Goal: Information Seeking & Learning: Learn about a topic

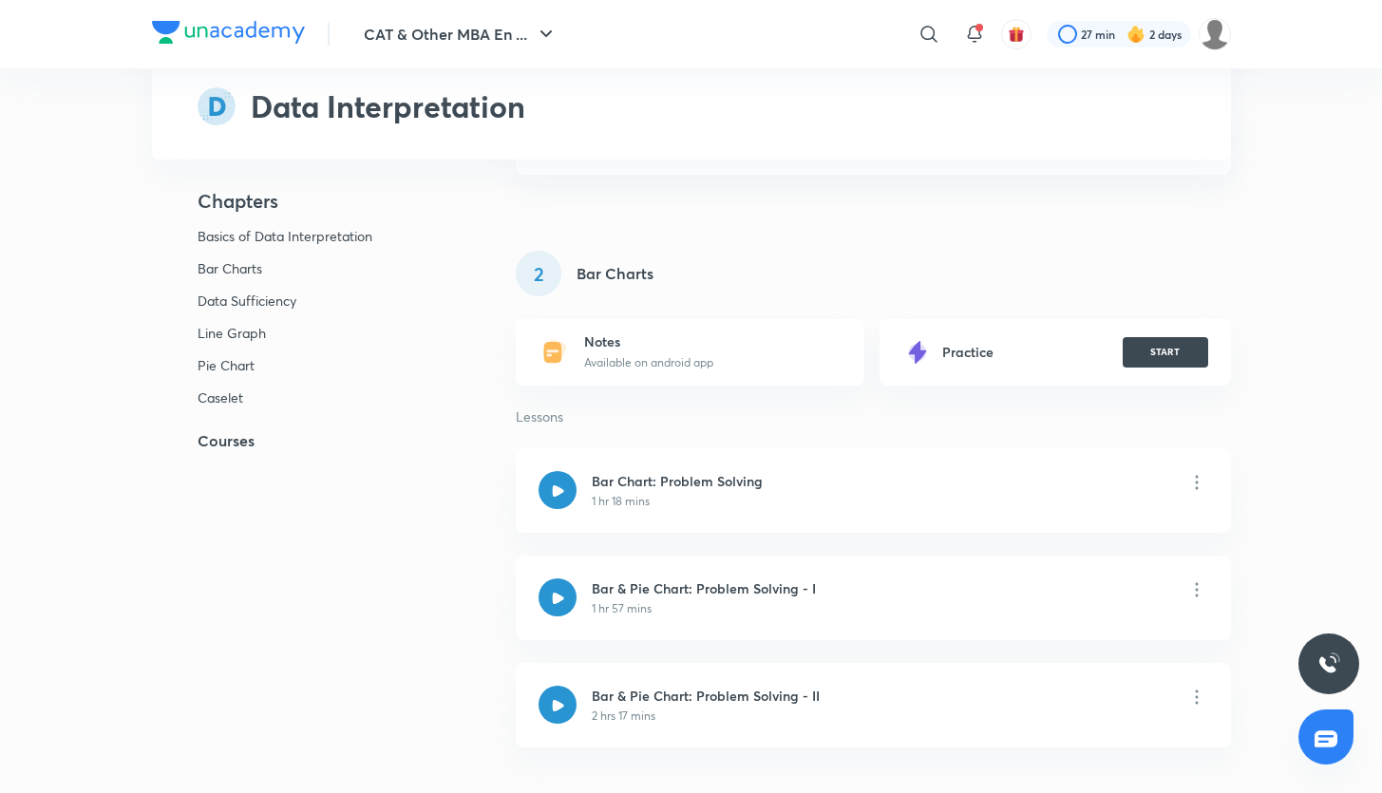
scroll to position [2023, 0]
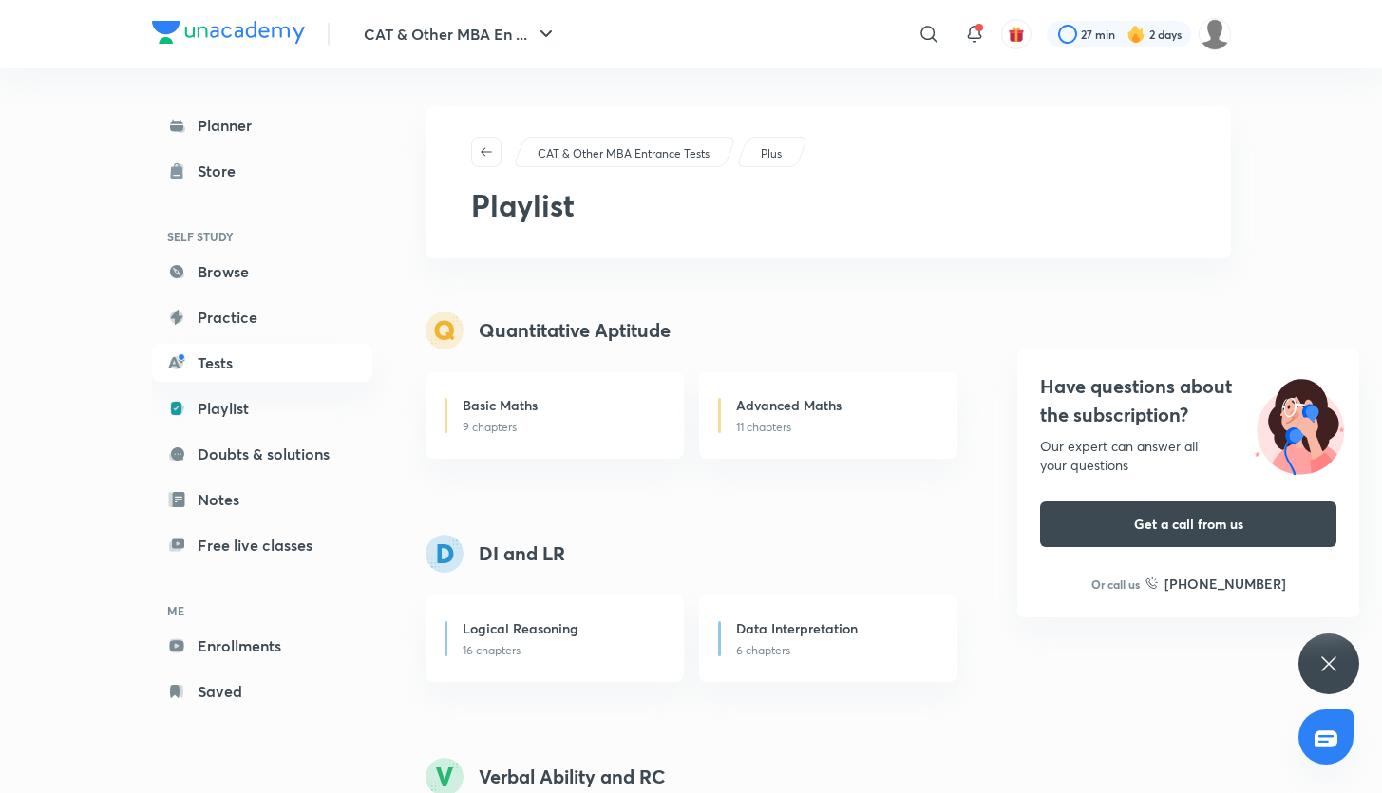
click at [1322, 674] on icon at bounding box center [1329, 664] width 23 height 23
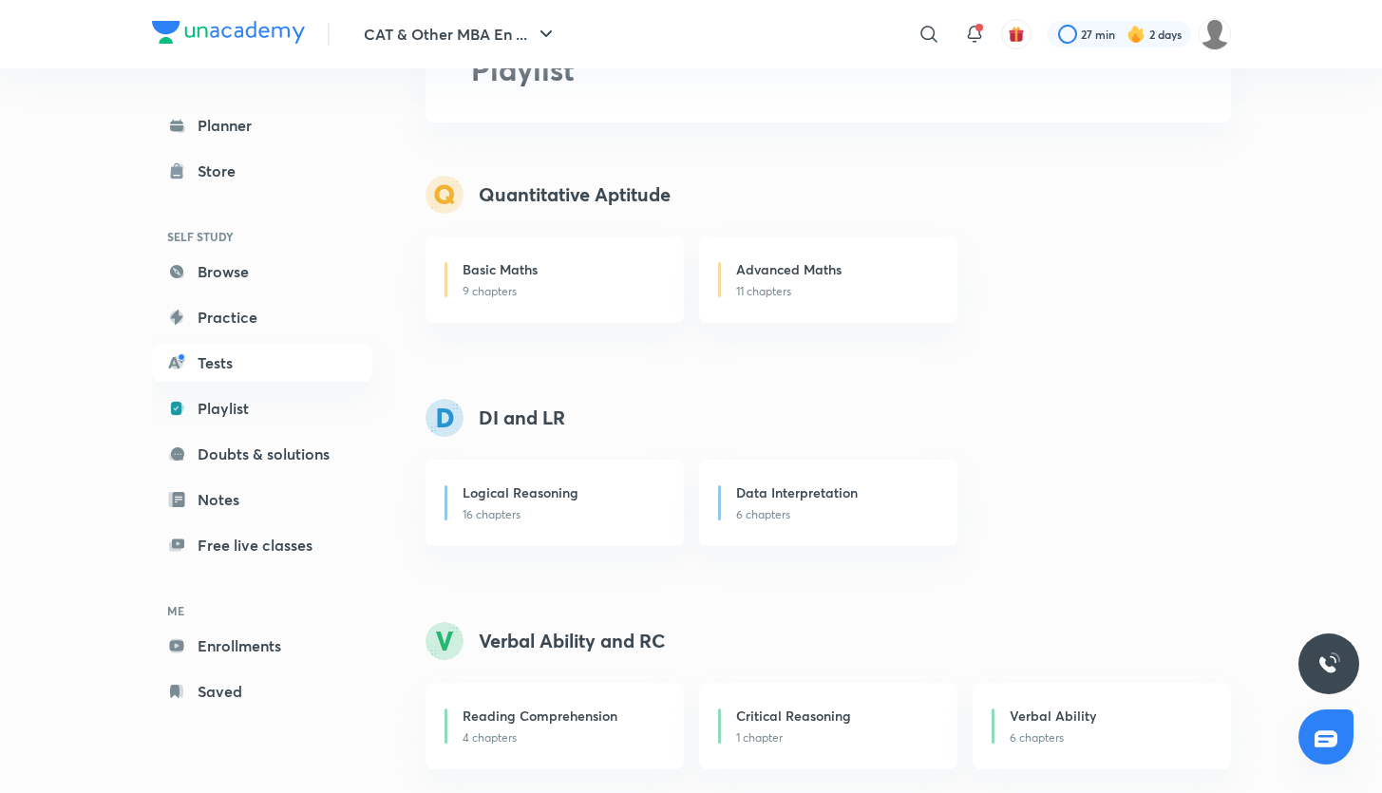
scroll to position [370, 0]
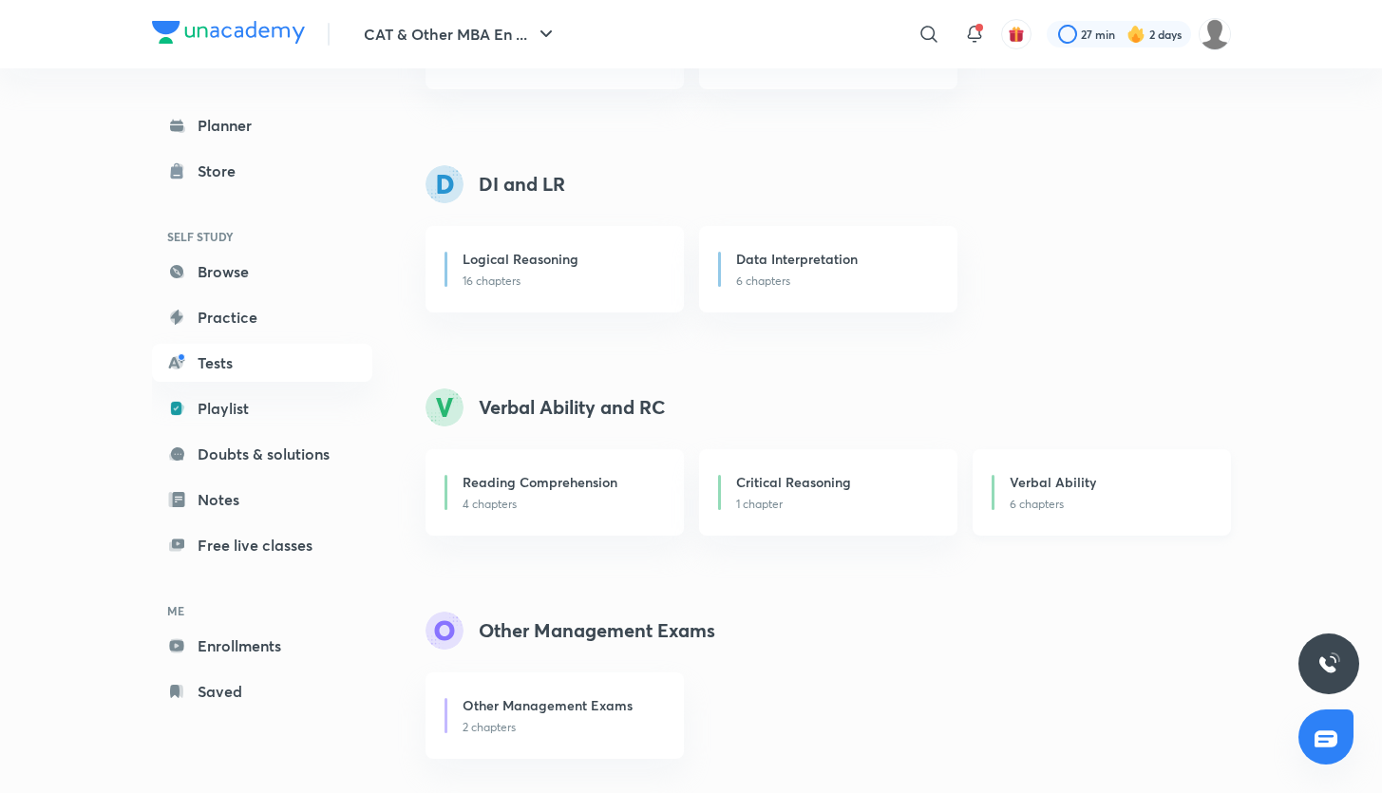
click at [1035, 494] on div "Verbal Ability" at bounding box center [1109, 484] width 198 height 24
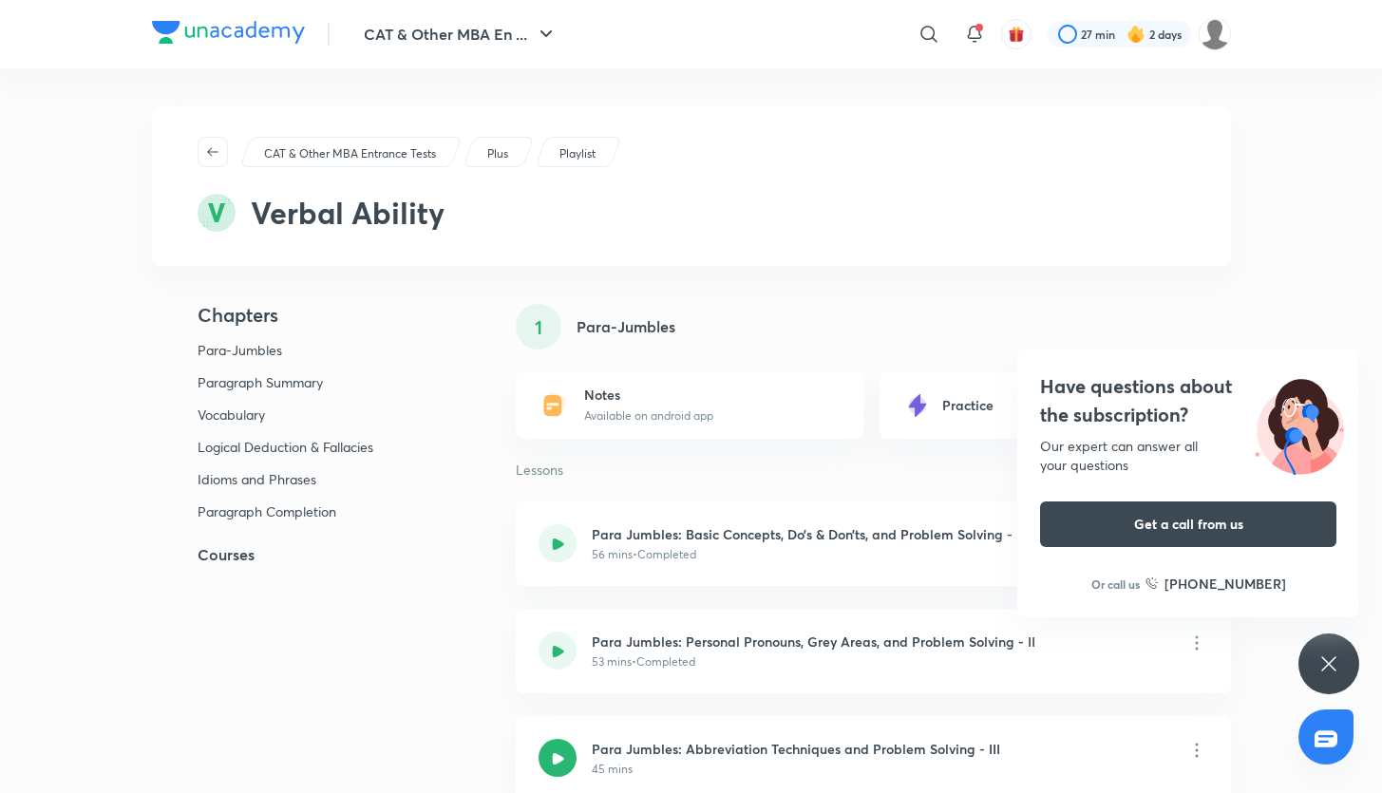
click at [1320, 651] on div "Have questions about the subscription? Our expert can answer all your questions…" at bounding box center [1329, 664] width 61 height 61
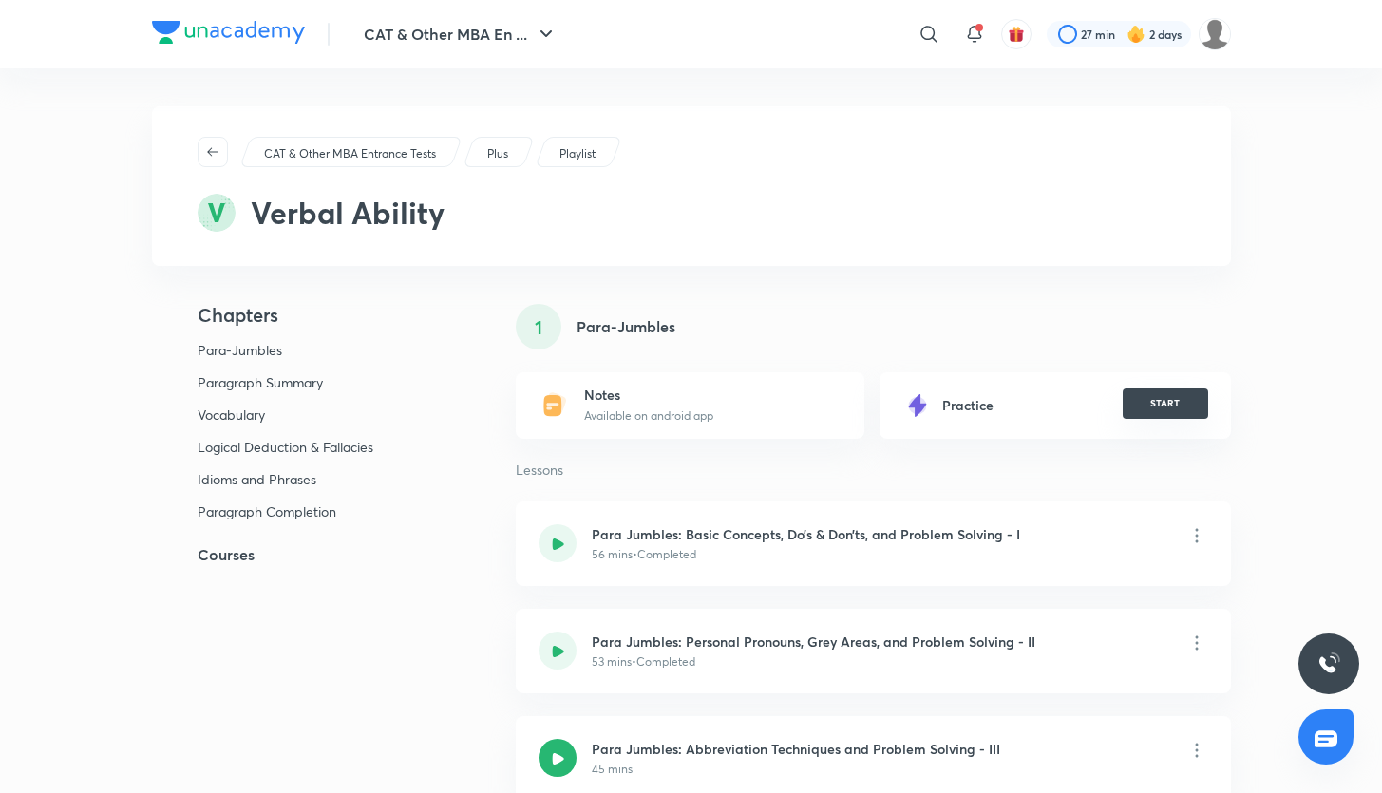
click at [1160, 408] on button "START" at bounding box center [1165, 404] width 85 height 30
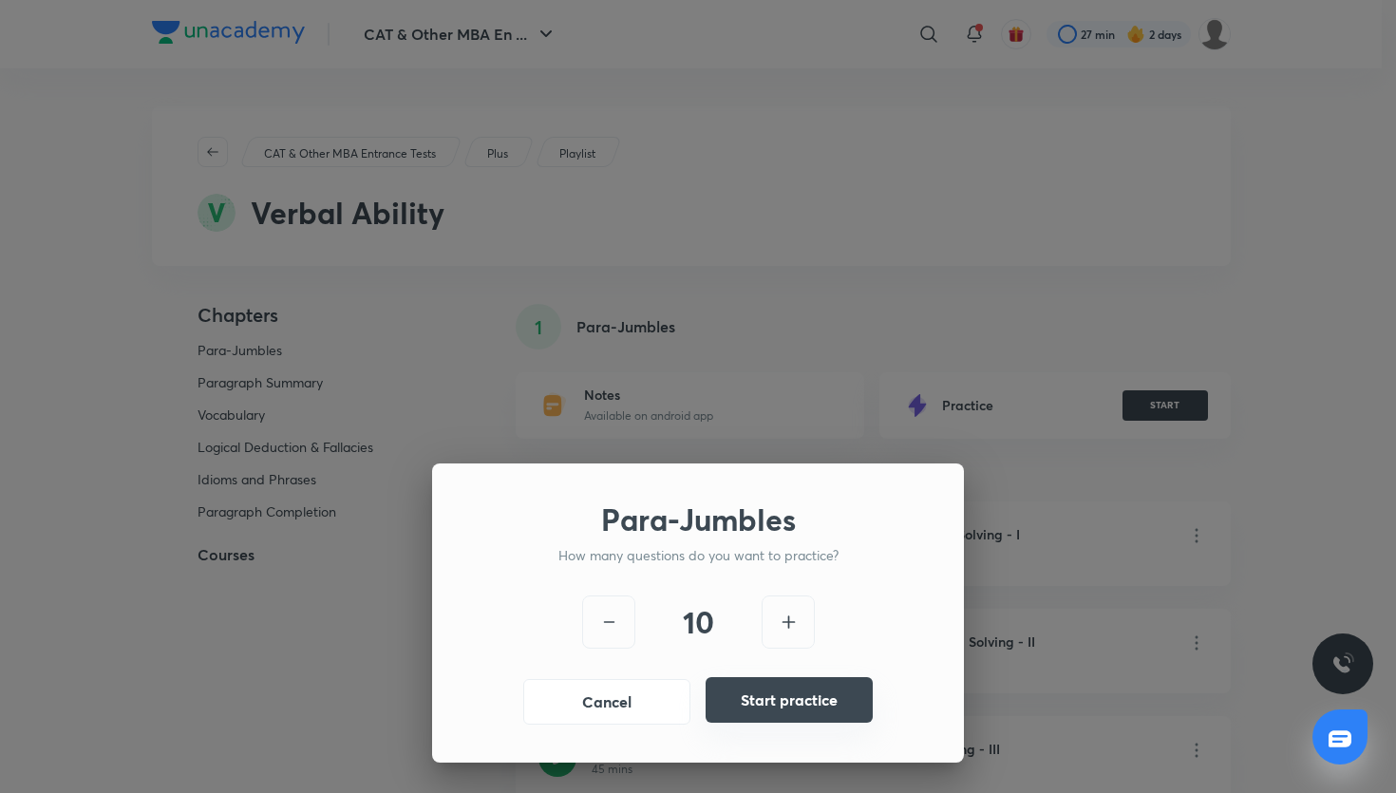
click at [807, 699] on button "Start practice" at bounding box center [789, 700] width 167 height 46
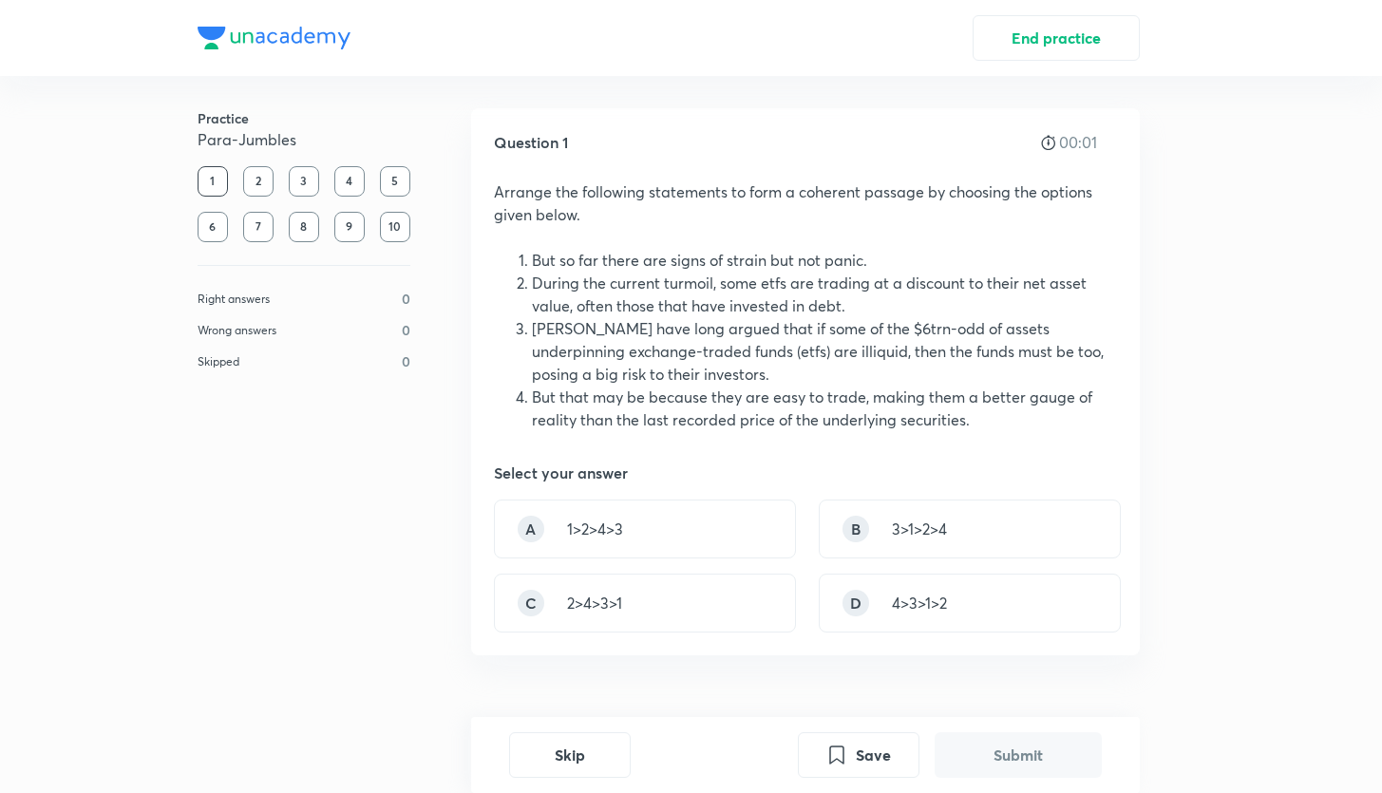
scroll to position [9, 0]
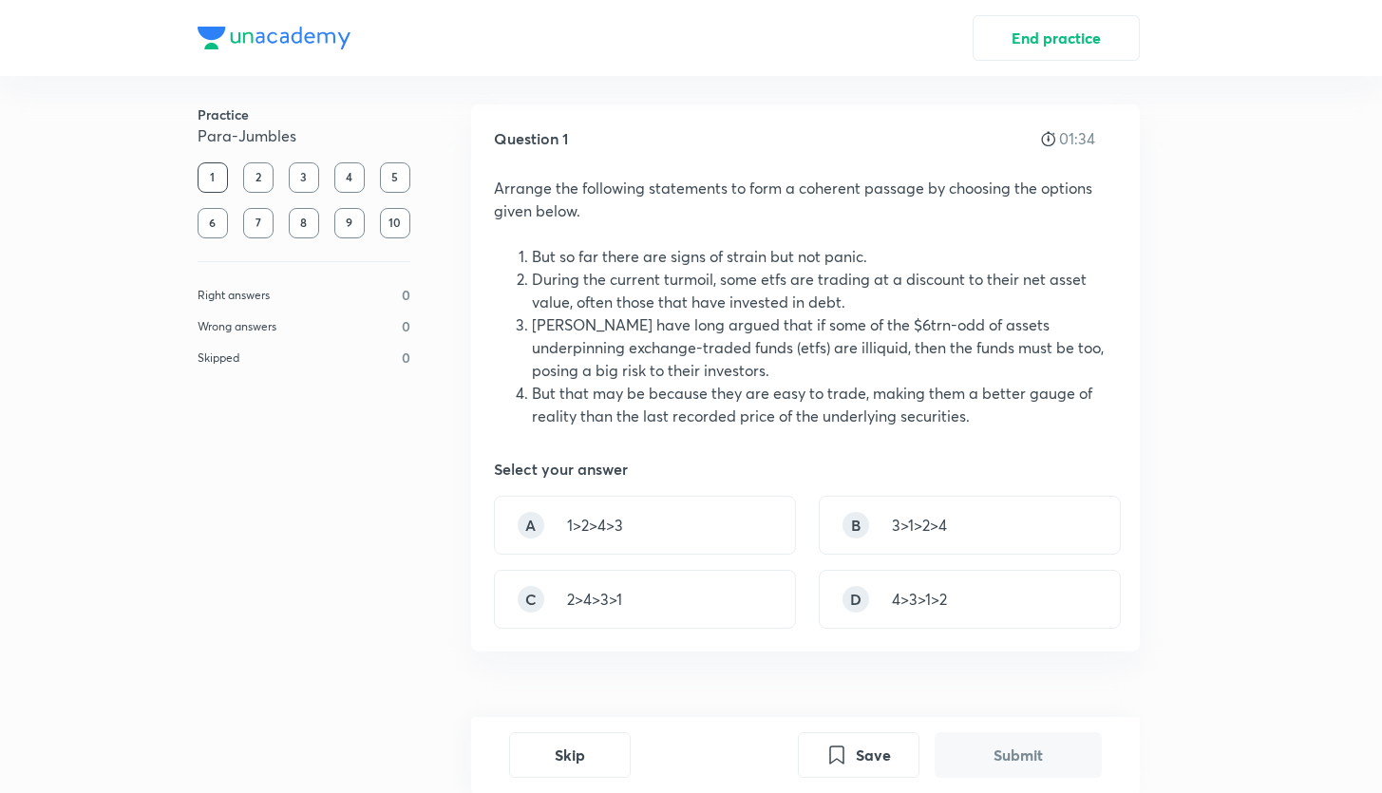
click at [653, 332] on li "[PERSON_NAME] have long argued that if some of the $6trn-odd of assets underpin…" at bounding box center [824, 347] width 585 height 68
click at [871, 522] on div "B 3>1>2>4" at bounding box center [970, 525] width 302 height 59
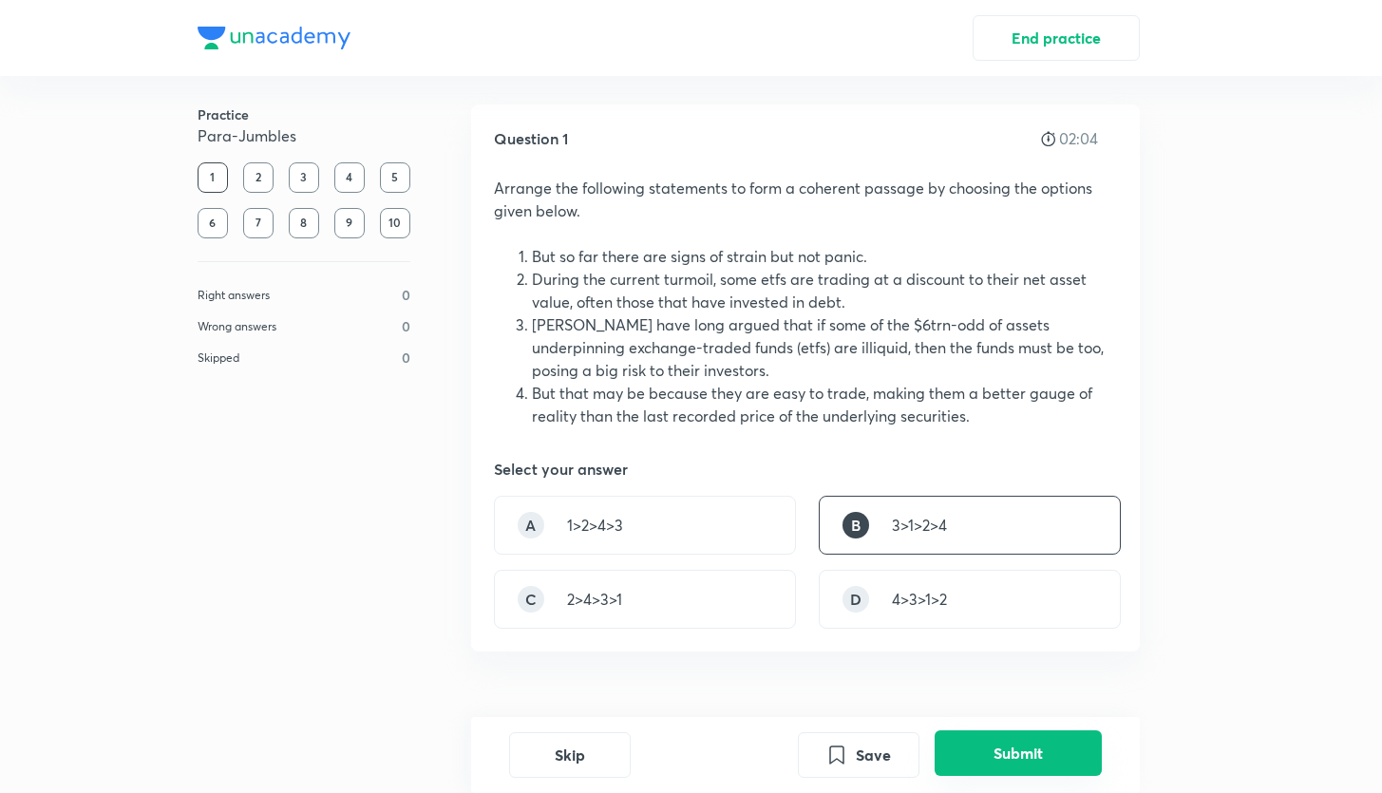
click at [996, 746] on button "Submit" at bounding box center [1018, 754] width 167 height 46
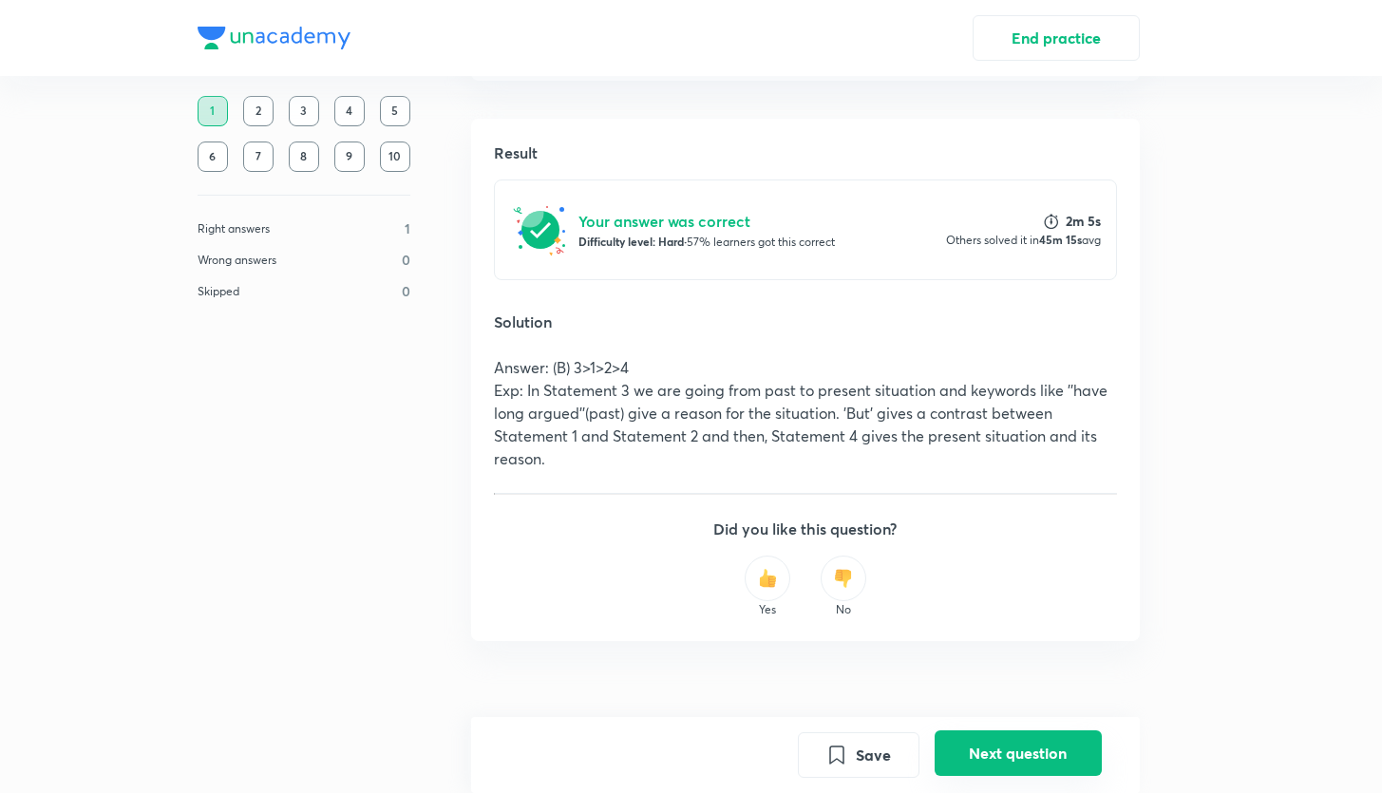
click at [991, 759] on button "Next question" at bounding box center [1018, 754] width 167 height 46
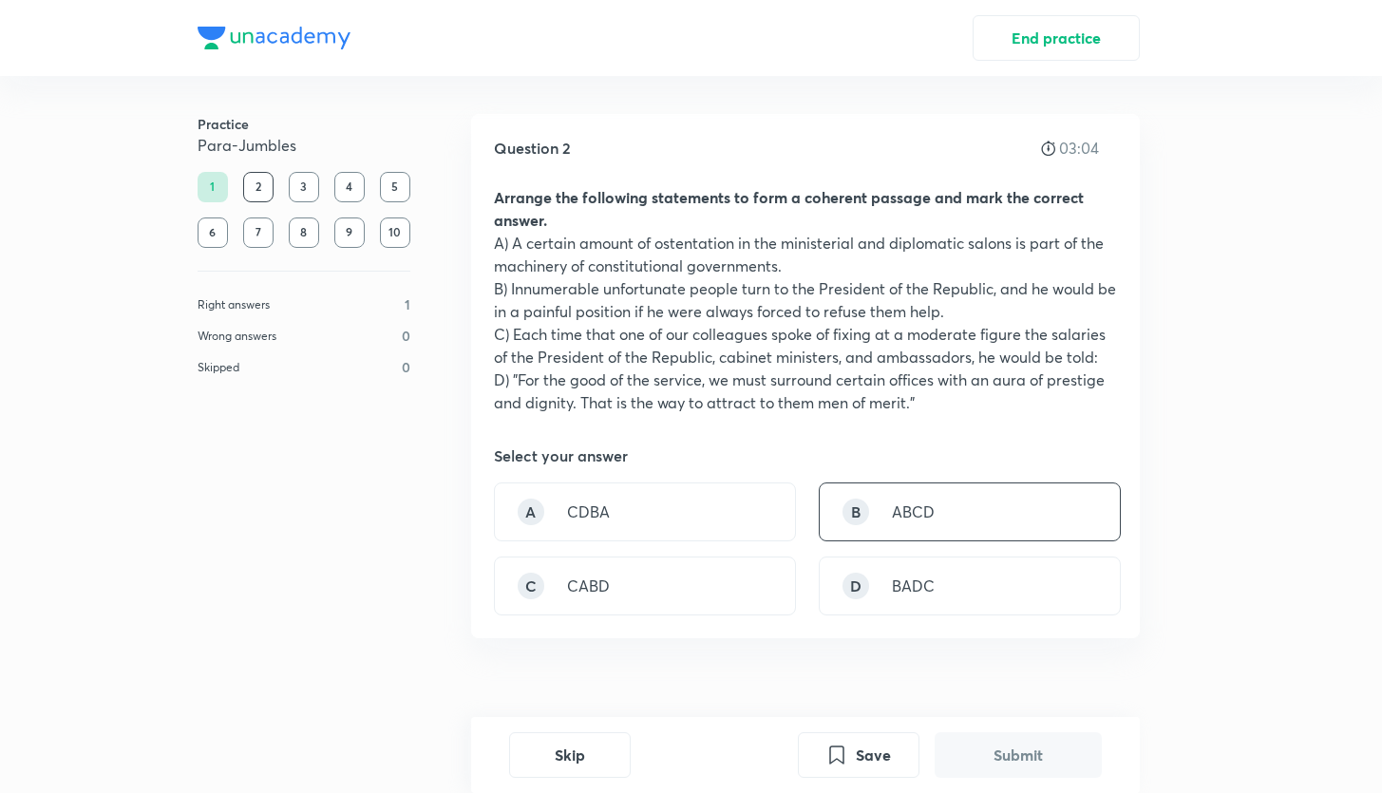
click at [892, 503] on p "ABCD" at bounding box center [913, 512] width 43 height 23
click at [1002, 753] on button "Submit" at bounding box center [1018, 754] width 167 height 46
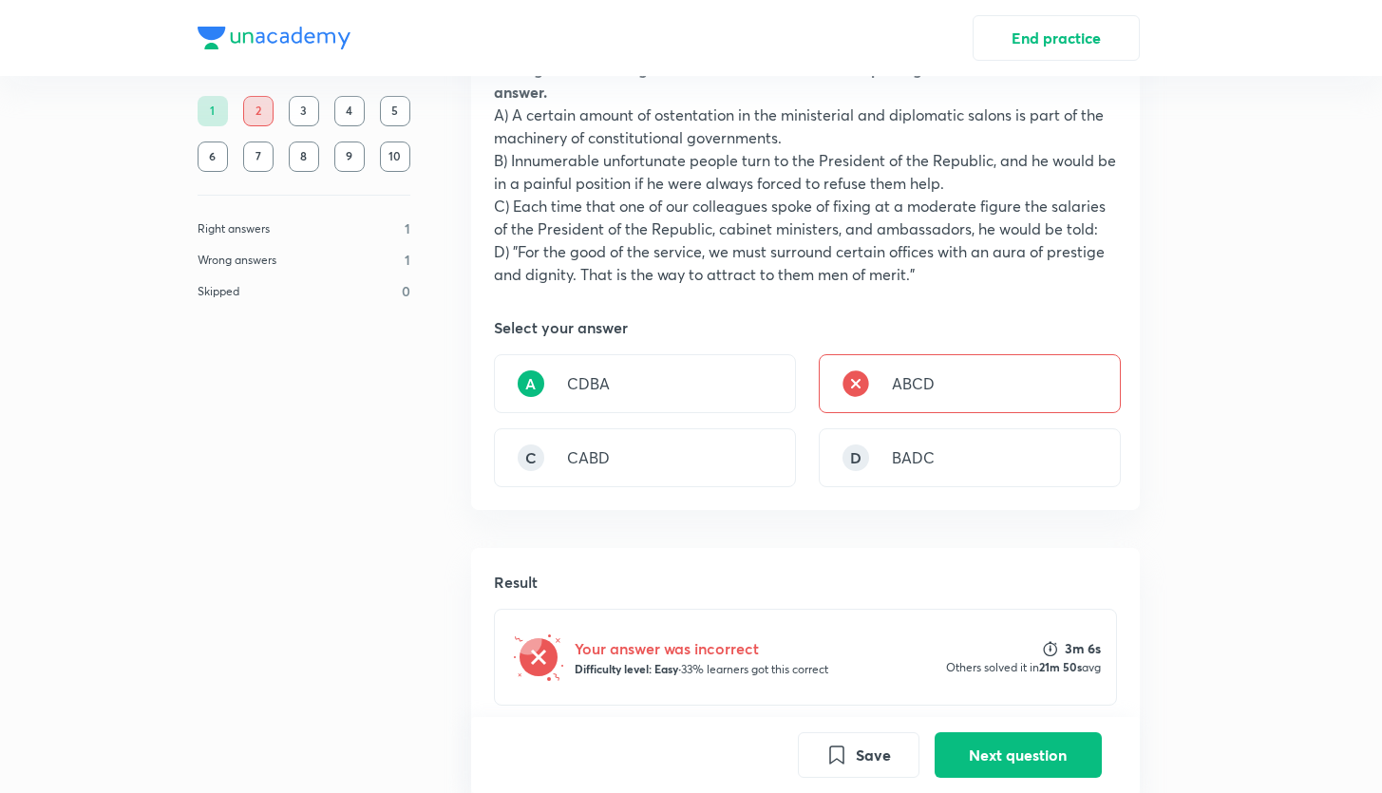
scroll to position [124, 0]
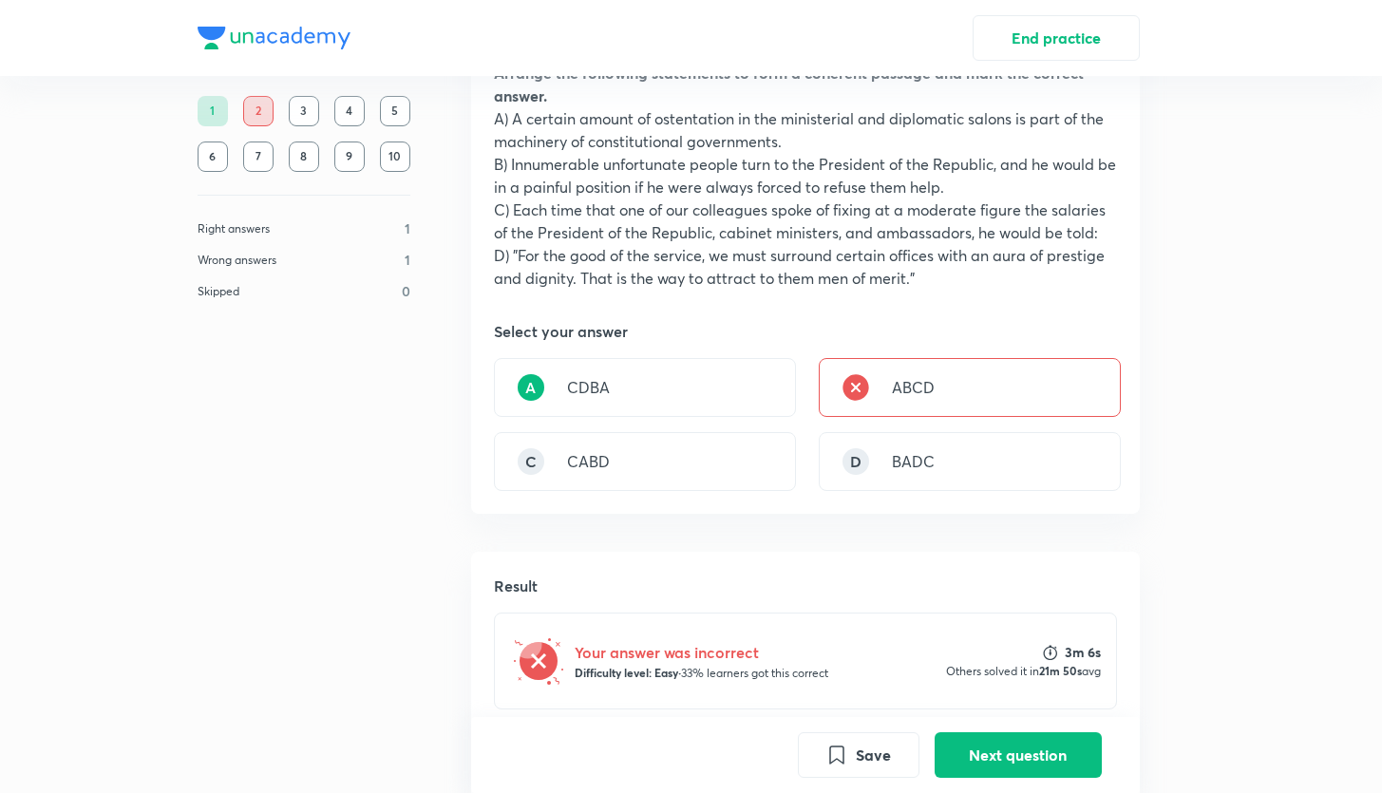
drag, startPoint x: 615, startPoint y: 187, endPoint x: 712, endPoint y: 201, distance: 97.9
click at [712, 201] on div "Arrange the following statements to form a coherent passage and mark the correc…" at bounding box center [805, 176] width 623 height 228
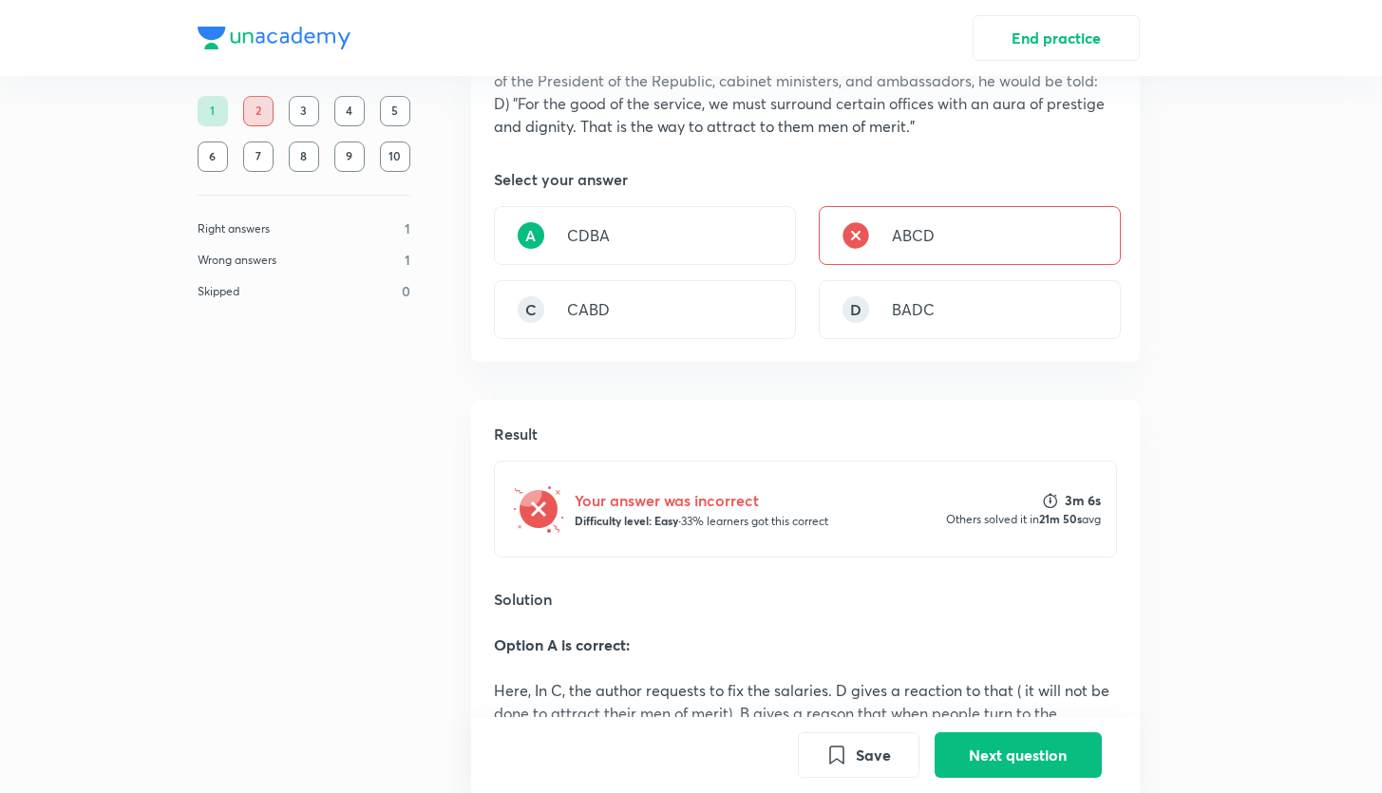
scroll to position [345, 0]
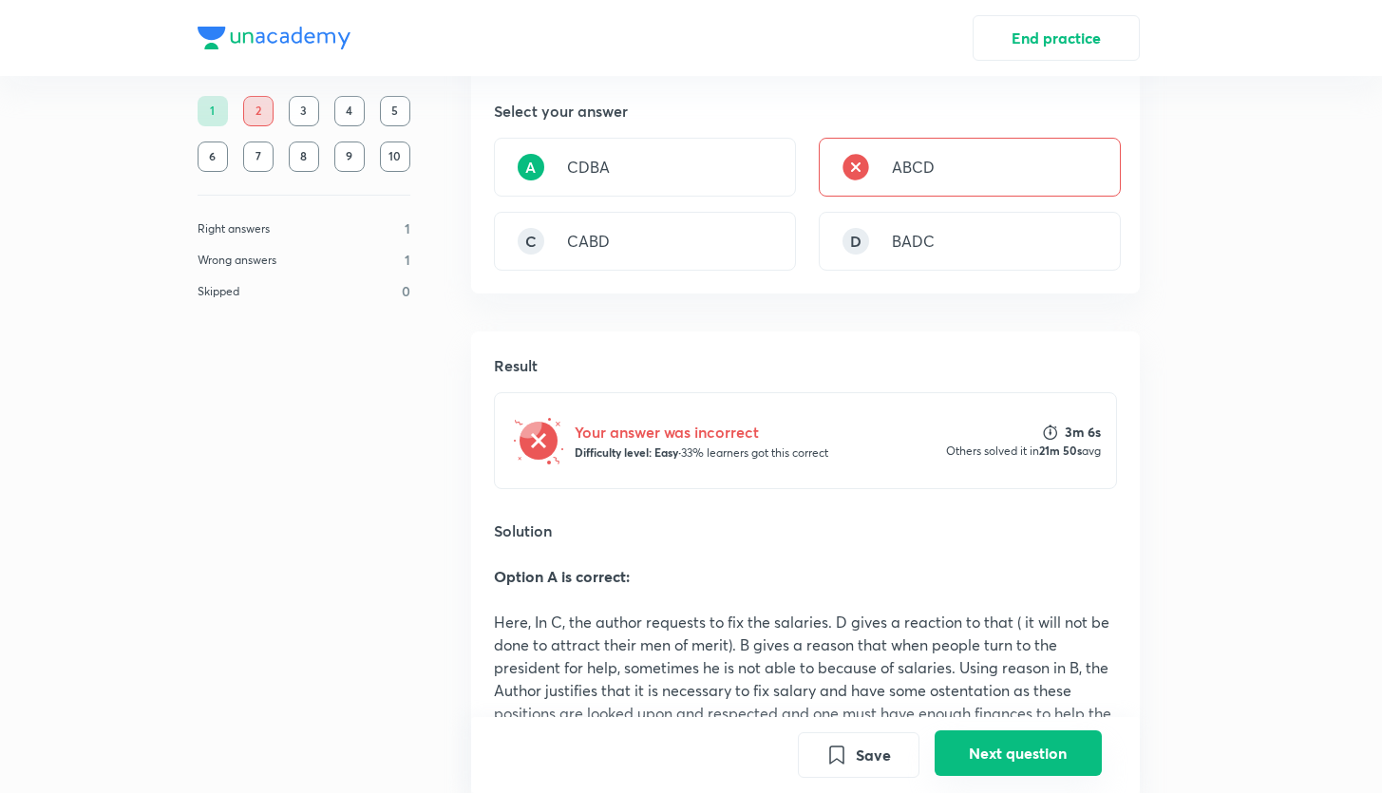
click at [994, 740] on button "Next question" at bounding box center [1018, 754] width 167 height 46
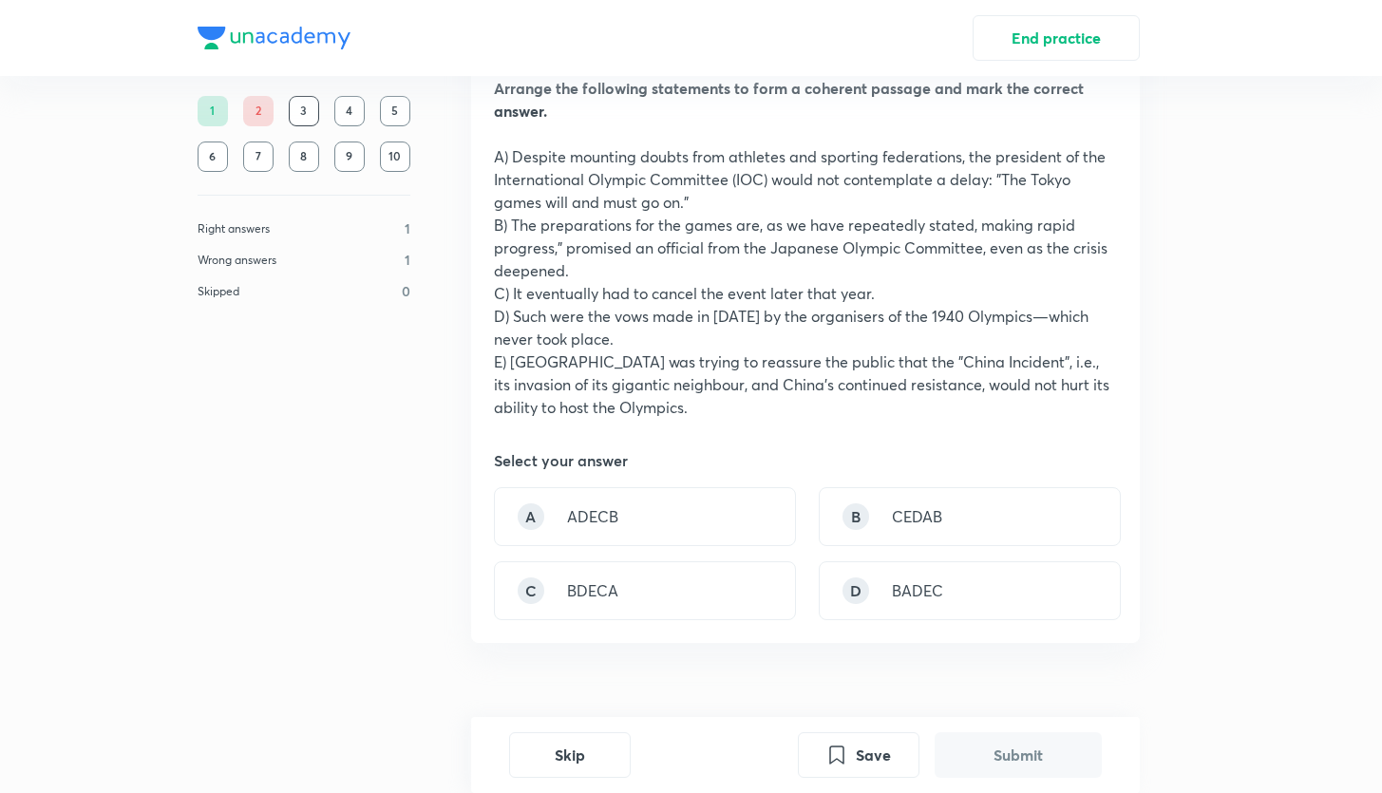
scroll to position [107, 0]
click at [931, 593] on p "BADEC" at bounding box center [917, 592] width 51 height 23
click at [1016, 766] on button "Submit" at bounding box center [1018, 754] width 167 height 46
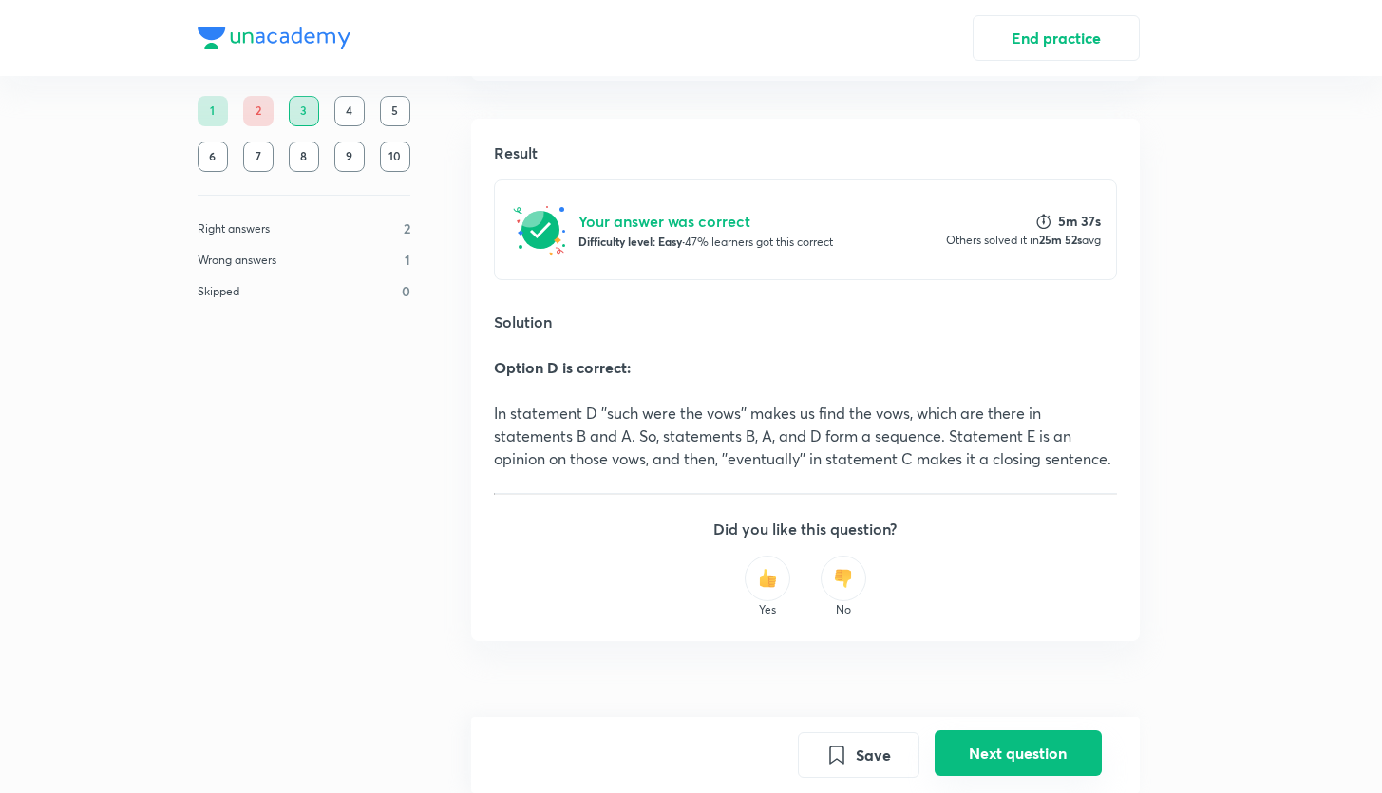
click at [1016, 762] on button "Next question" at bounding box center [1018, 754] width 167 height 46
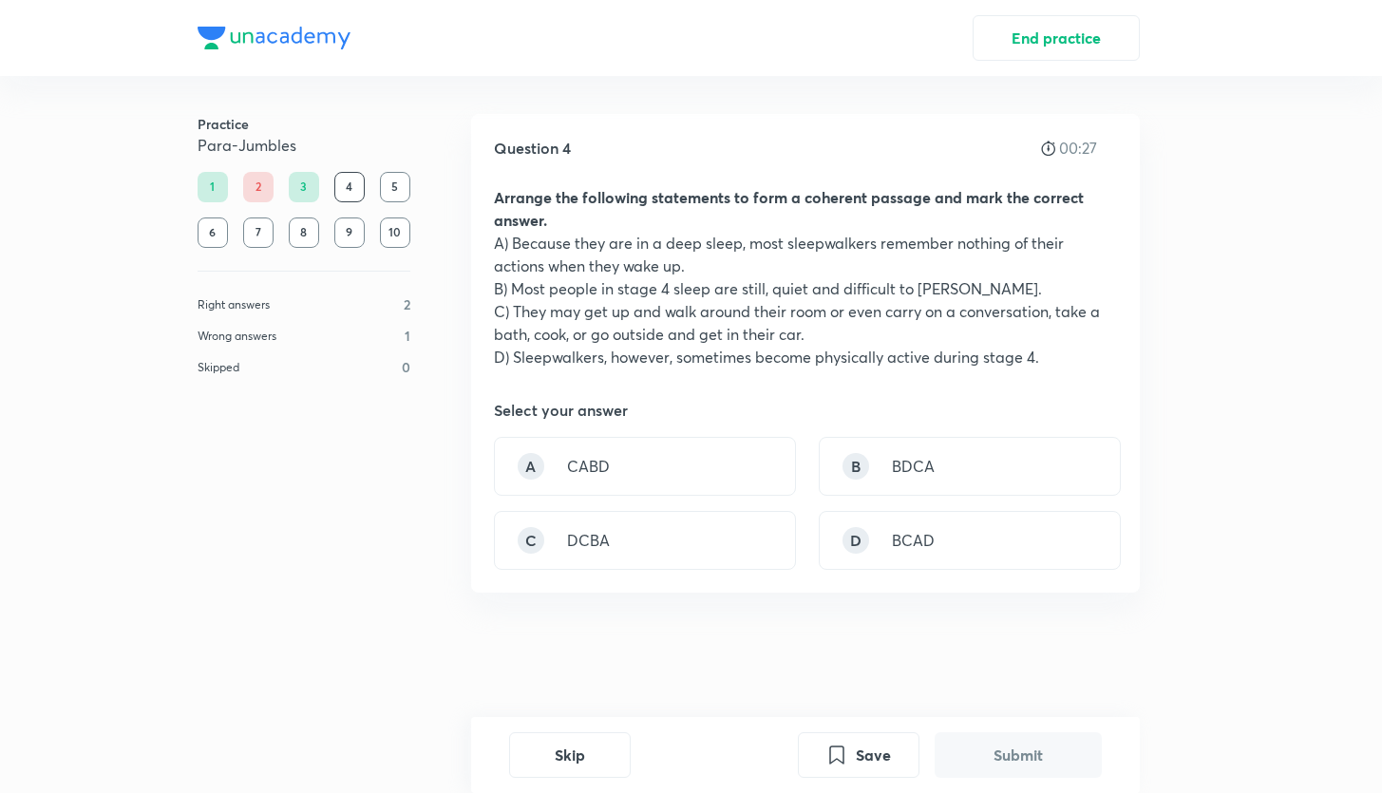
scroll to position [1, 0]
click at [728, 520] on div "C DCBA" at bounding box center [645, 539] width 302 height 59
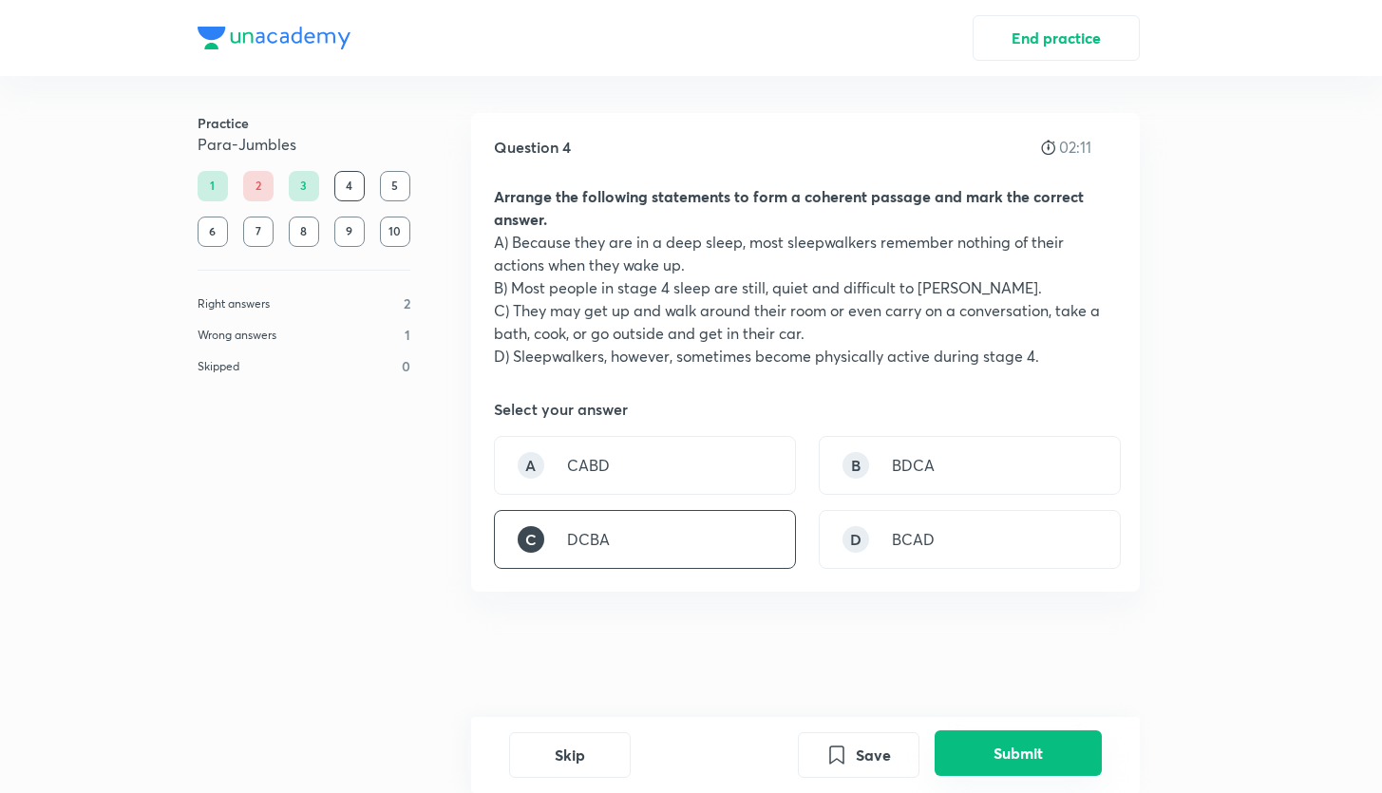
click at [978, 769] on button "Submit" at bounding box center [1018, 754] width 167 height 46
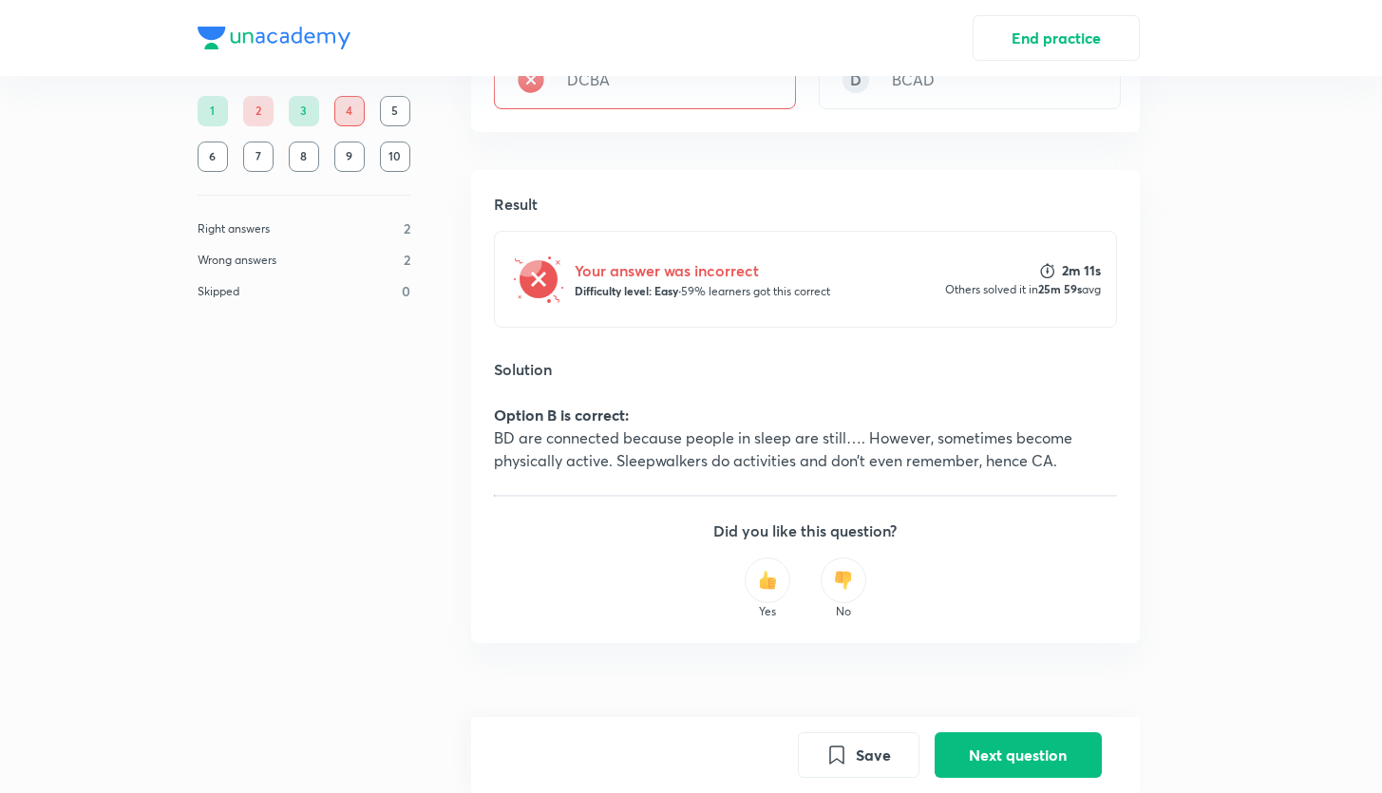
scroll to position [462, 0]
click at [997, 755] on button "Next question" at bounding box center [1018, 754] width 167 height 46
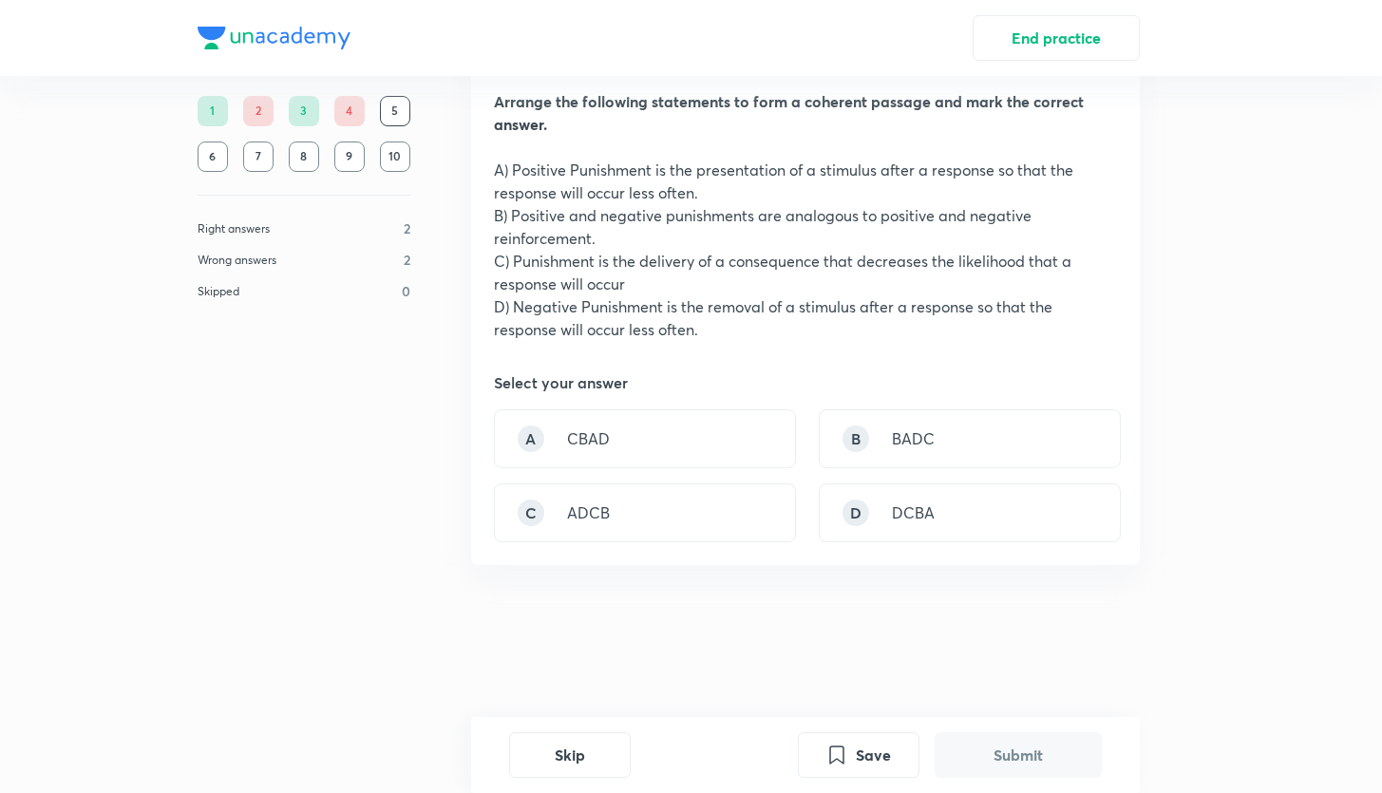
scroll to position [0, 0]
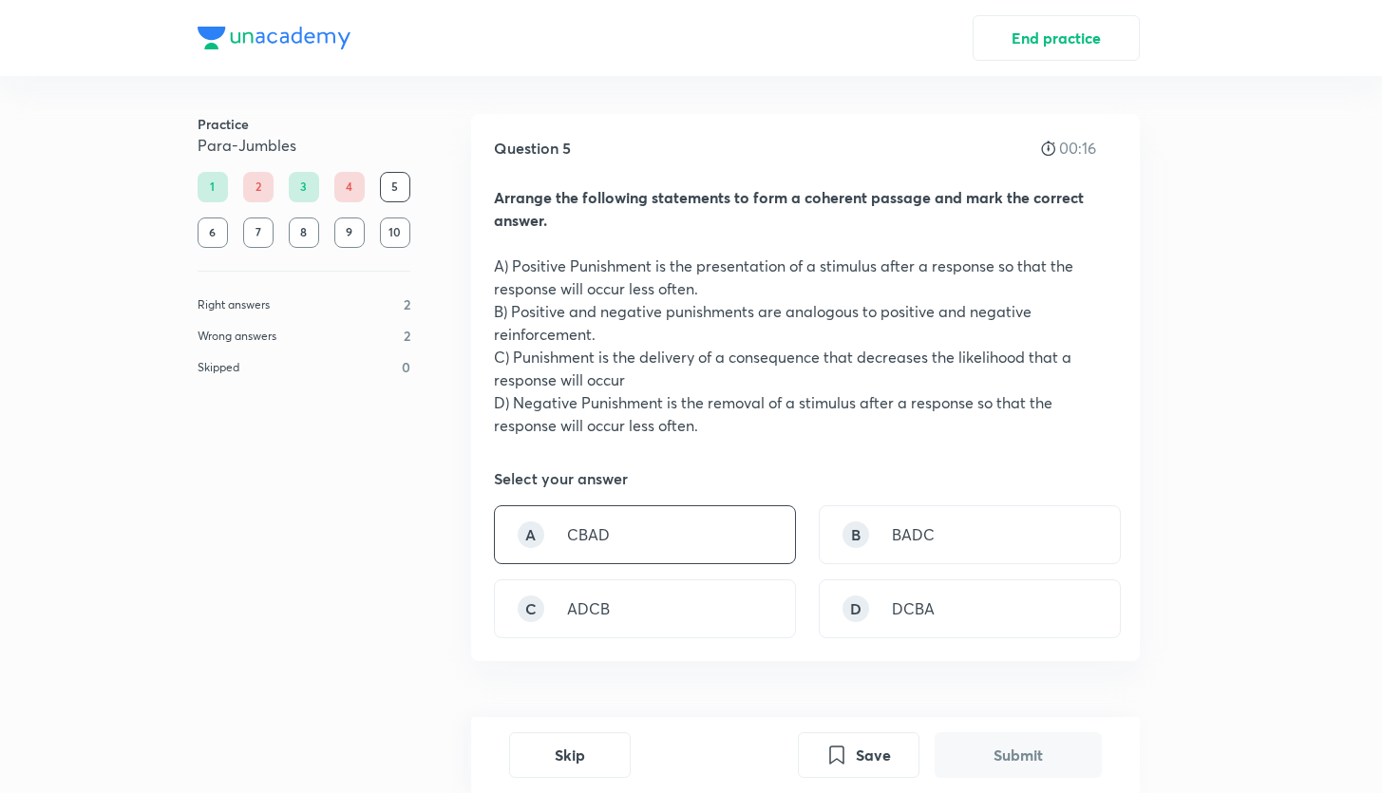
click at [649, 522] on div "A CBAD" at bounding box center [645, 534] width 302 height 59
click at [981, 753] on button "Submit" at bounding box center [1018, 754] width 167 height 46
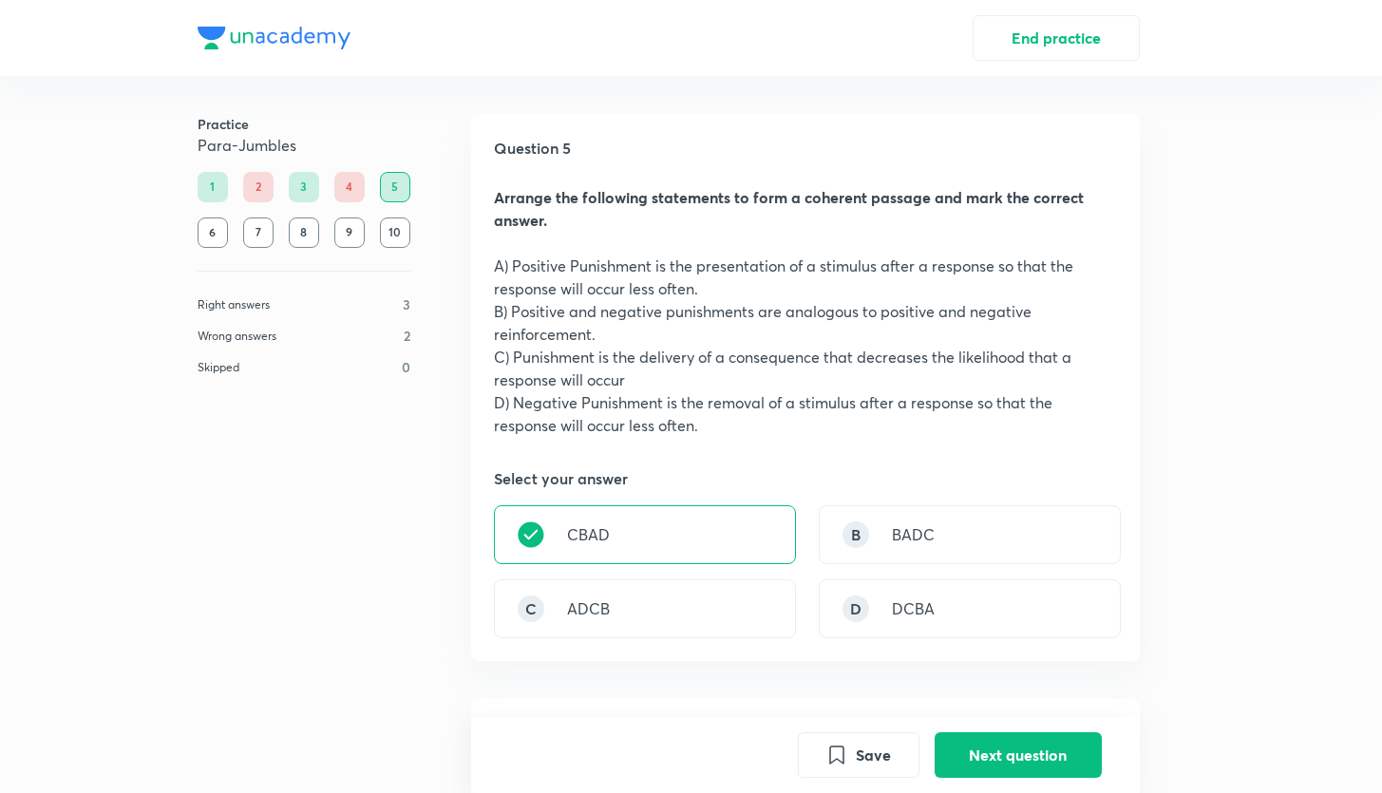
scroll to position [649, 0]
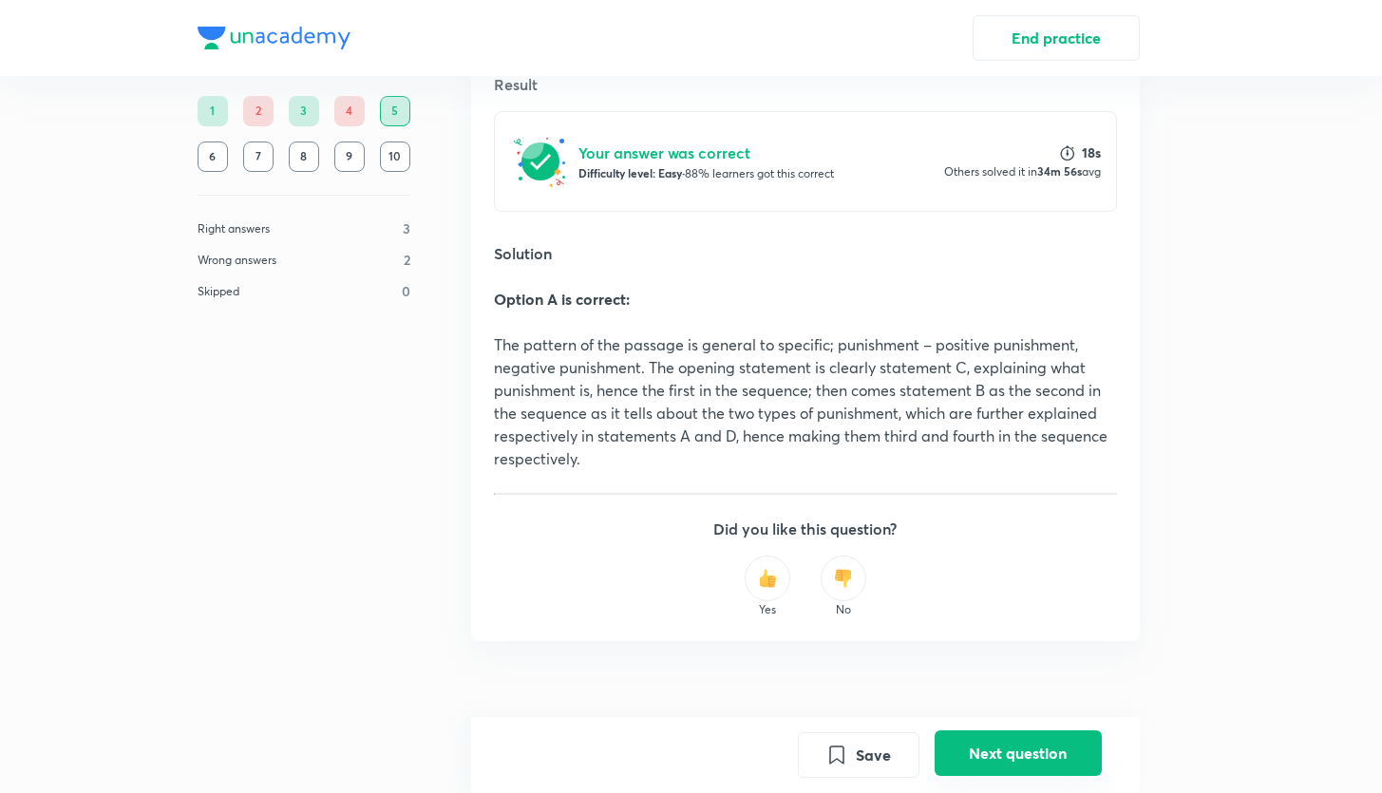
click at [990, 758] on button "Next question" at bounding box center [1018, 754] width 167 height 46
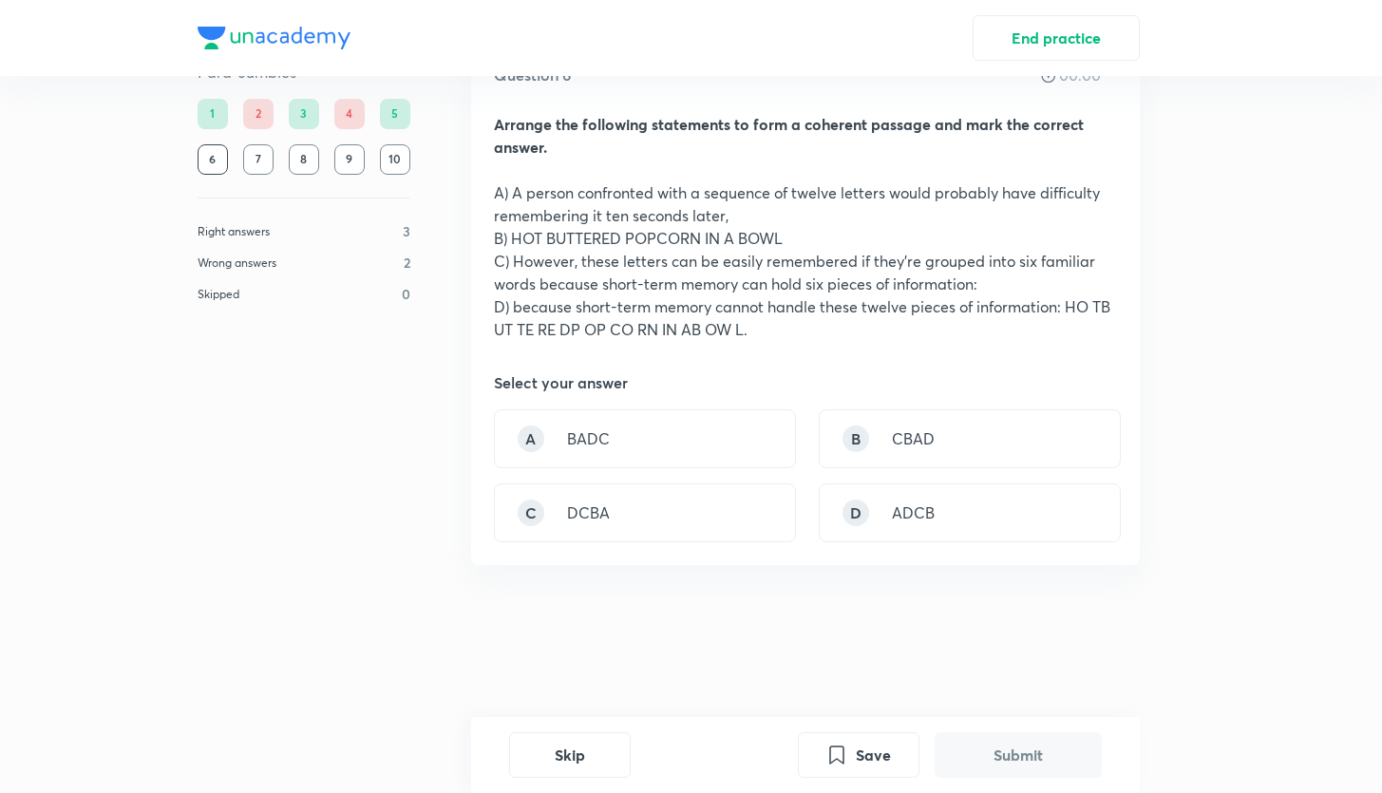
scroll to position [0, 0]
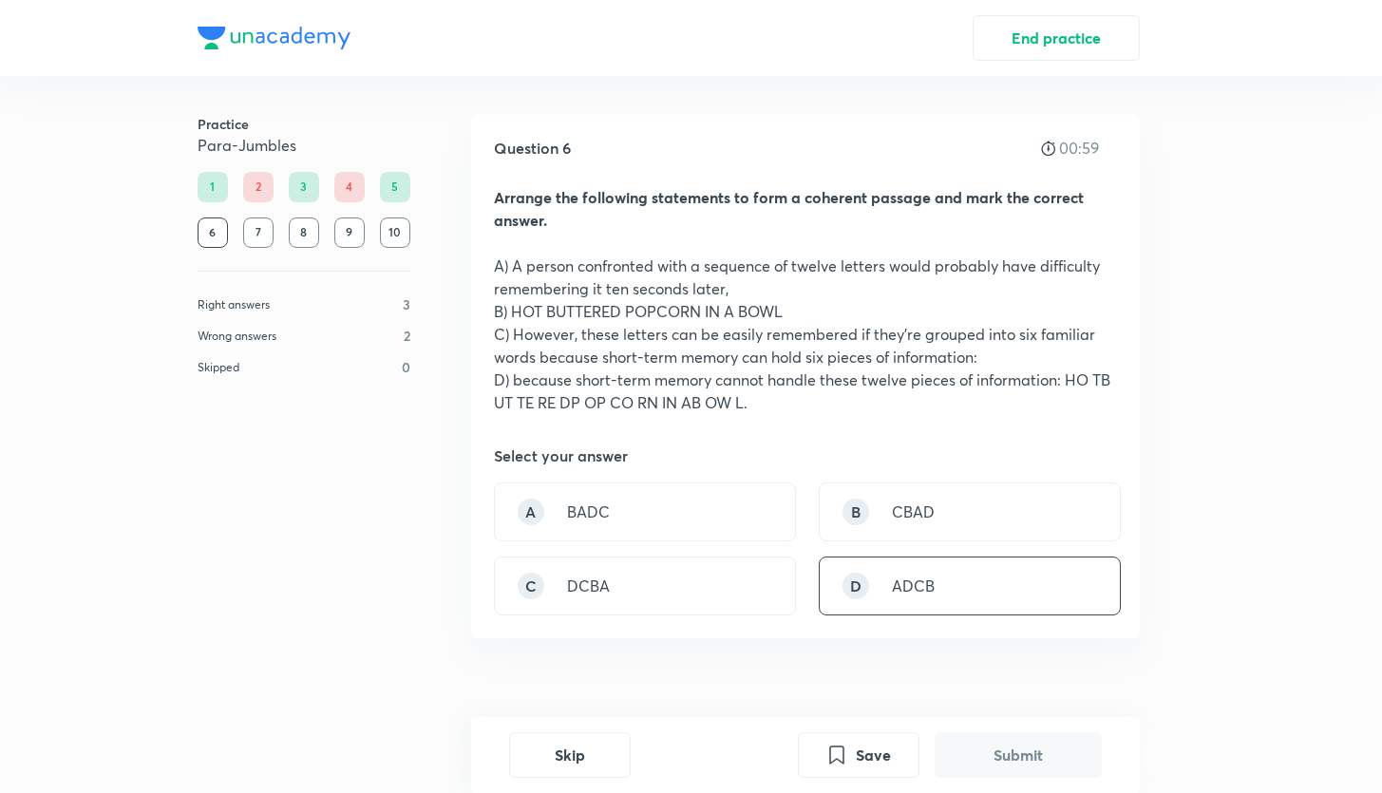
click at [892, 596] on p "ADCB" at bounding box center [913, 586] width 43 height 23
click at [978, 756] on button "Submit" at bounding box center [1018, 754] width 167 height 46
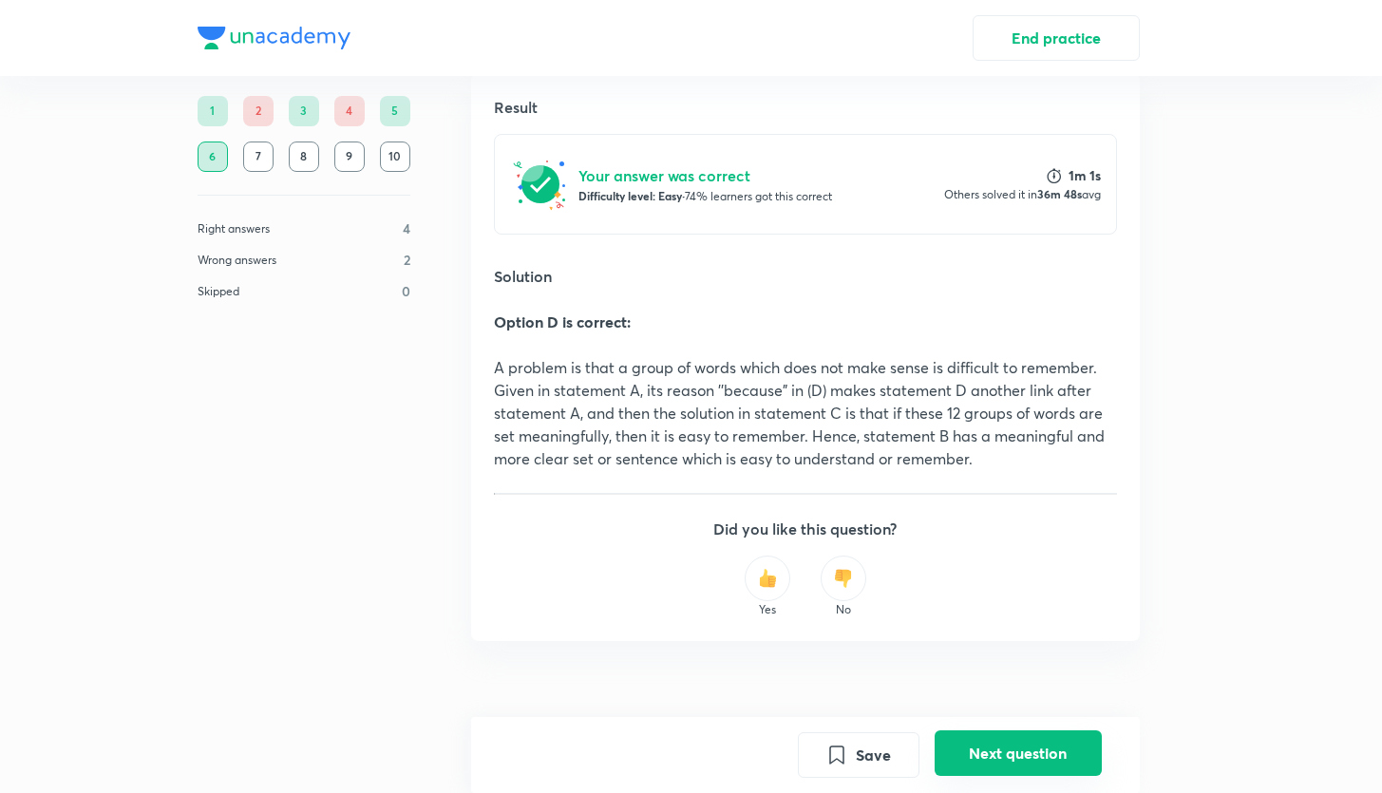
click at [981, 756] on button "Next question" at bounding box center [1018, 754] width 167 height 46
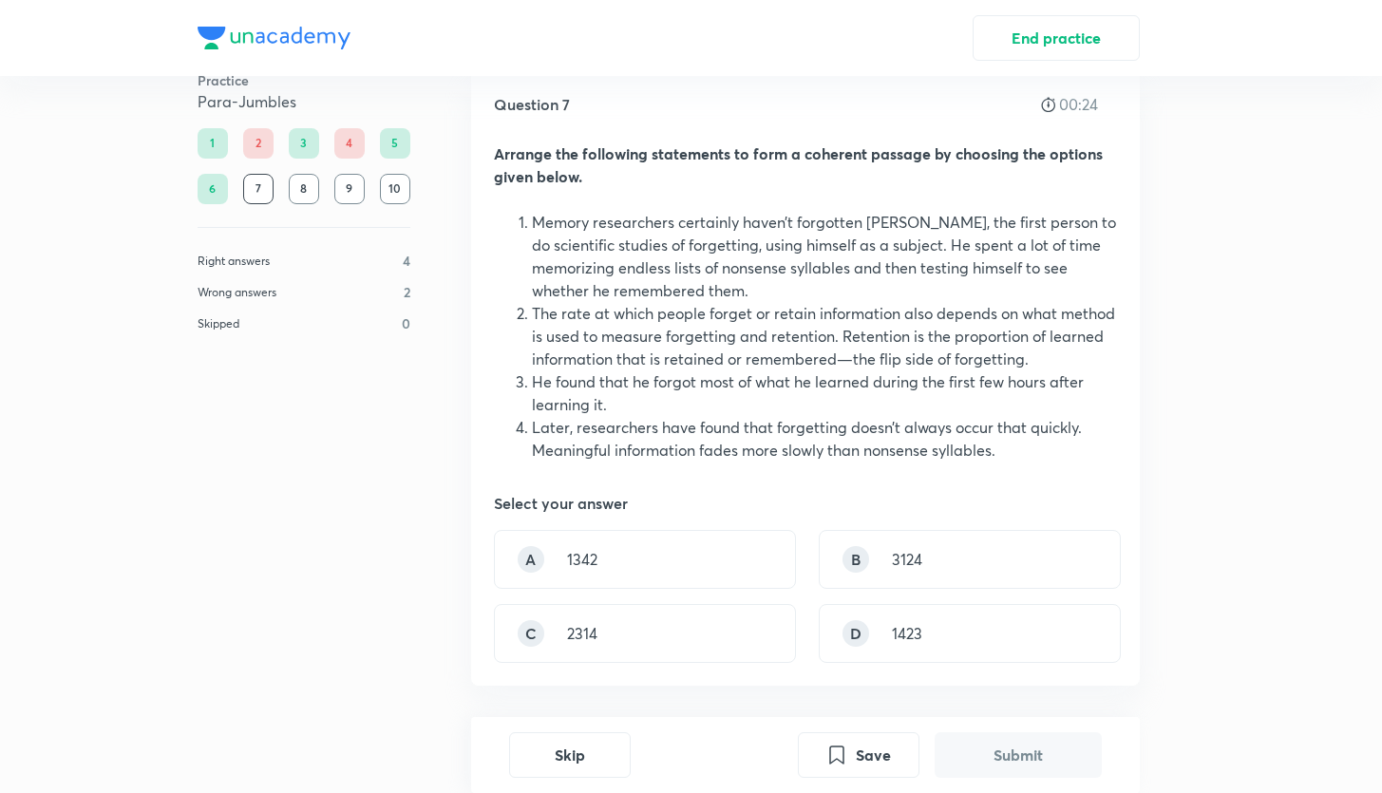
scroll to position [46, 0]
click at [560, 549] on div "A 1342" at bounding box center [645, 557] width 302 height 59
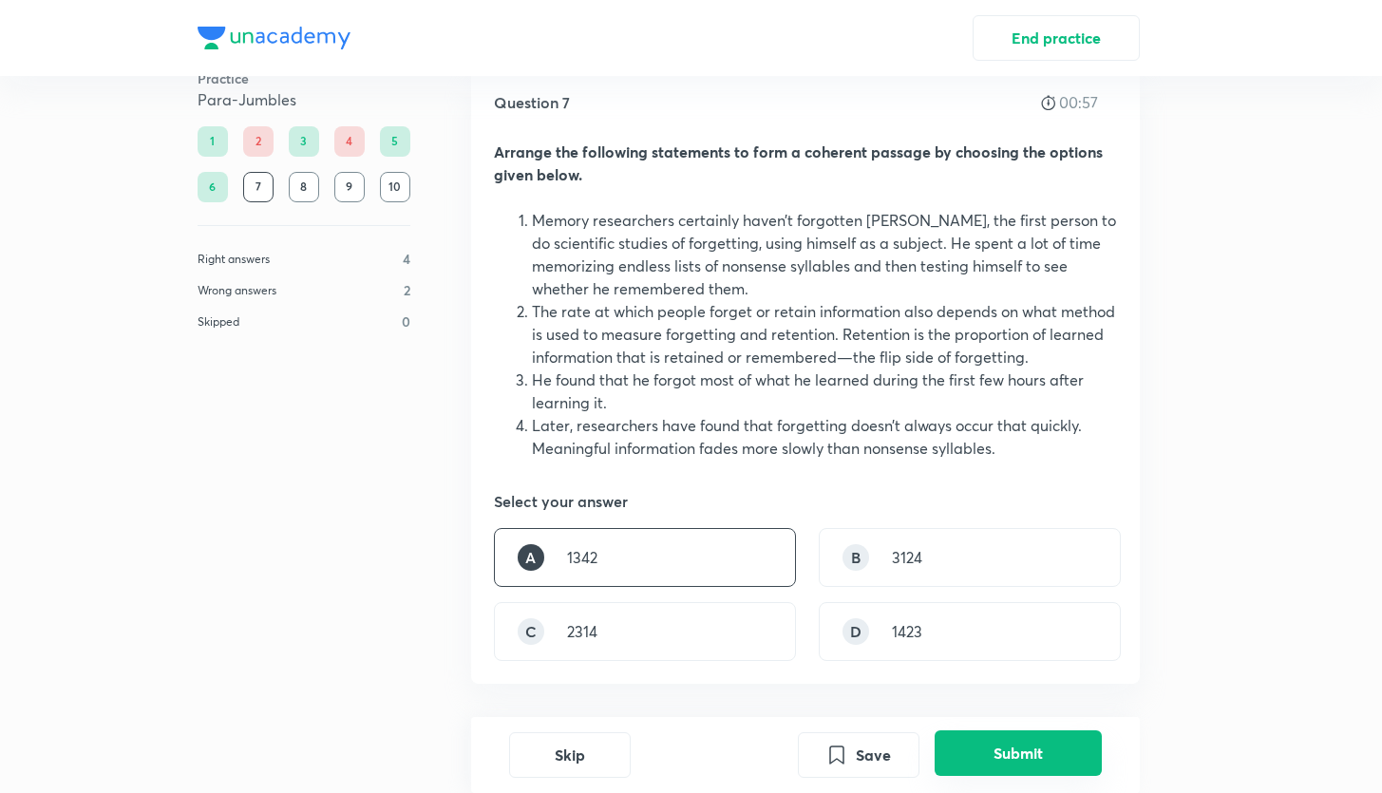
click at [964, 750] on button "Submit" at bounding box center [1018, 754] width 167 height 46
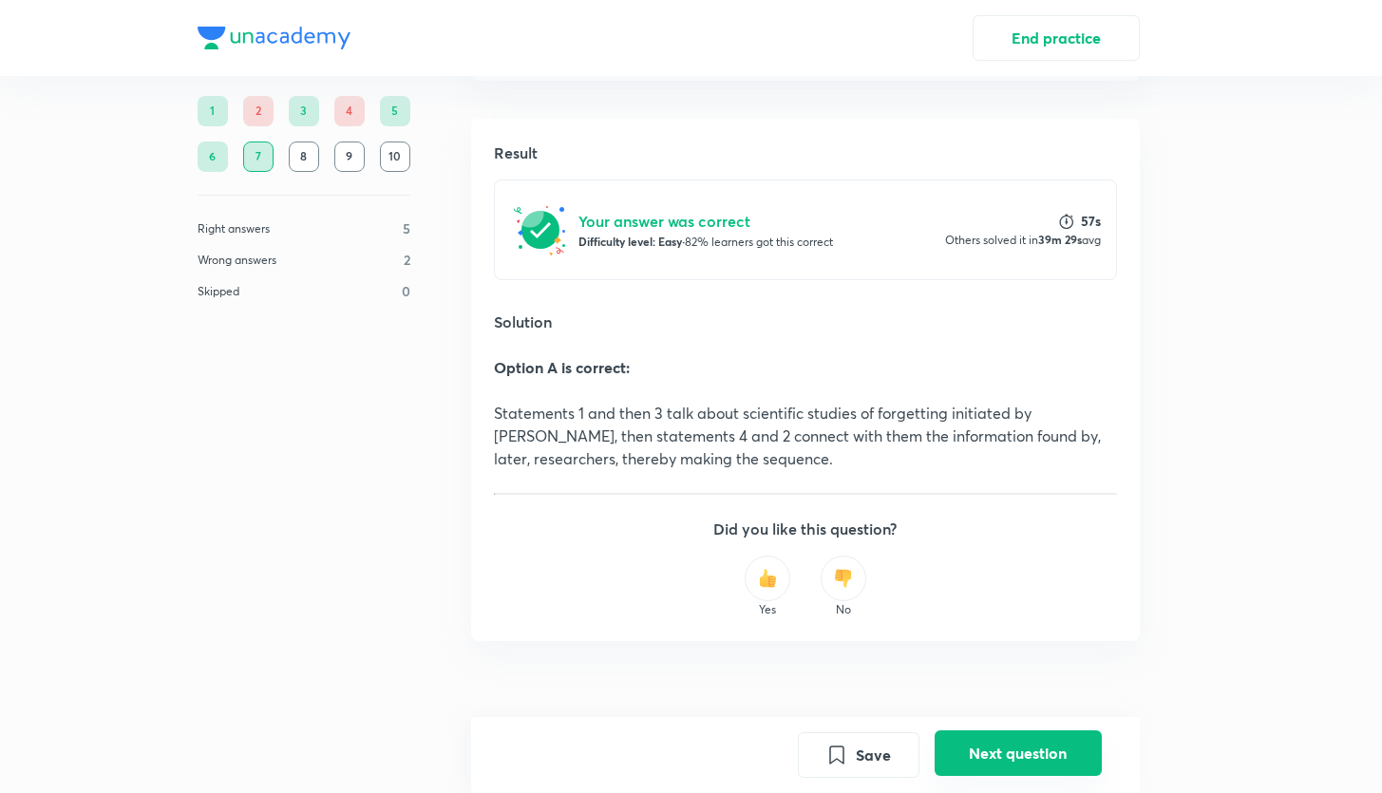
click at [996, 747] on button "Next question" at bounding box center [1018, 754] width 167 height 46
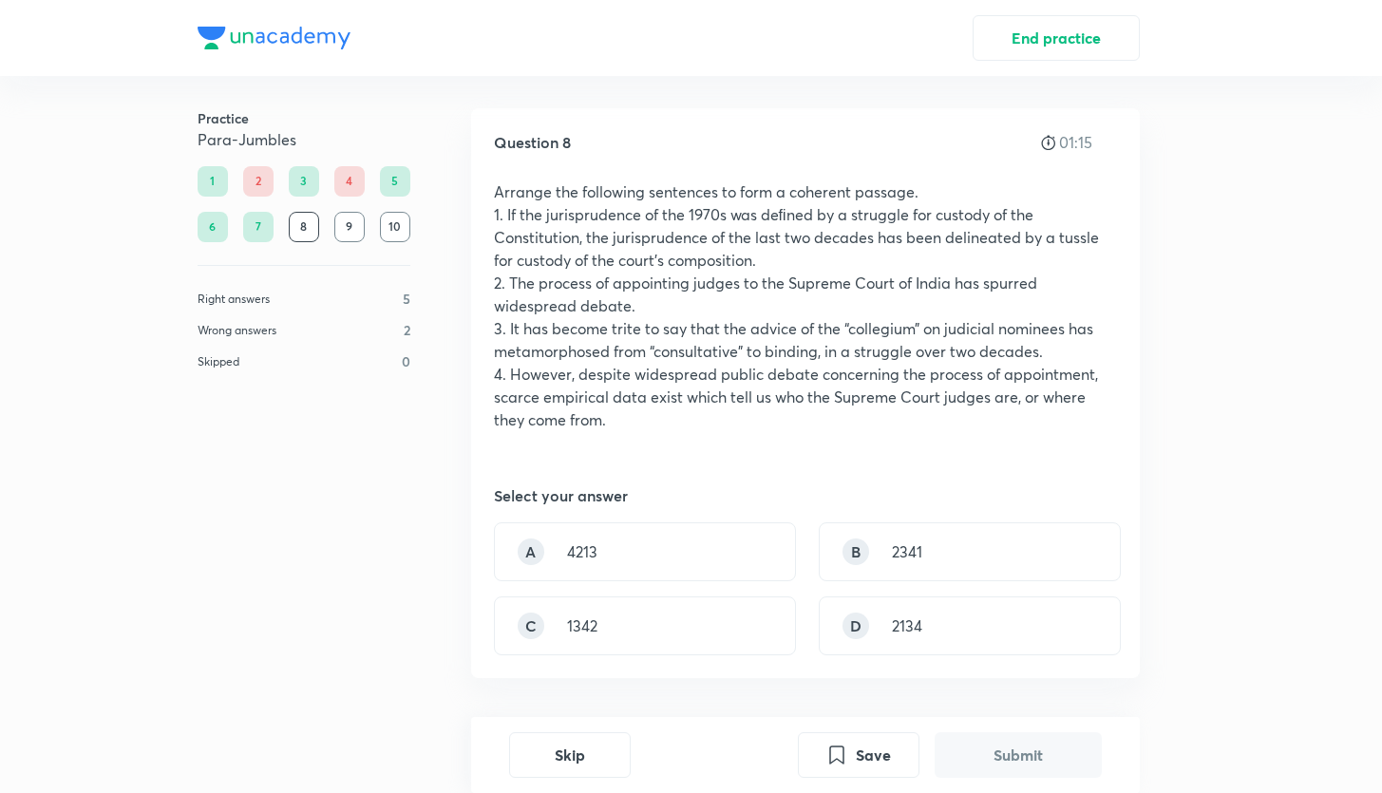
scroll to position [7, 0]
click at [901, 548] on p "2341" at bounding box center [907, 551] width 30 height 23
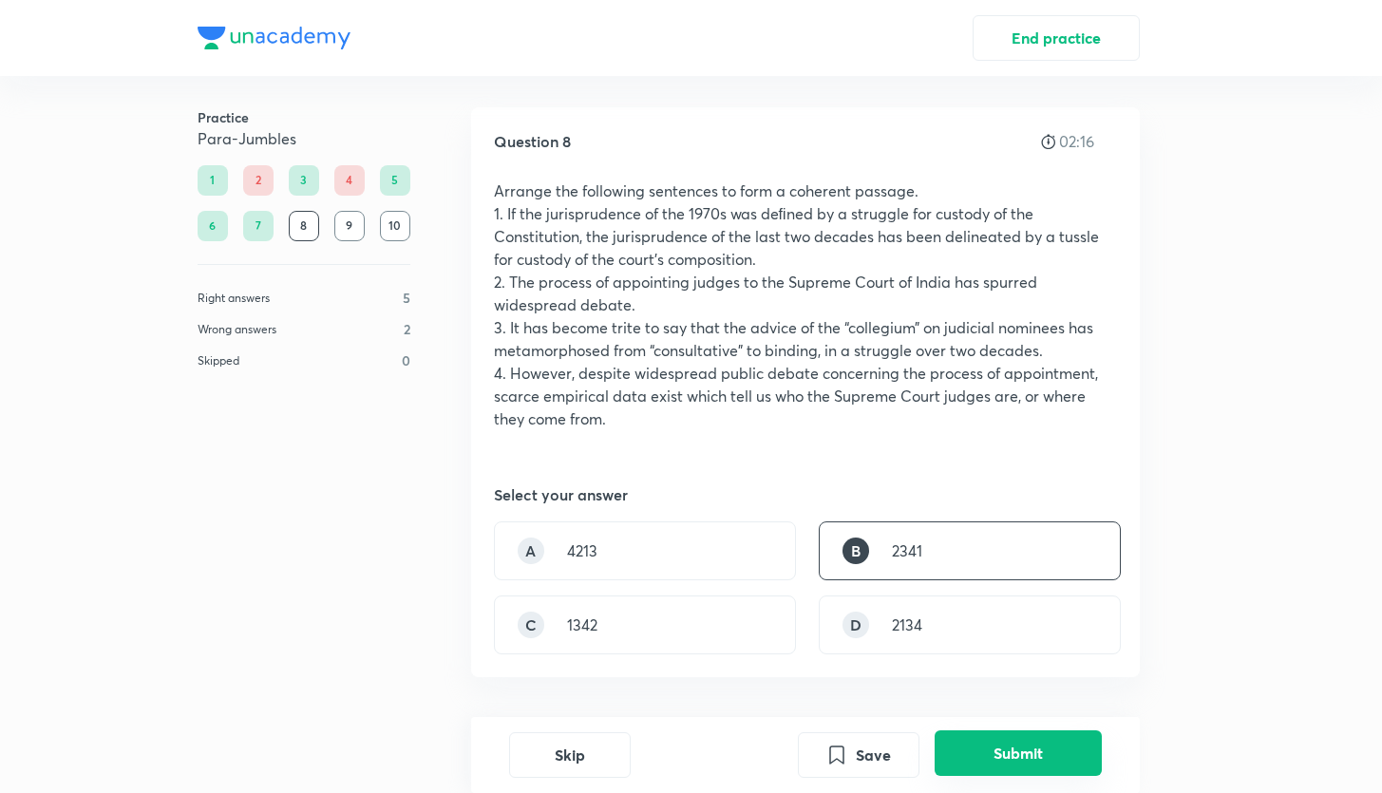
click at [979, 762] on button "Submit" at bounding box center [1018, 754] width 167 height 46
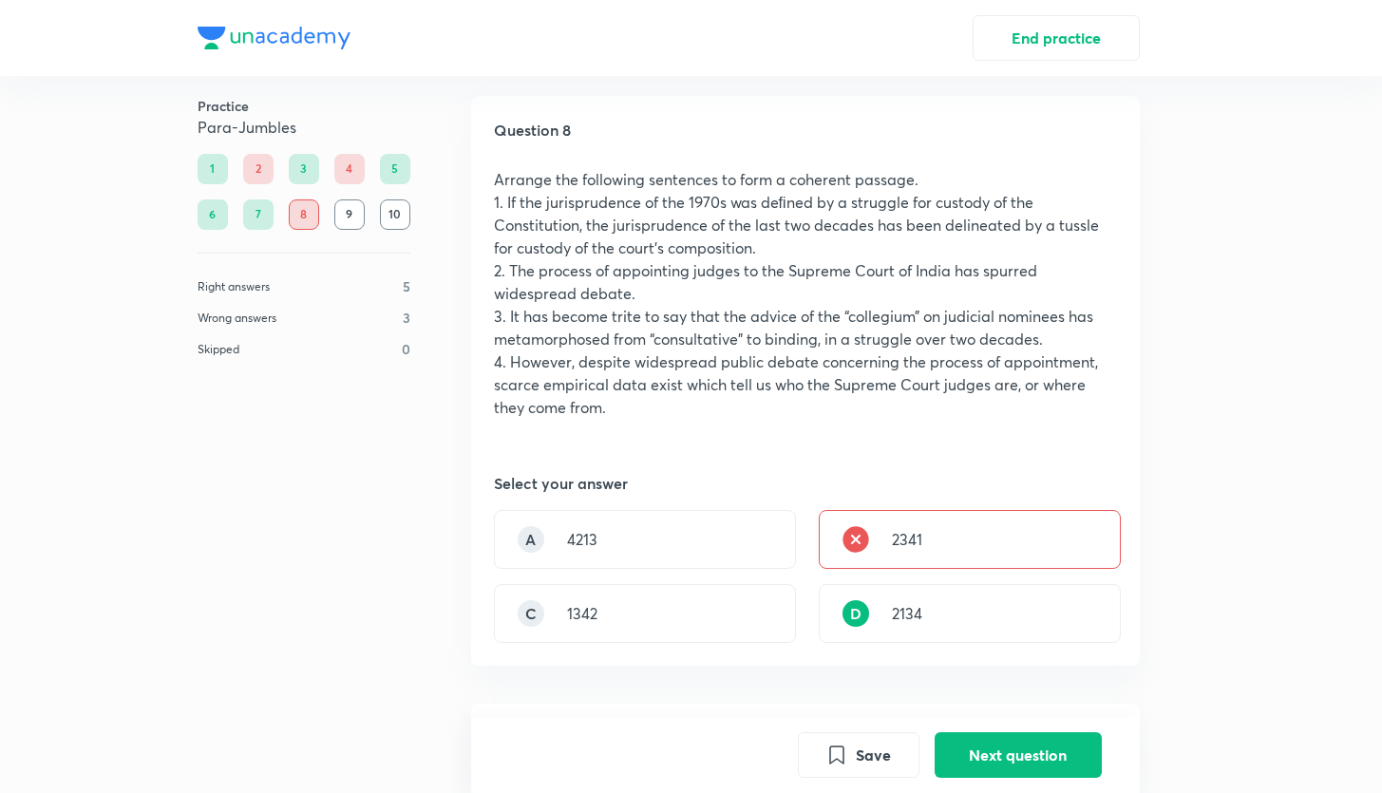
scroll to position [29, 0]
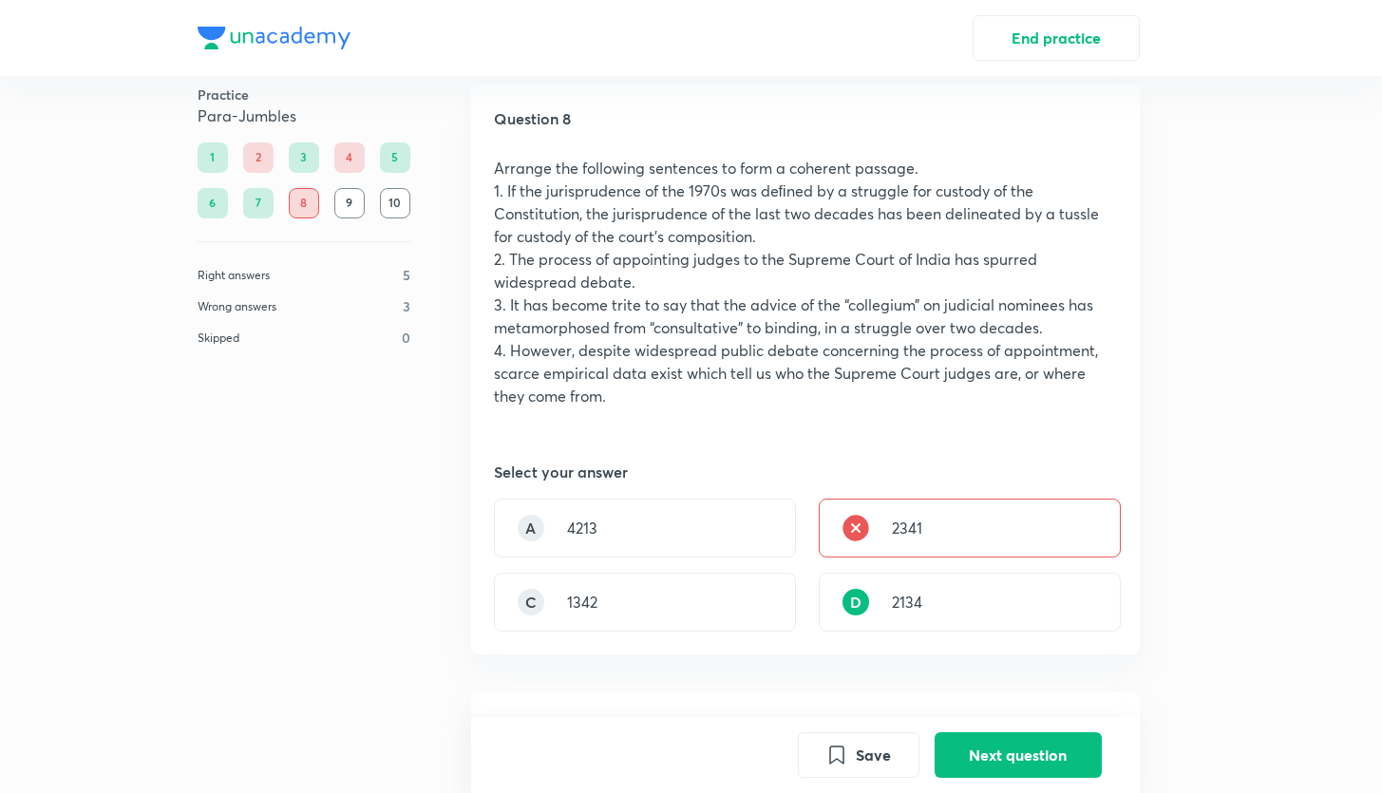
click at [739, 463] on div "Select your answer" at bounding box center [805, 472] width 623 height 23
click at [986, 762] on button "Next question" at bounding box center [1018, 754] width 167 height 46
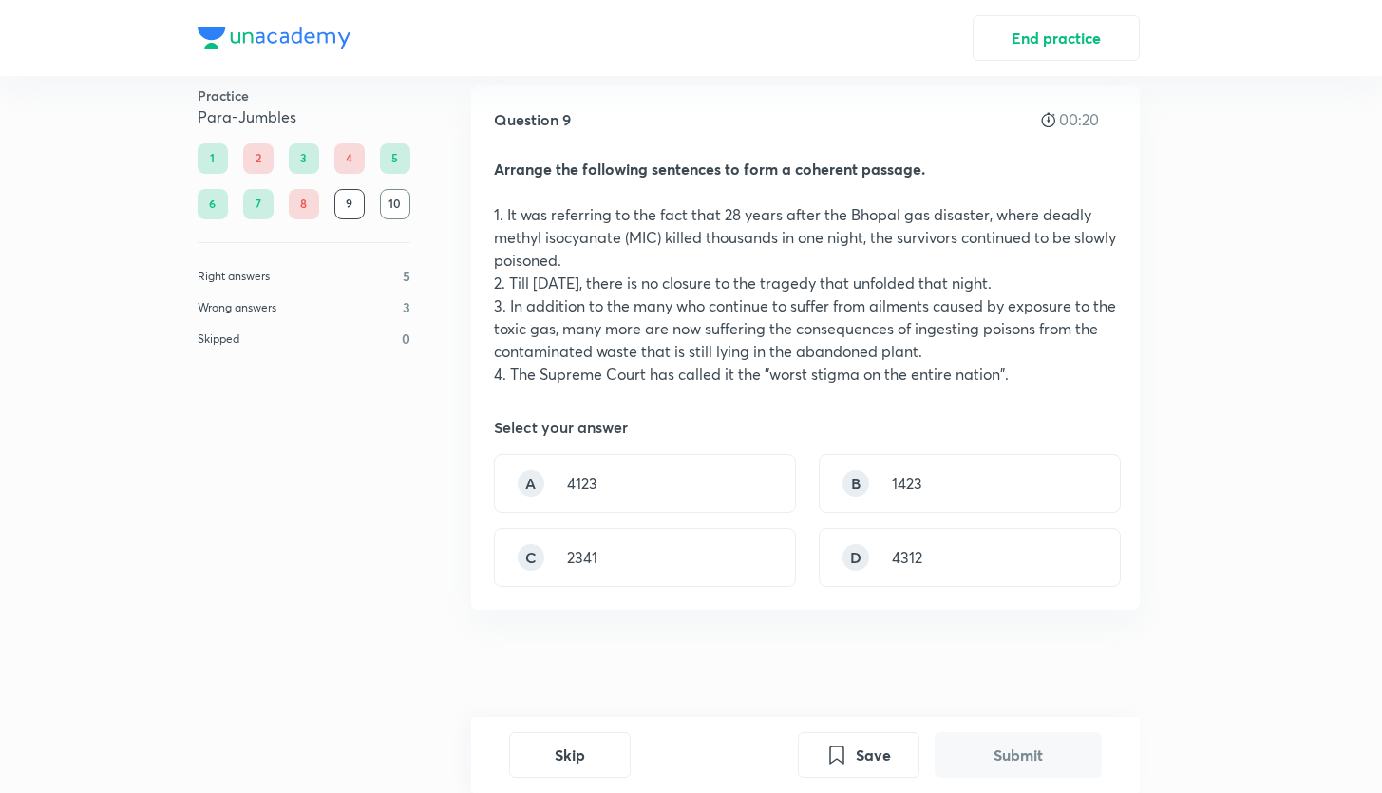
scroll to position [35, 0]
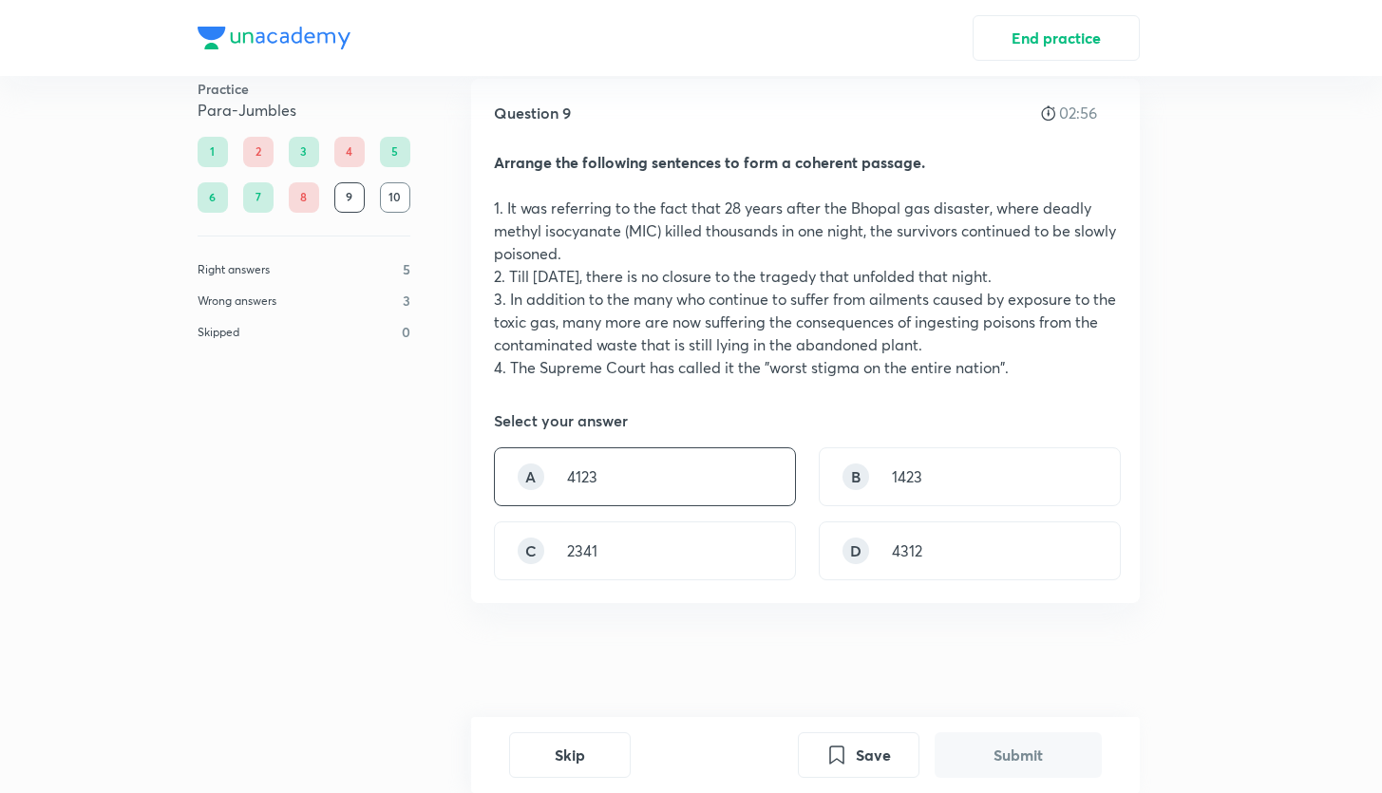
click at [713, 459] on div "A 4123" at bounding box center [645, 476] width 302 height 59
click at [954, 742] on button "Submit" at bounding box center [1018, 754] width 167 height 46
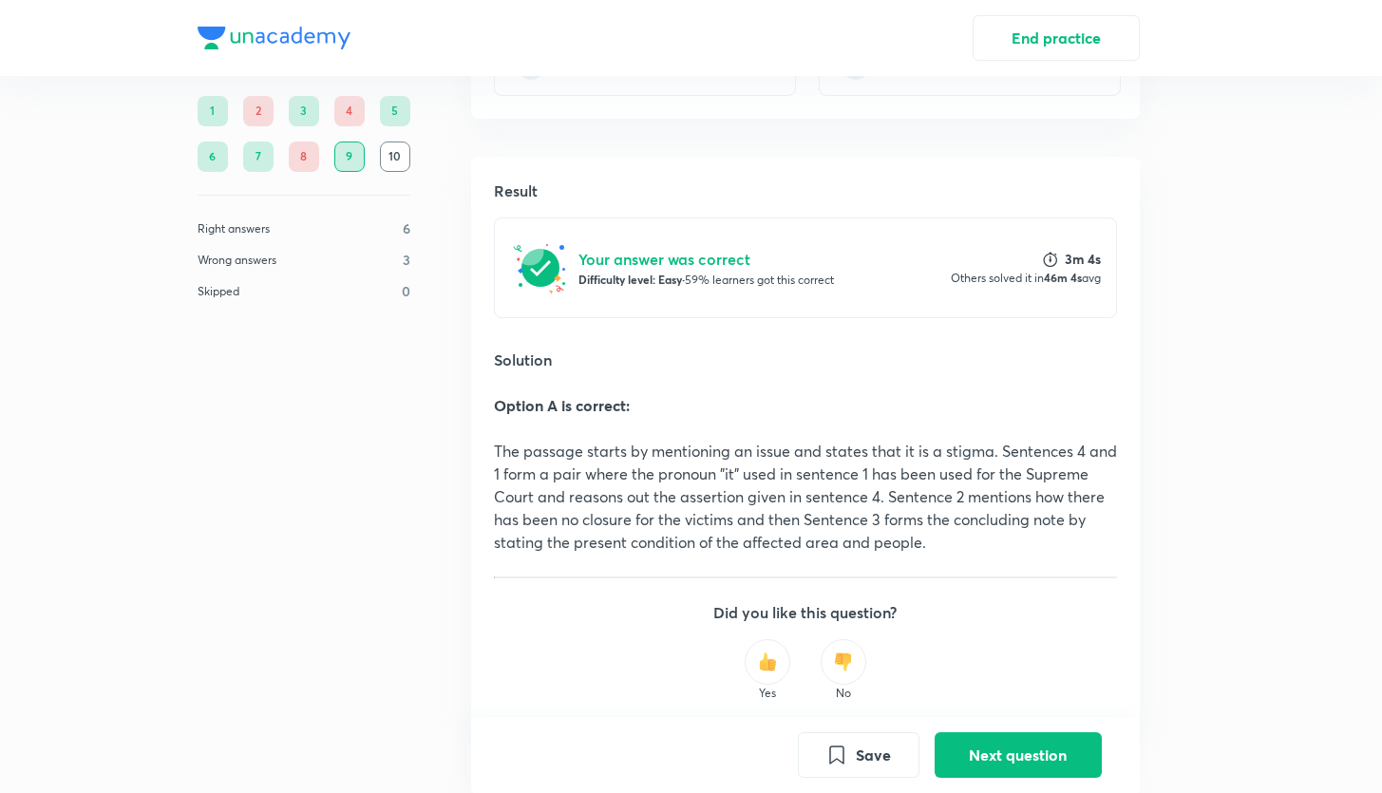
scroll to position [473, 0]
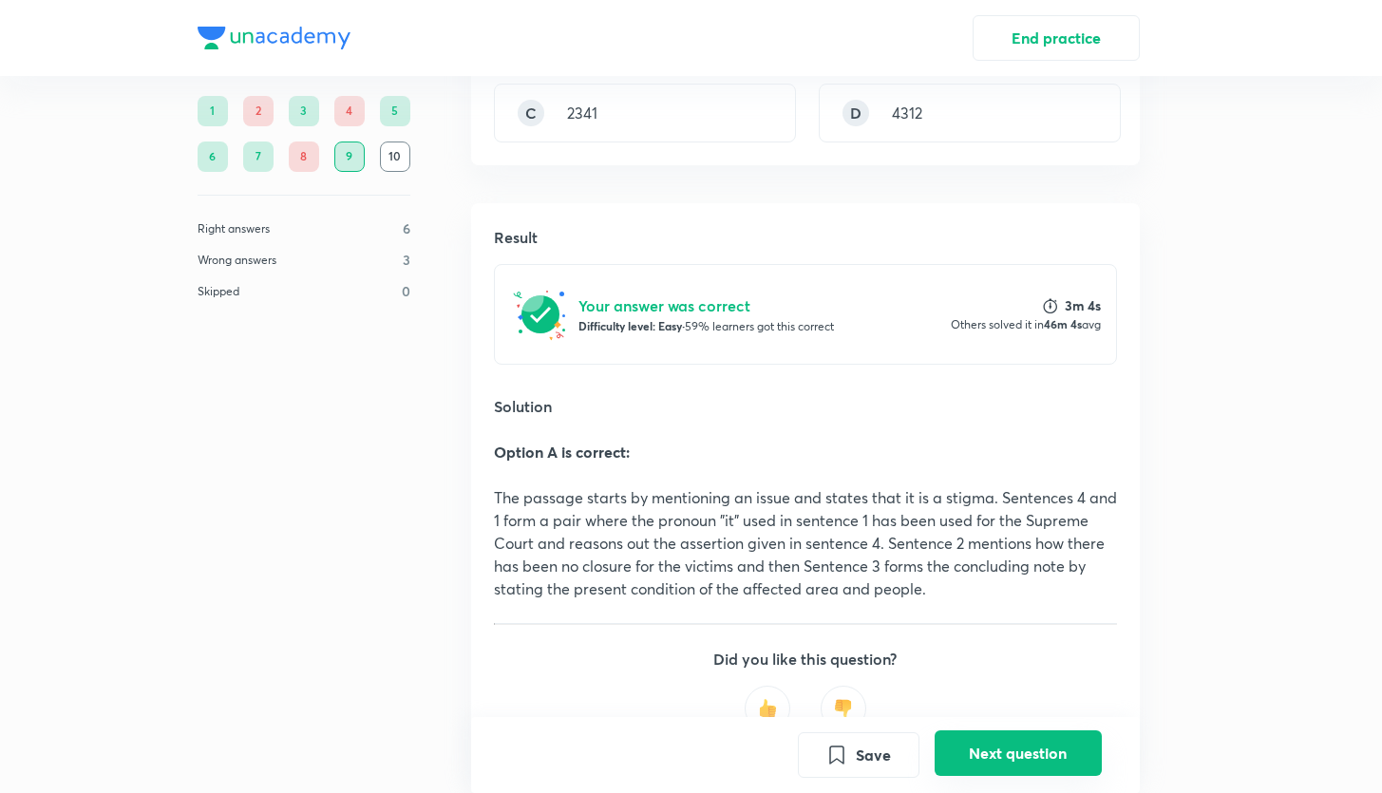
click at [1022, 750] on button "Next question" at bounding box center [1018, 754] width 167 height 46
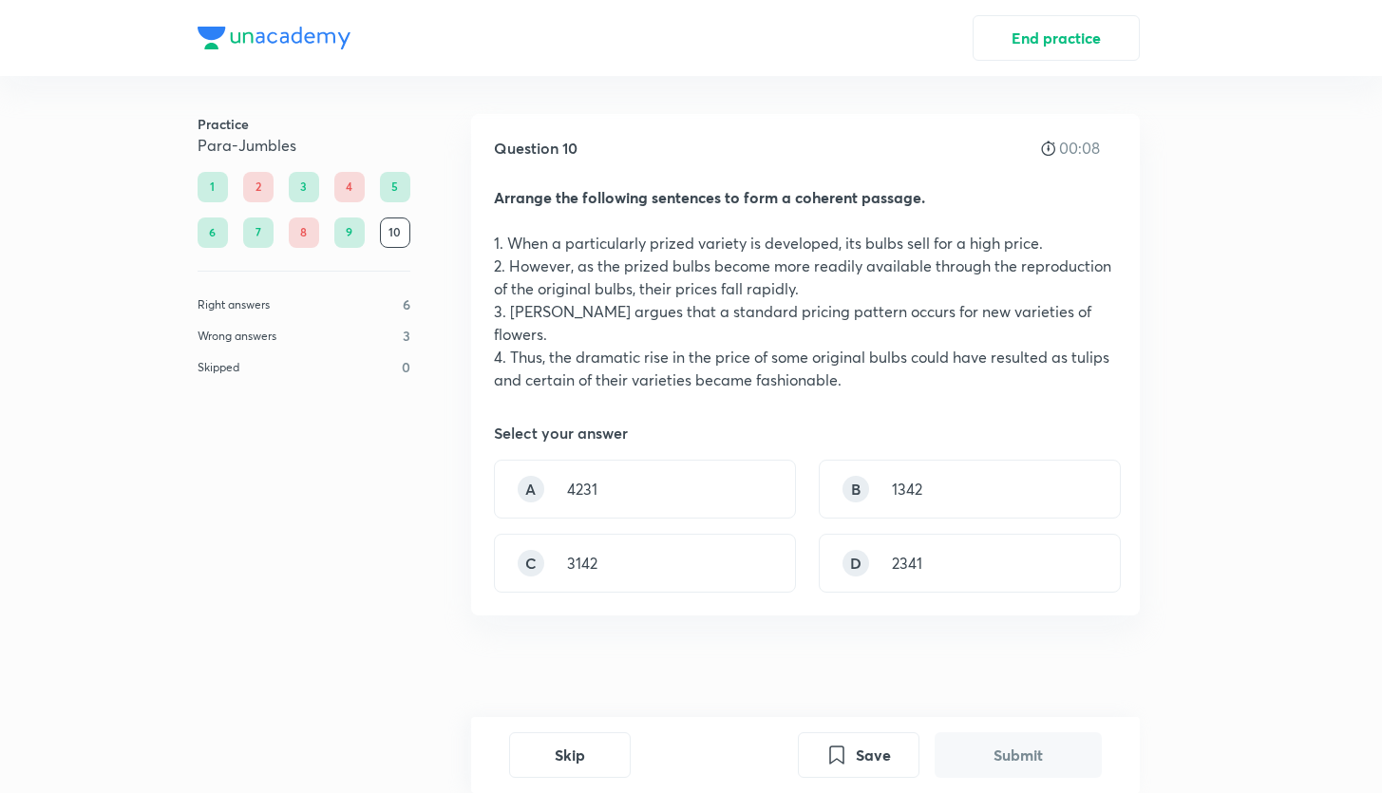
scroll to position [9, 0]
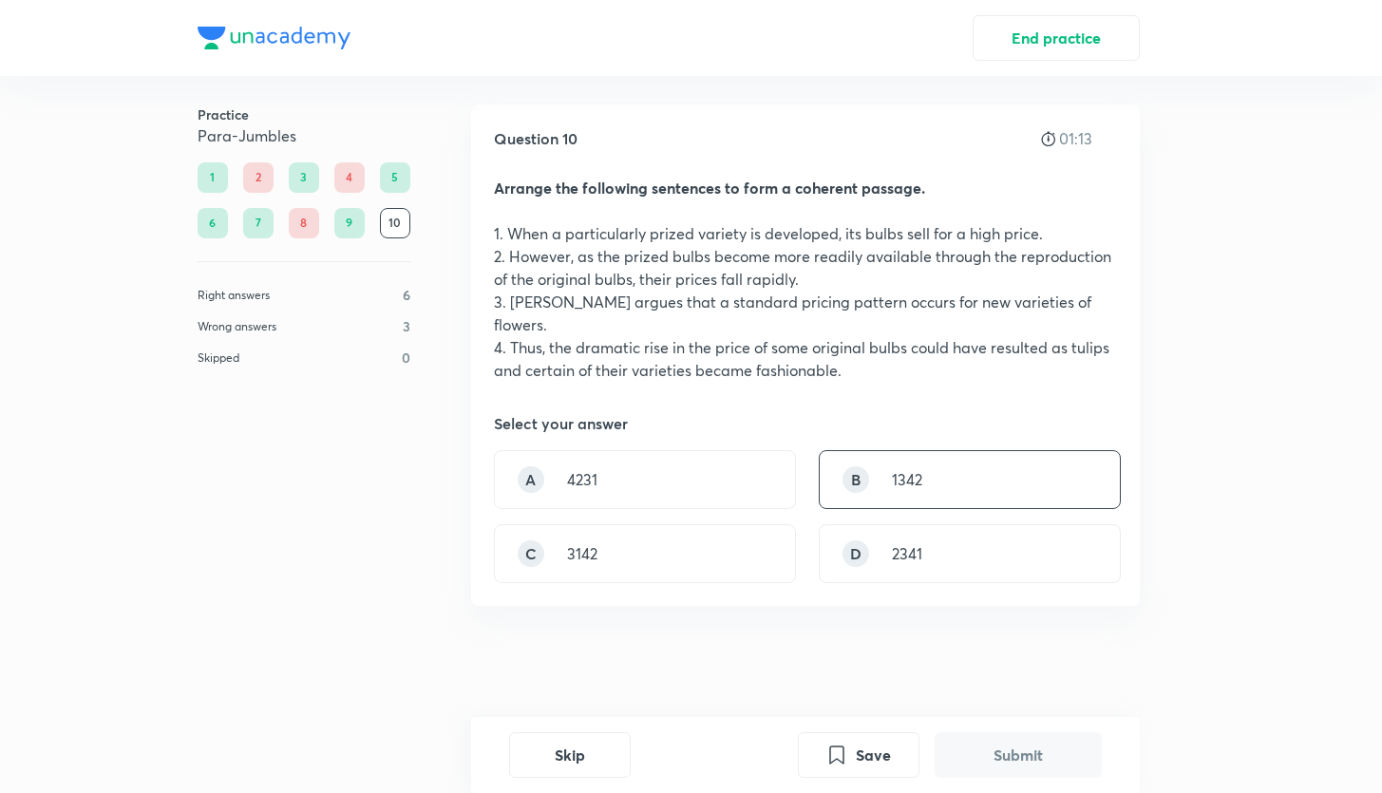
click at [879, 468] on div "B 1342" at bounding box center [970, 479] width 302 height 59
click at [1000, 745] on button "Submit" at bounding box center [1018, 754] width 167 height 46
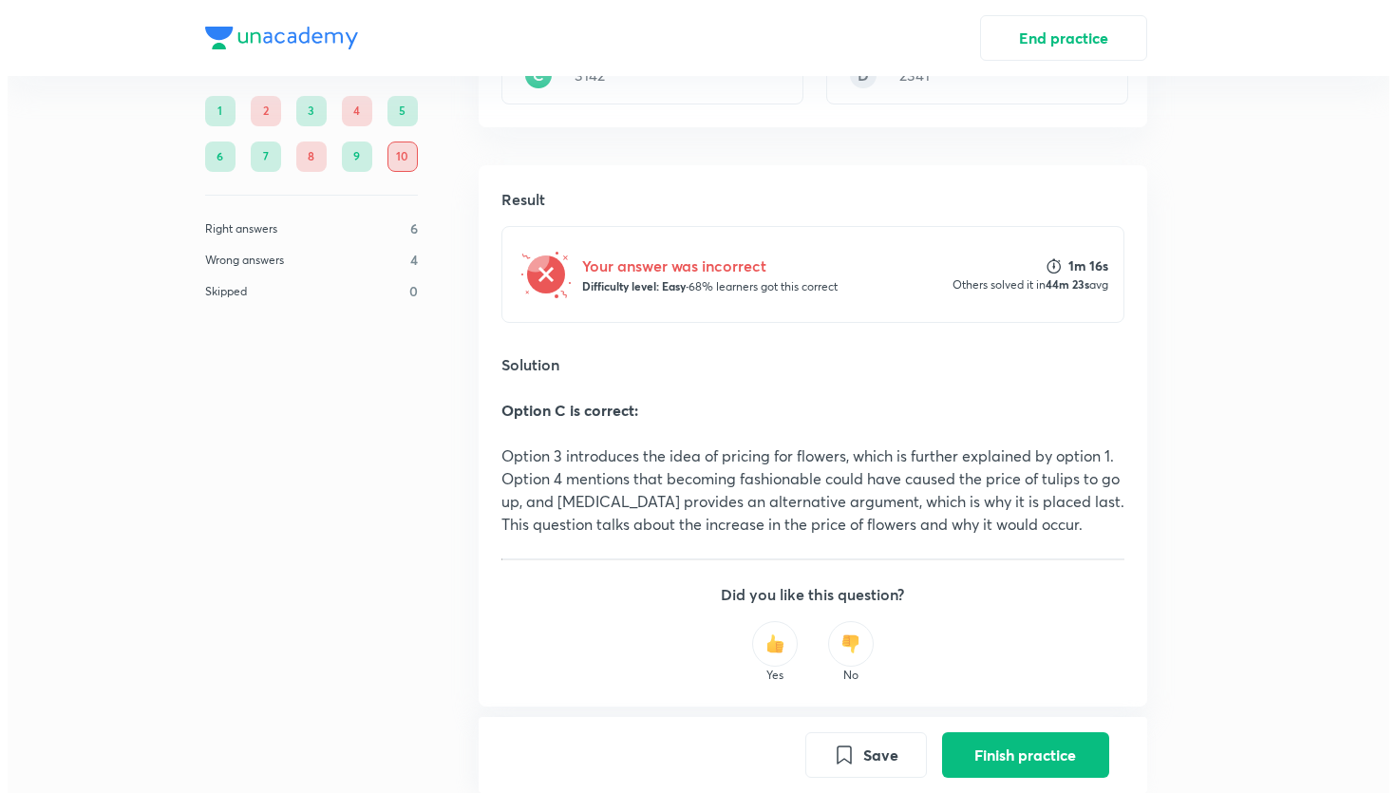
scroll to position [497, 0]
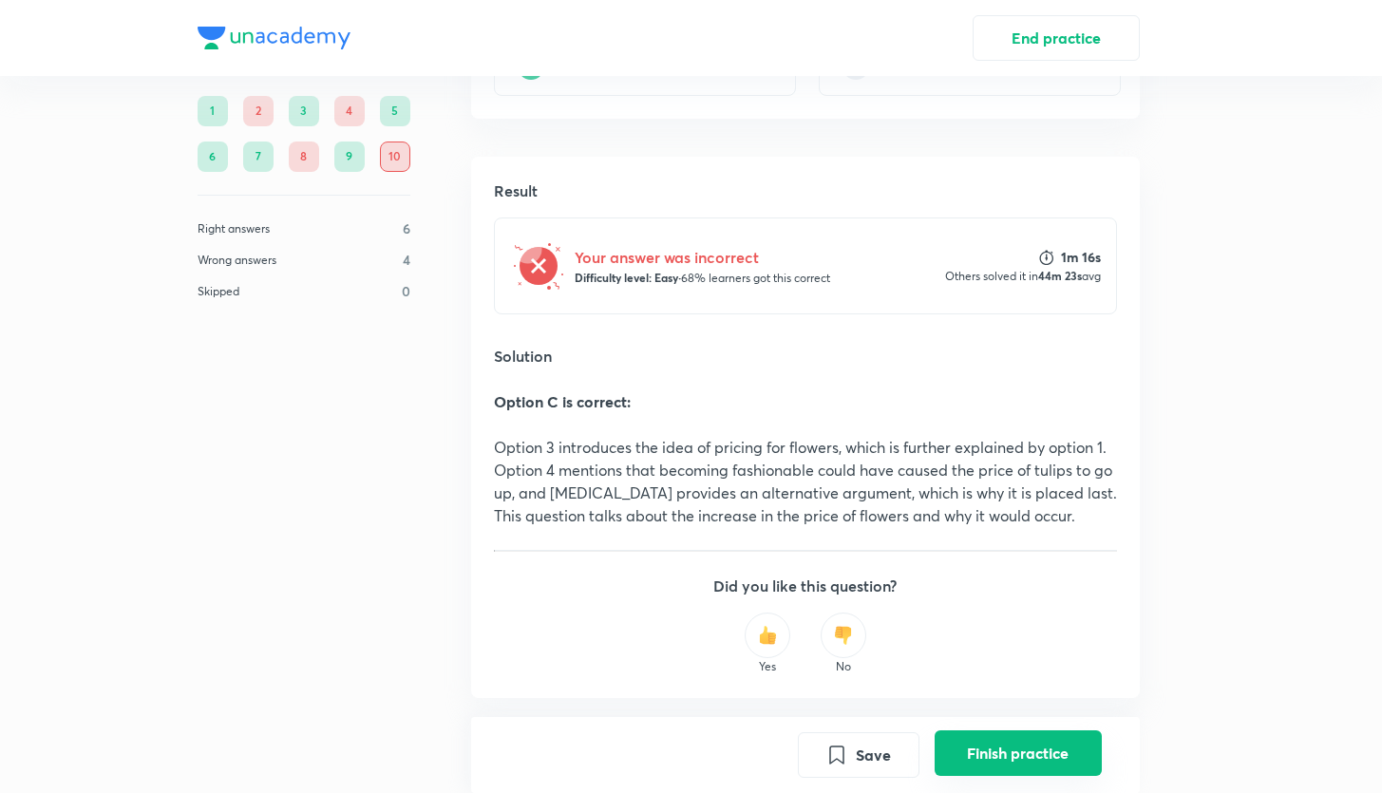
click at [1009, 753] on button "Finish practice" at bounding box center [1018, 754] width 167 height 46
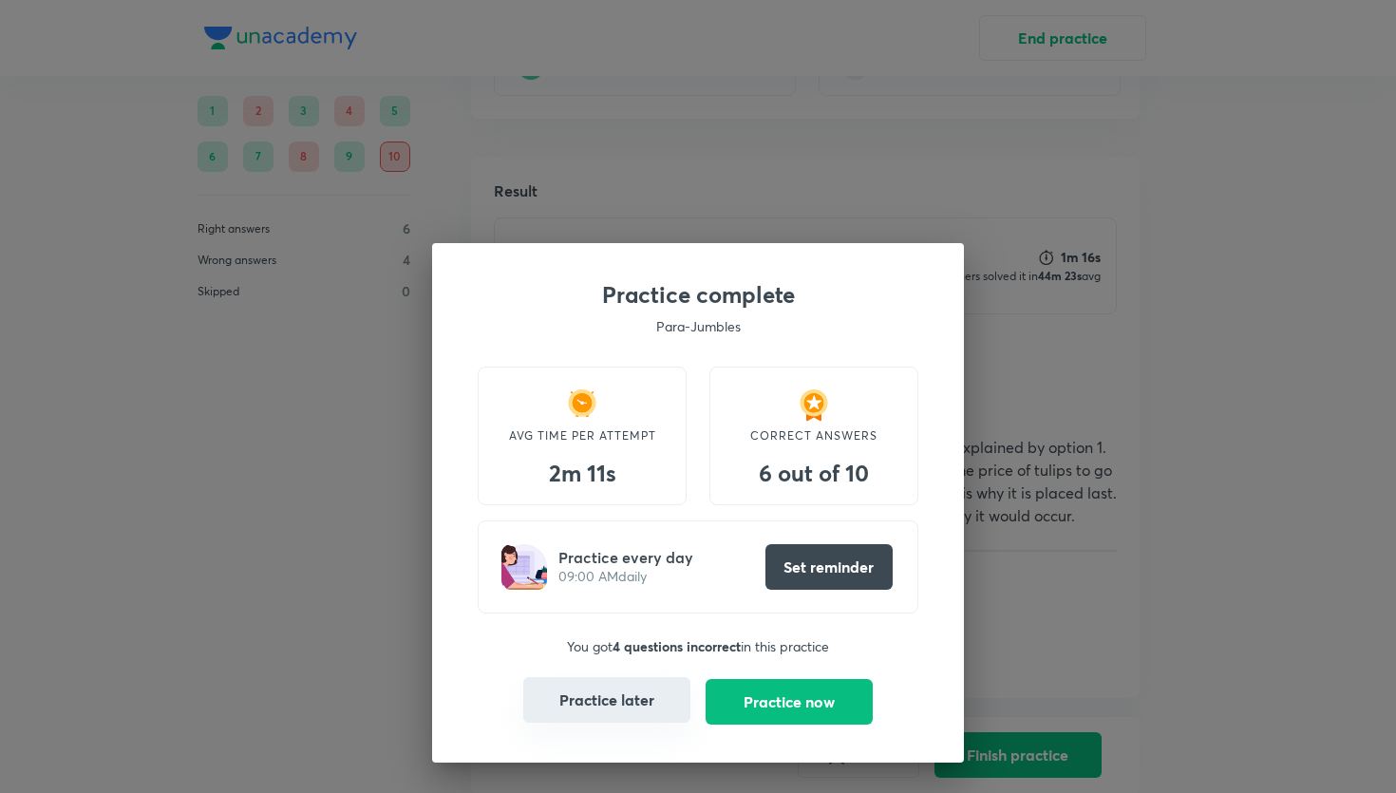
click at [607, 705] on button "Practice later" at bounding box center [606, 700] width 167 height 46
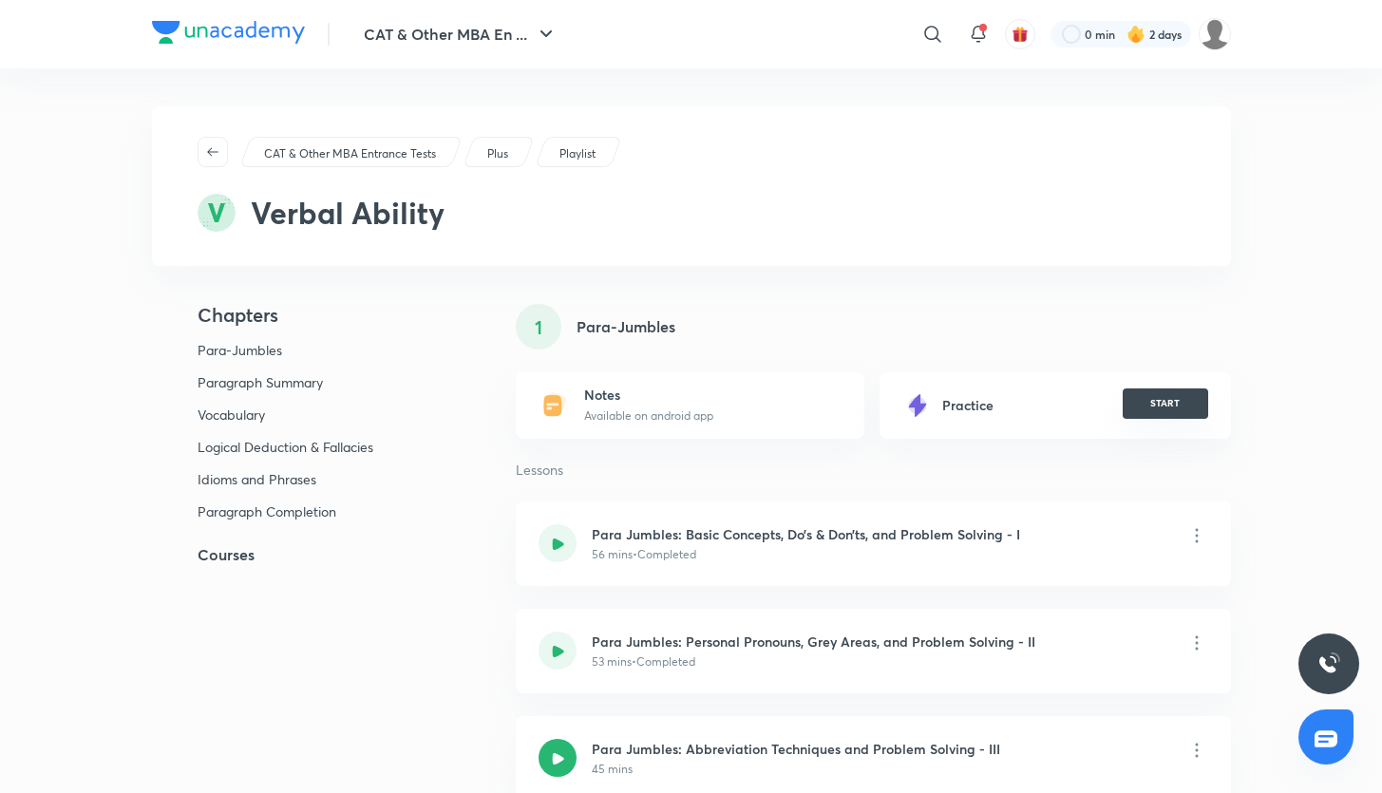
click at [1170, 402] on button "START" at bounding box center [1165, 404] width 85 height 30
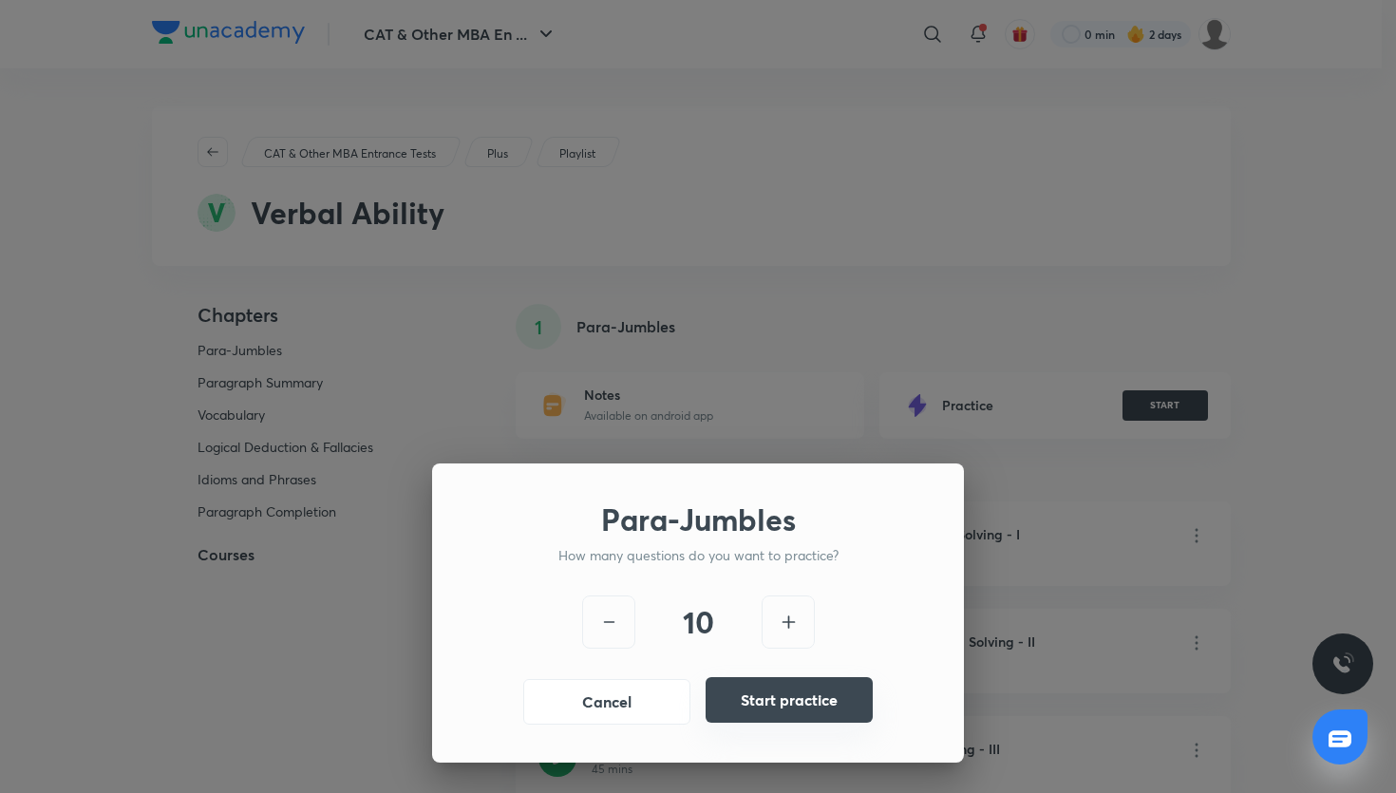
click at [788, 702] on button "Start practice" at bounding box center [789, 700] width 167 height 46
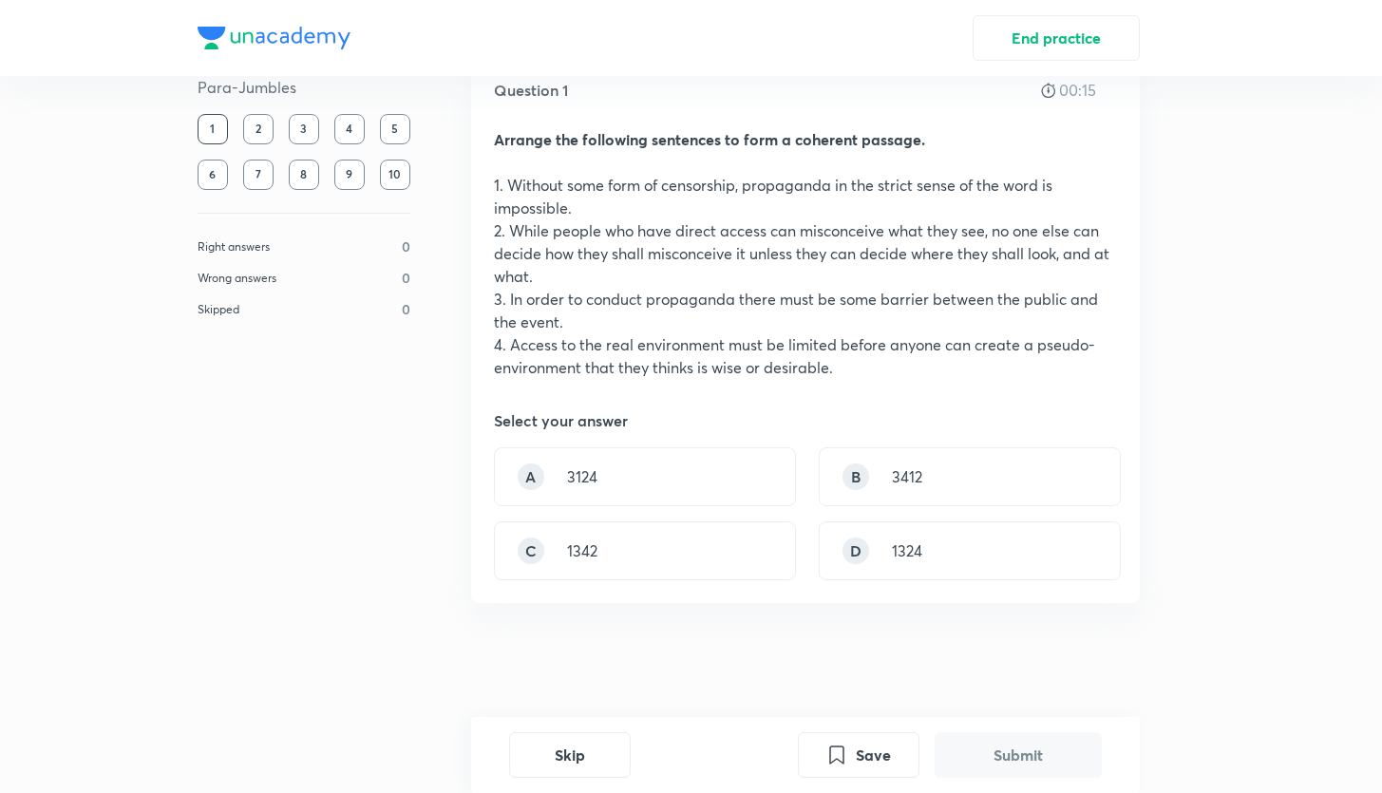
scroll to position [57, 0]
click at [687, 531] on div "C 1342" at bounding box center [645, 551] width 302 height 59
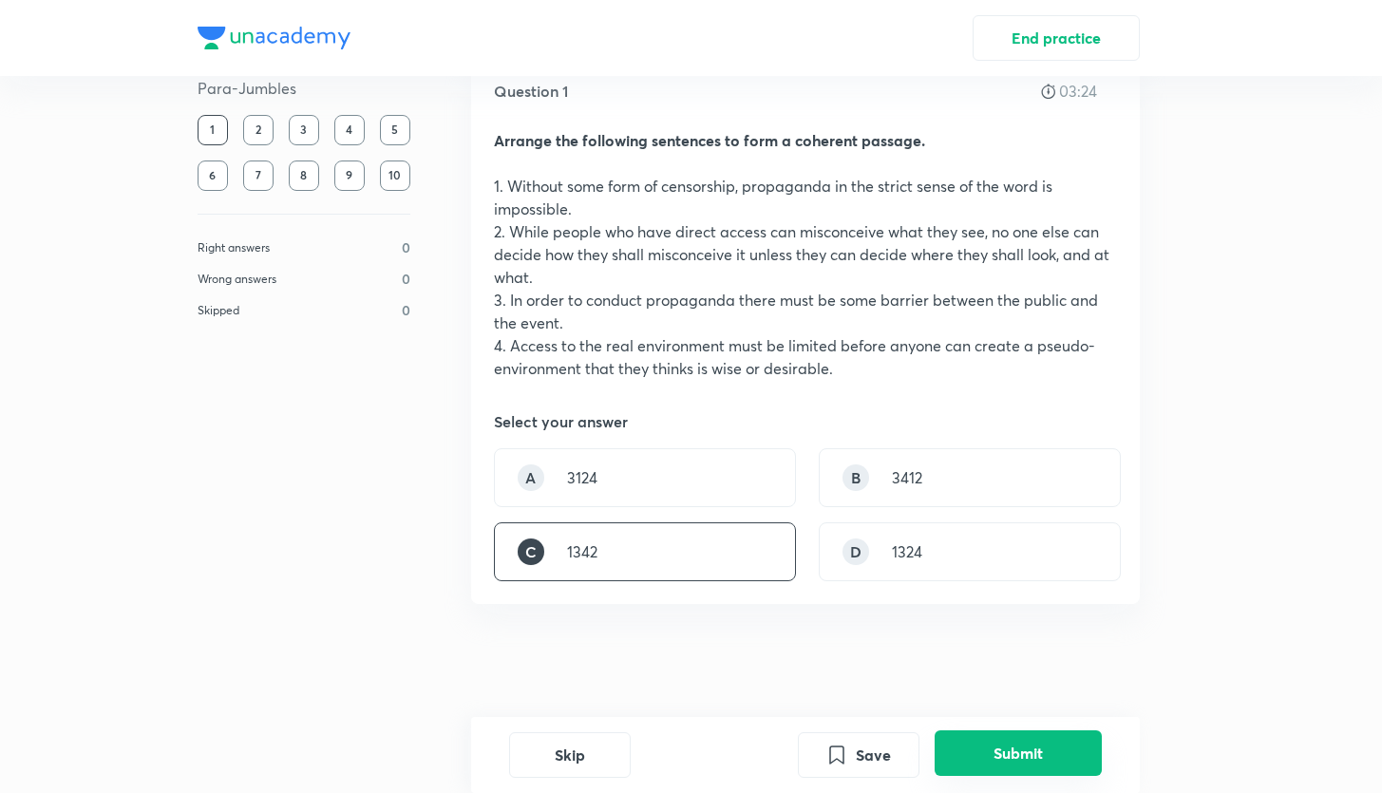
click at [989, 747] on button "Submit" at bounding box center [1018, 754] width 167 height 46
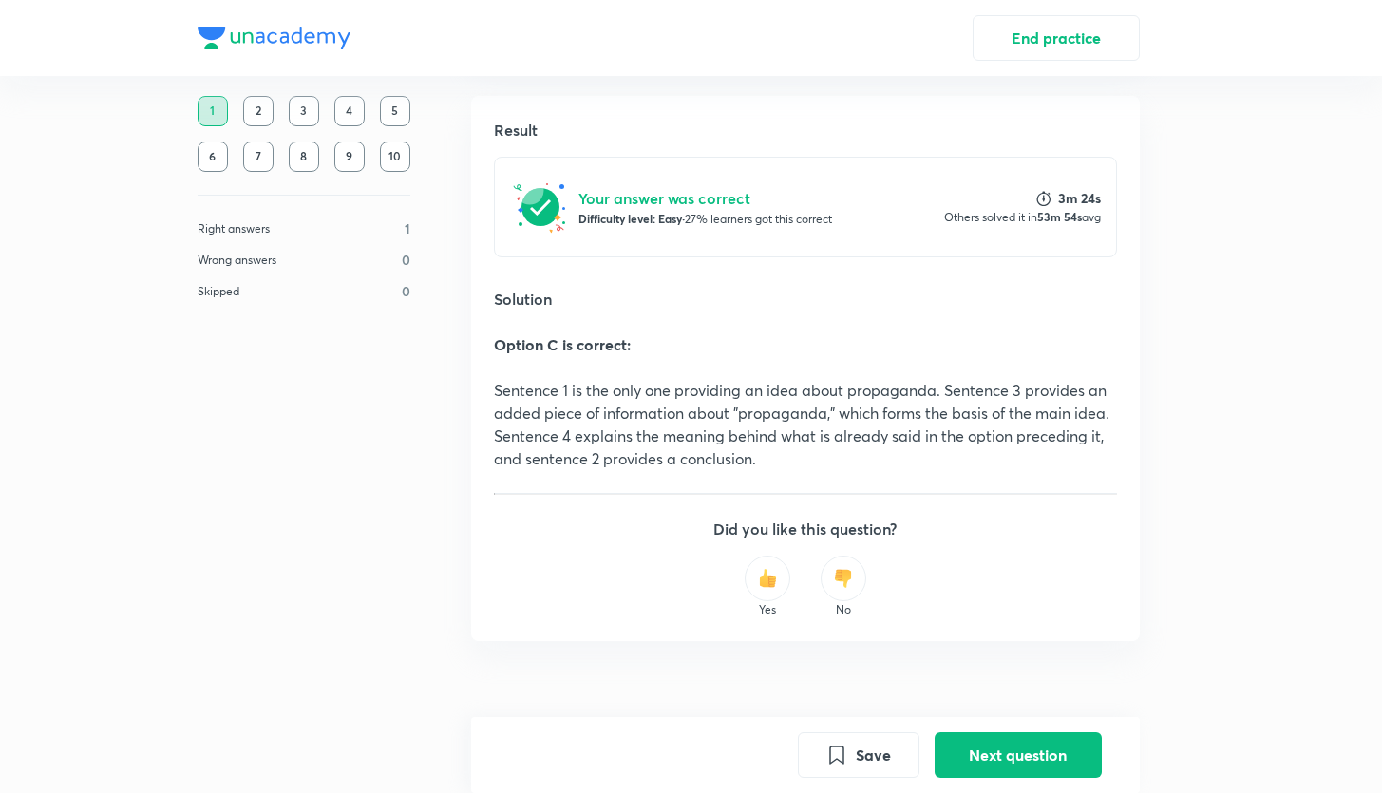
scroll to position [598, 0]
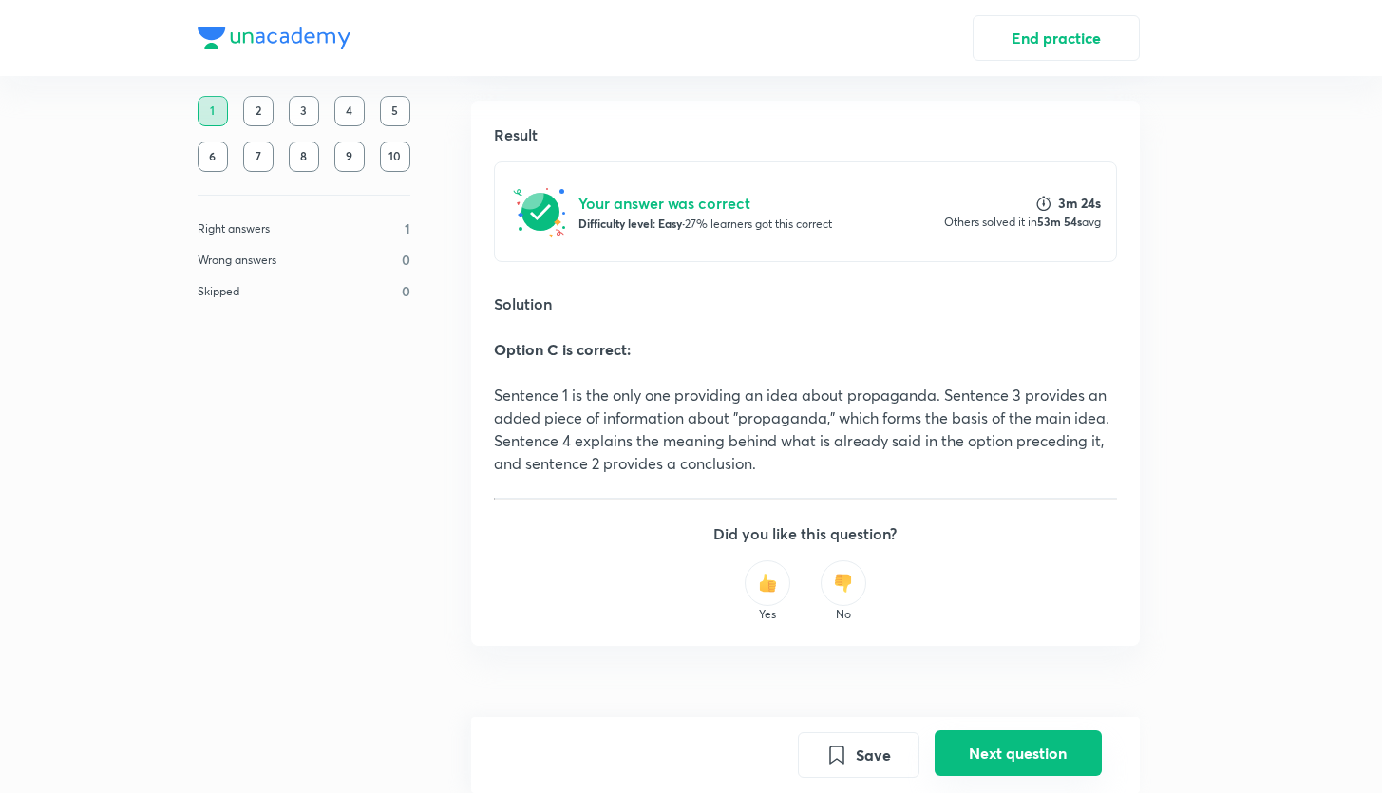
click at [985, 749] on button "Next question" at bounding box center [1018, 754] width 167 height 46
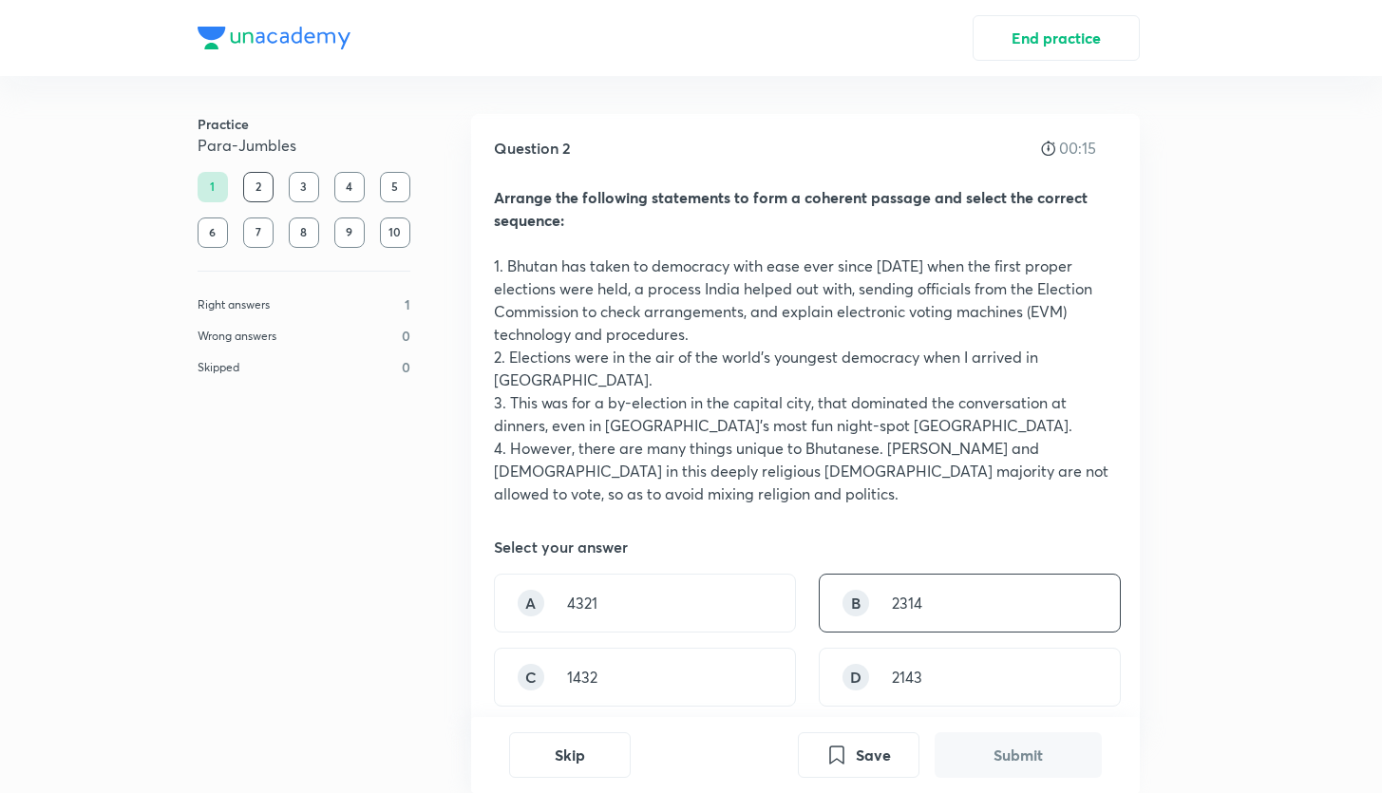
click at [931, 587] on div "B 2314" at bounding box center [970, 603] width 302 height 59
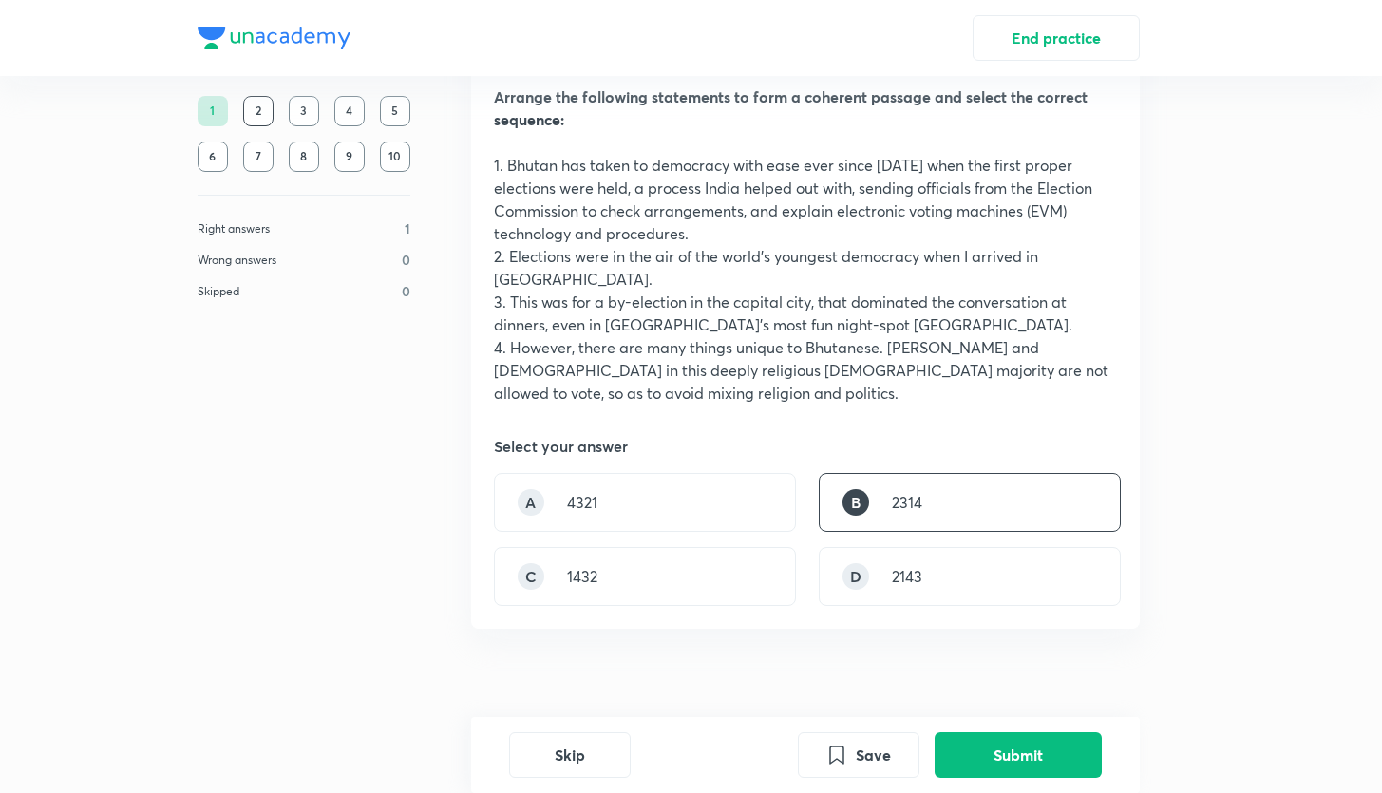
scroll to position [104, 0]
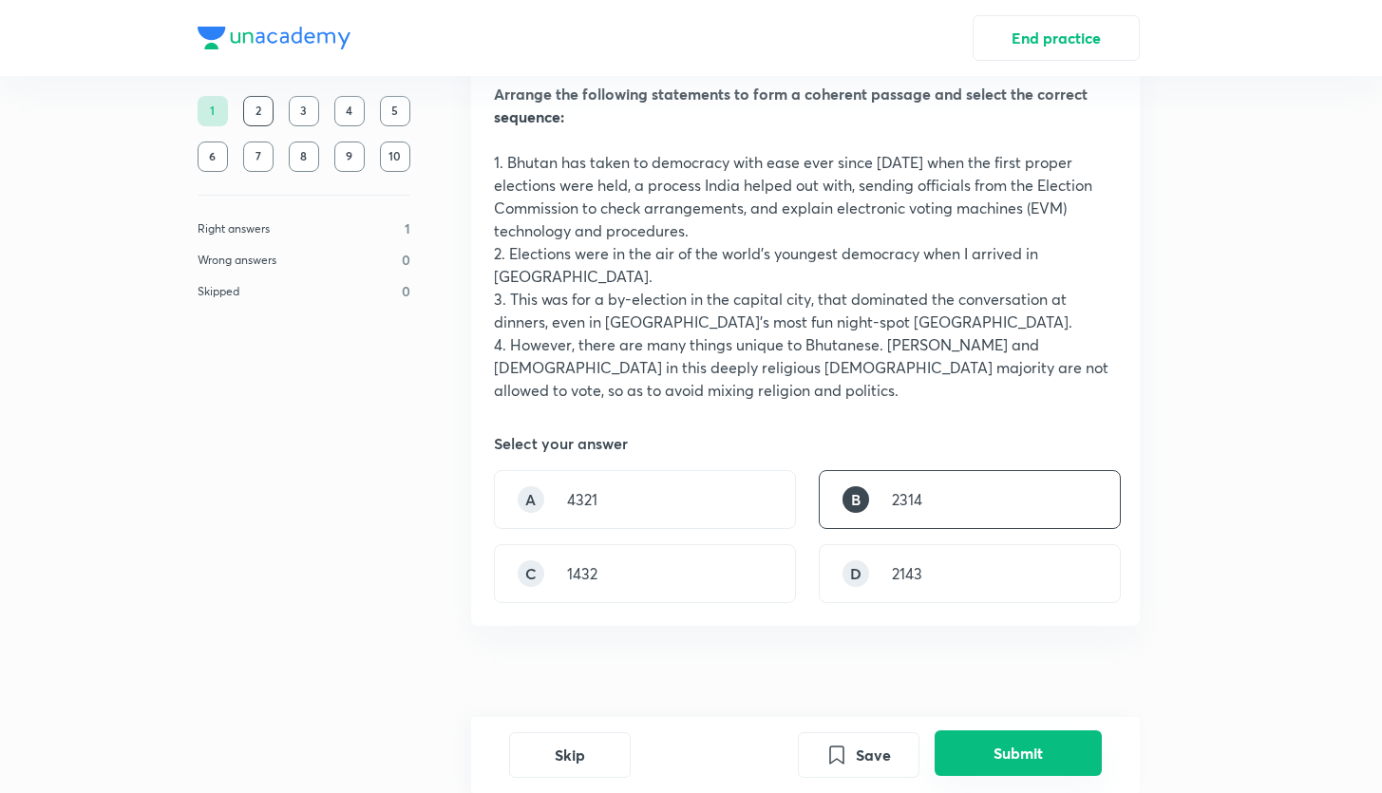
click at [995, 764] on button "Submit" at bounding box center [1018, 754] width 167 height 46
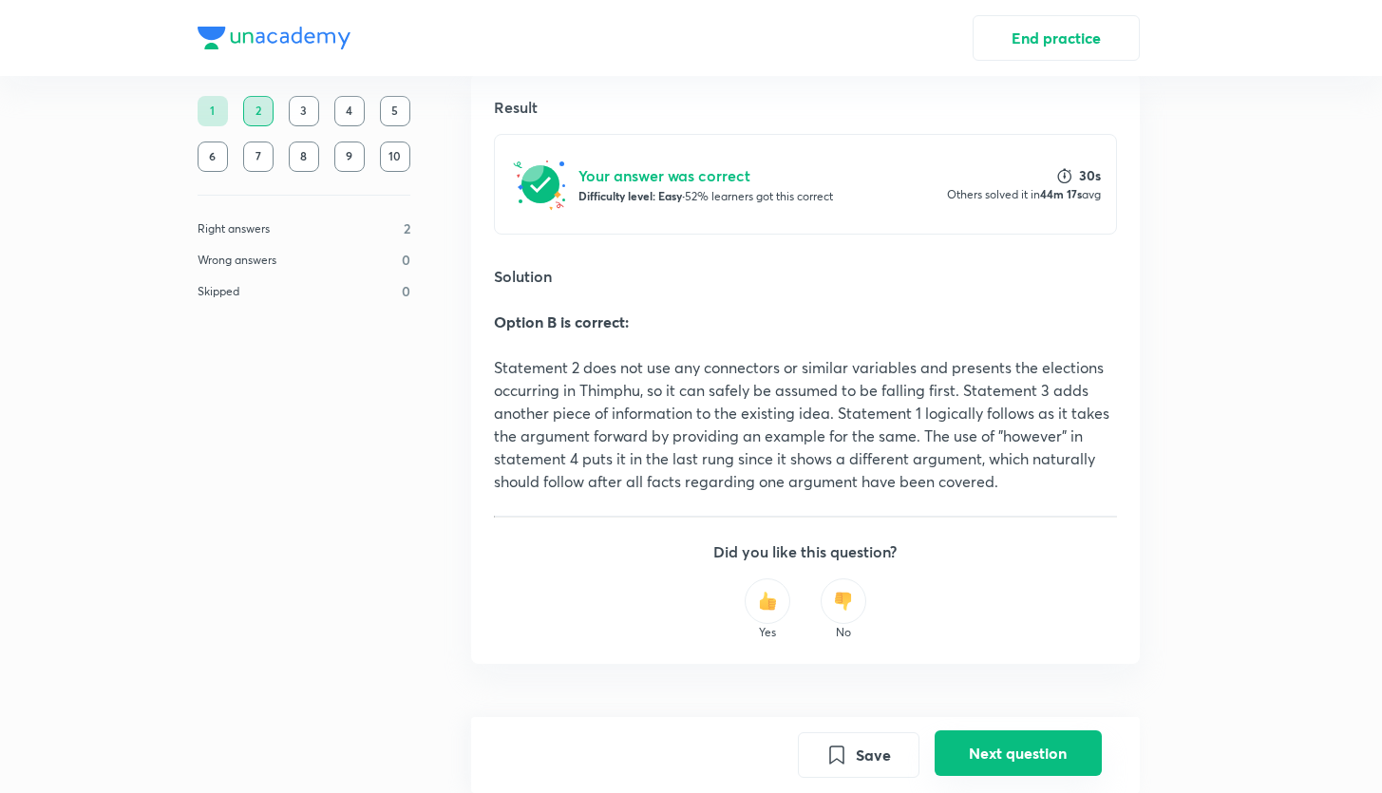
click at [998, 745] on button "Next question" at bounding box center [1018, 754] width 167 height 46
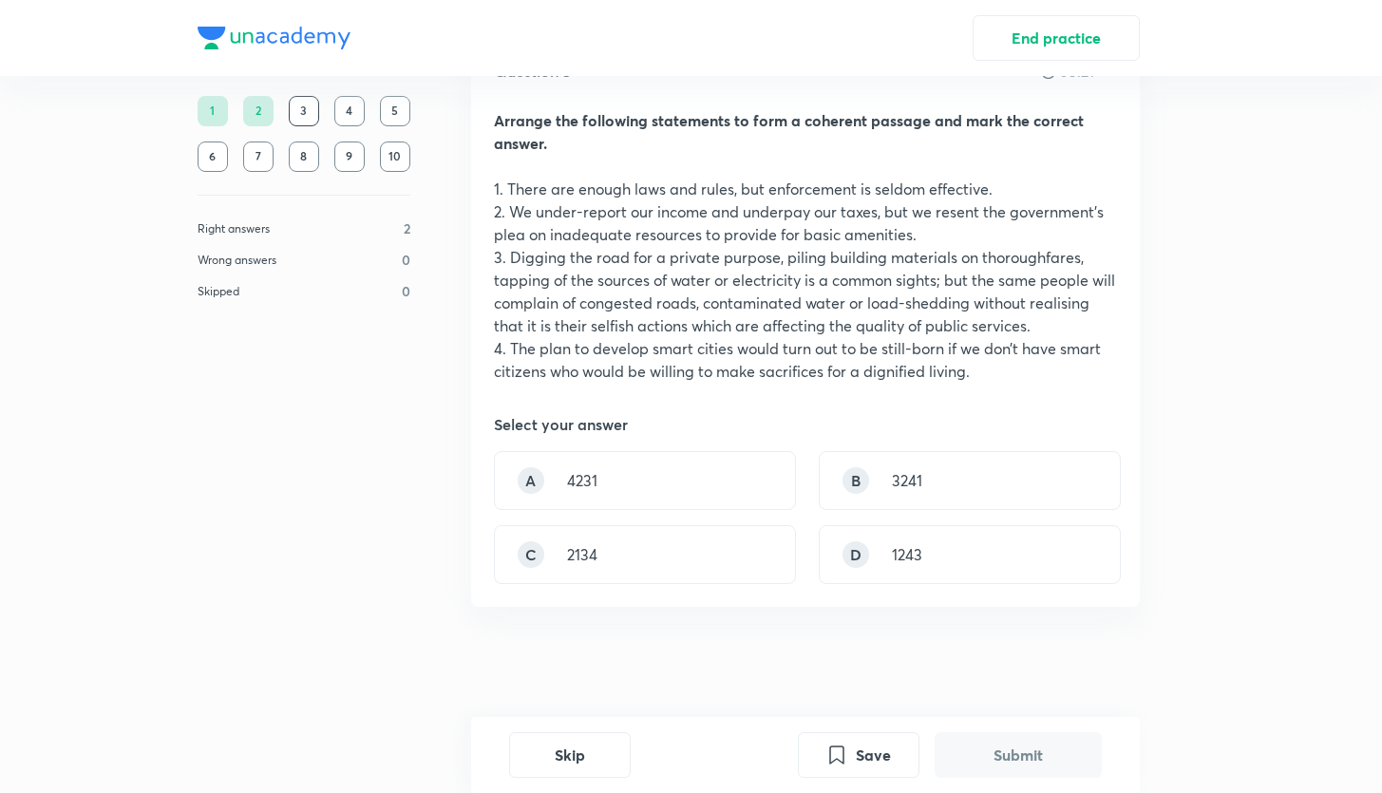
scroll to position [81, 0]
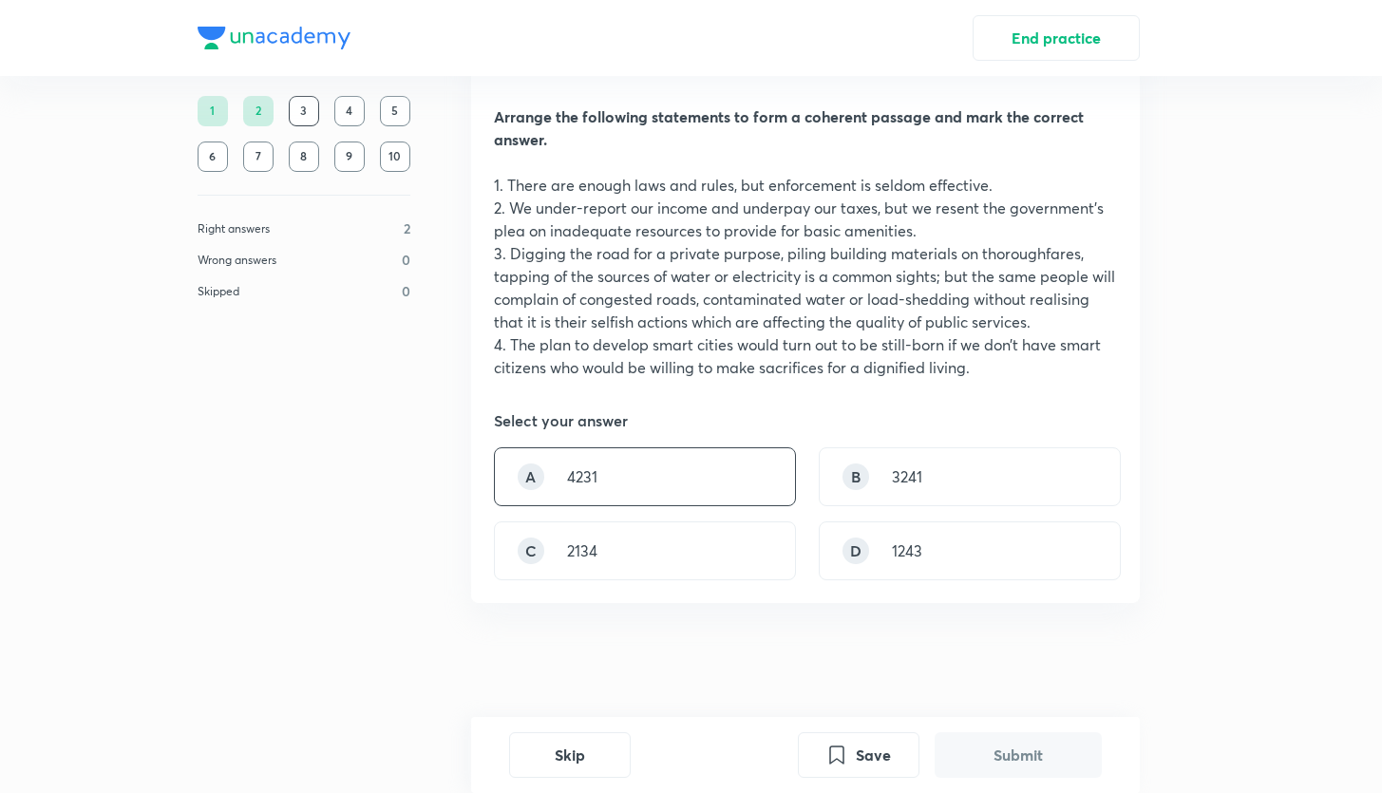
click at [596, 473] on p "4231" at bounding box center [582, 476] width 30 height 23
click at [966, 739] on button "Submit" at bounding box center [1018, 754] width 167 height 46
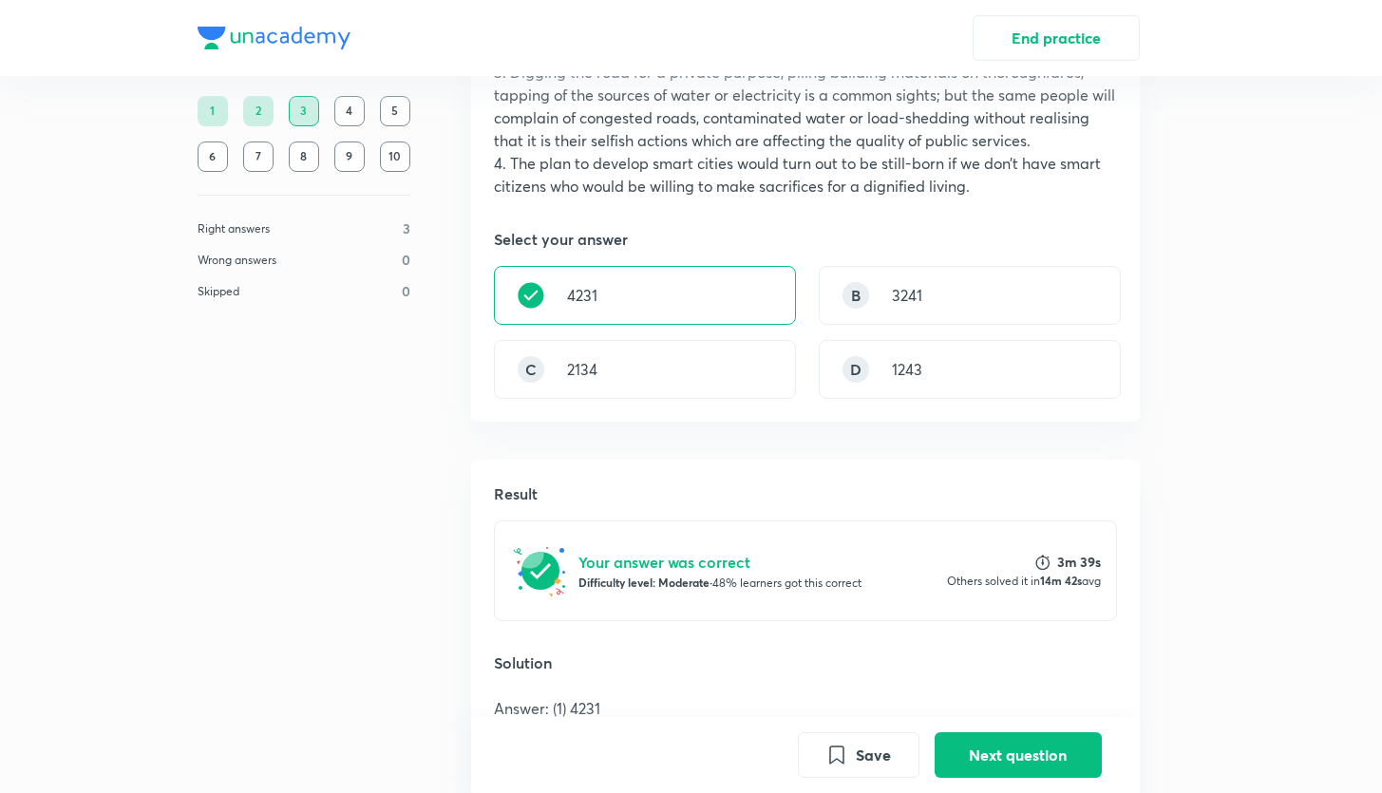
scroll to position [272, 0]
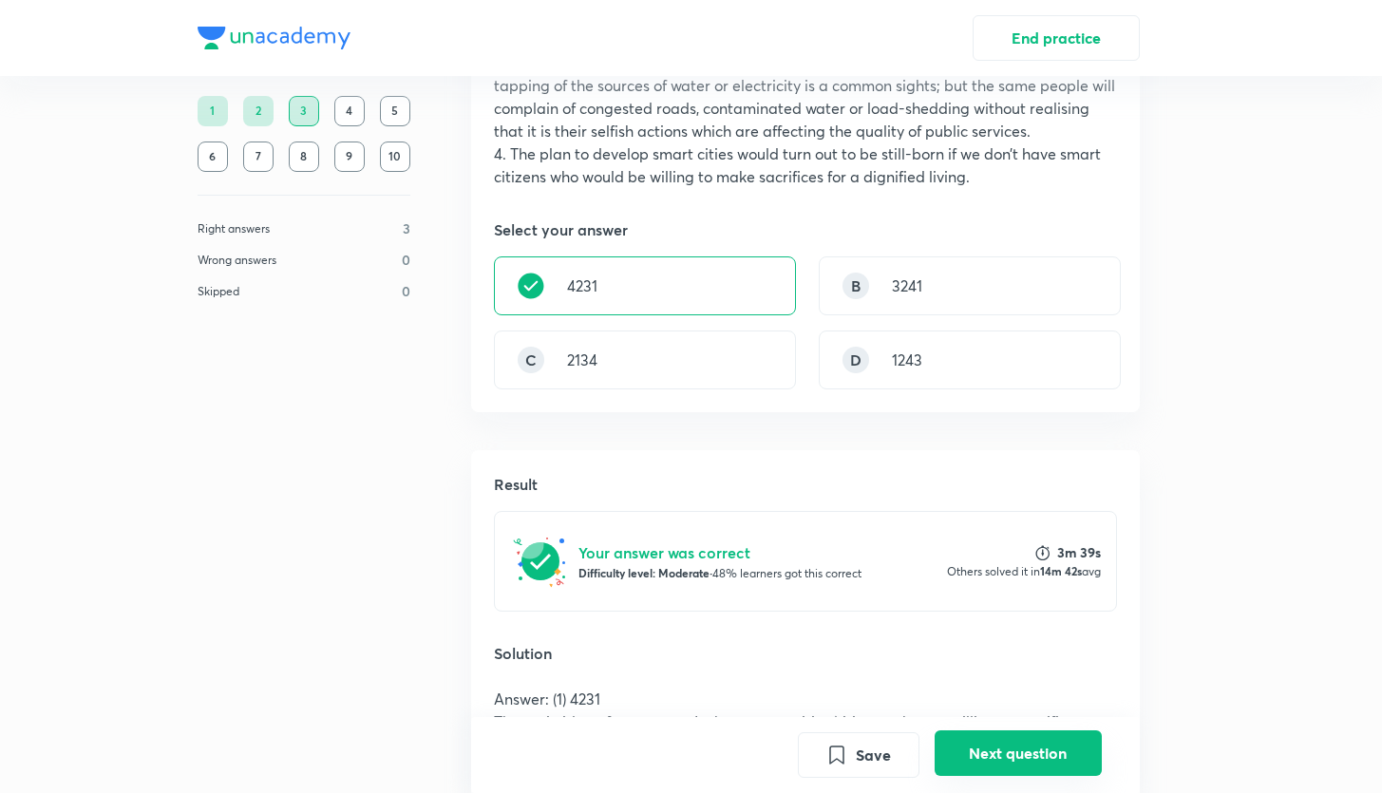
click at [990, 744] on button "Next question" at bounding box center [1018, 754] width 167 height 46
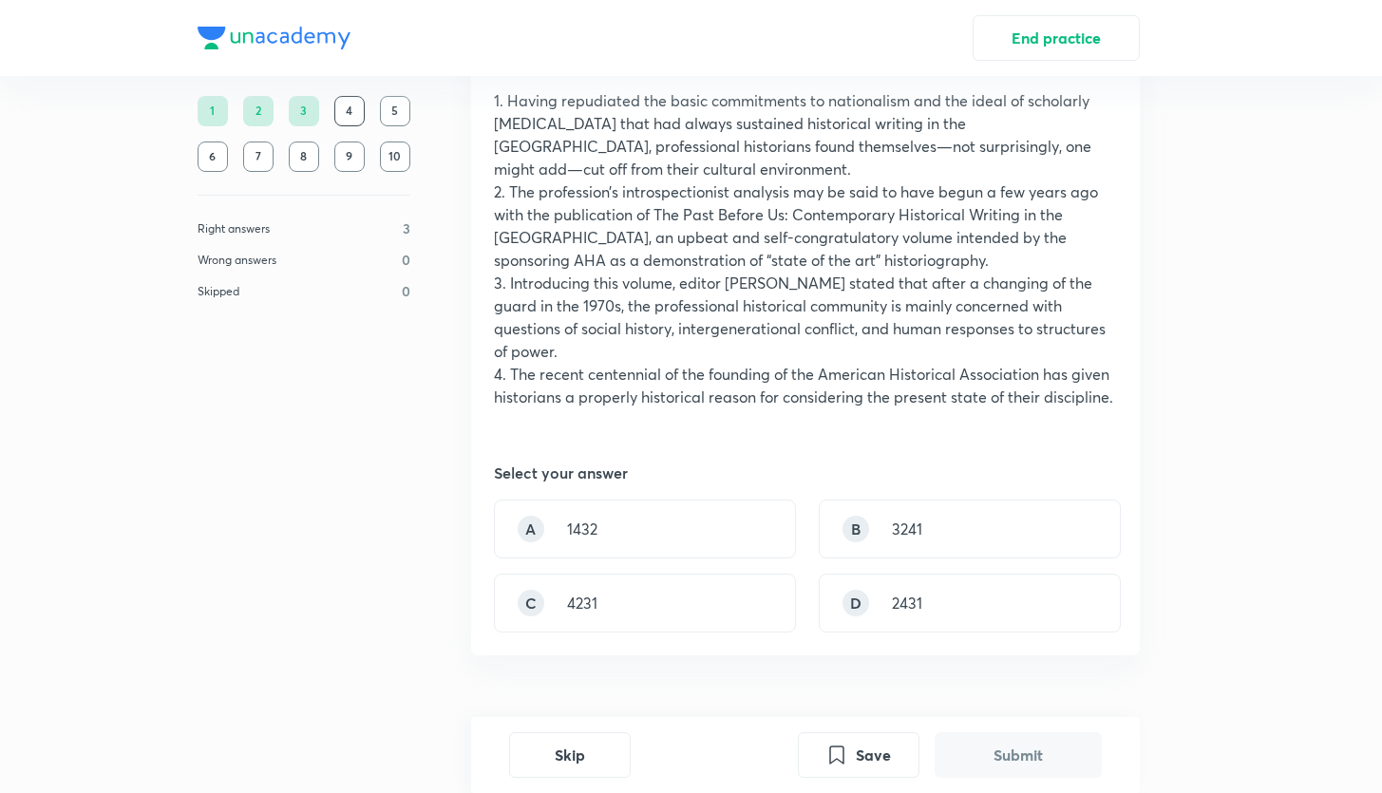
scroll to position [173, 0]
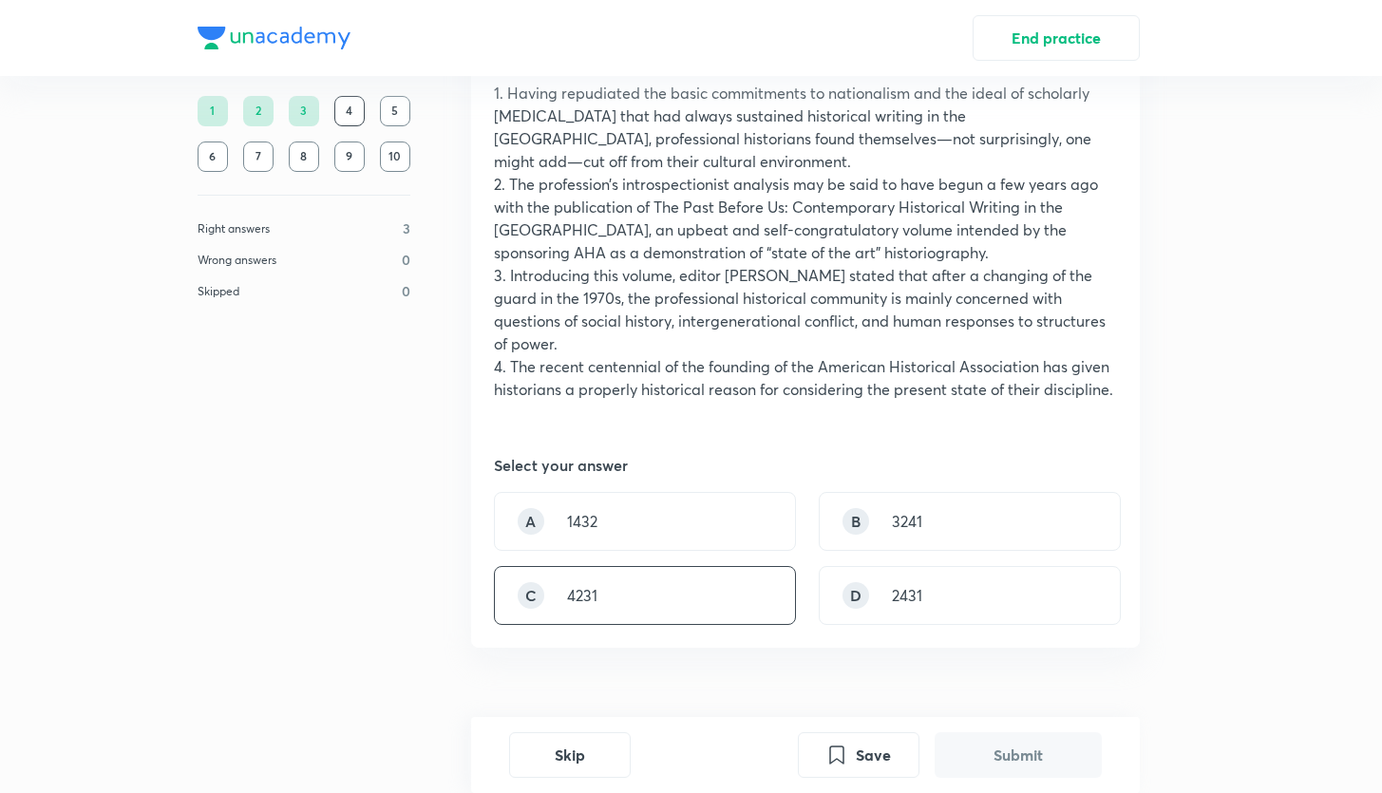
click at [639, 591] on div "C 4231" at bounding box center [645, 595] width 302 height 59
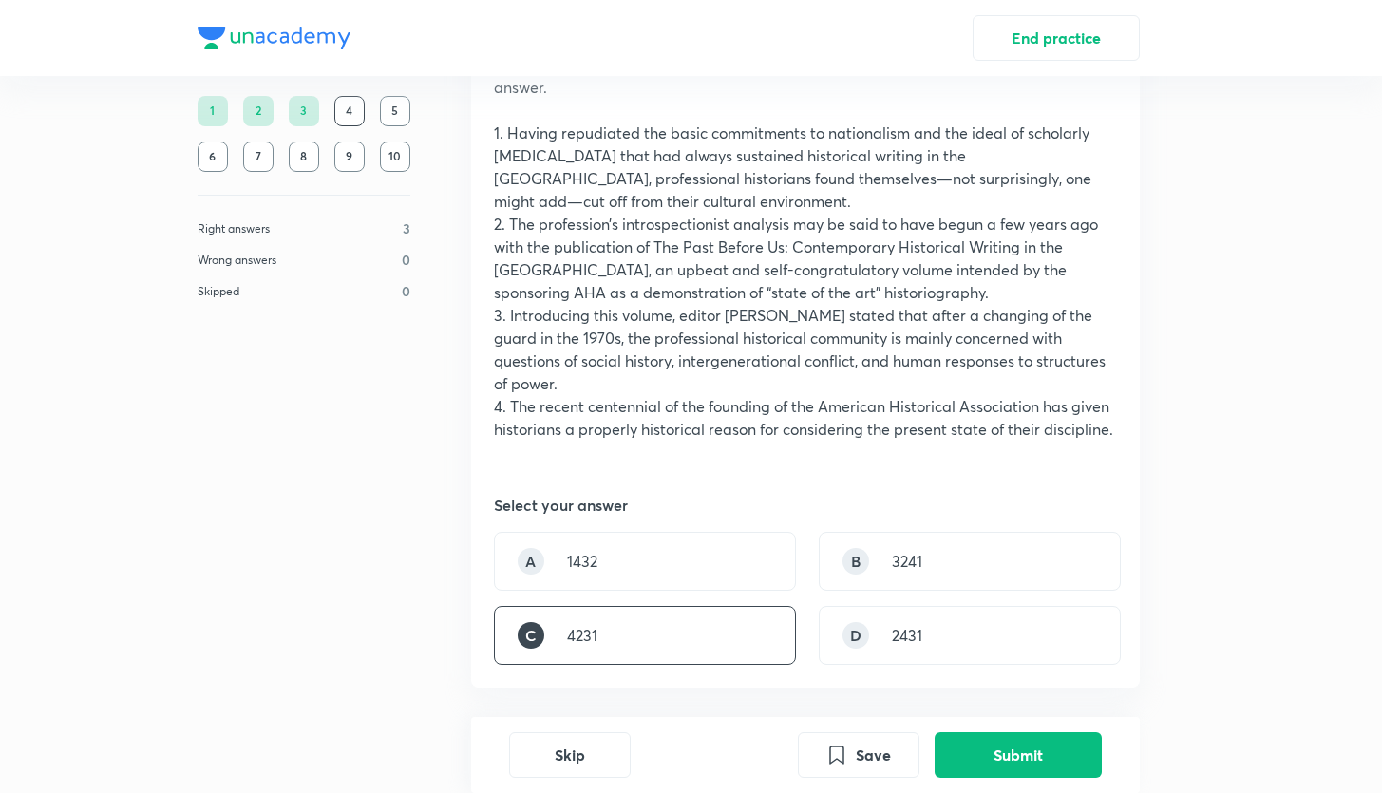
scroll to position [136, 0]
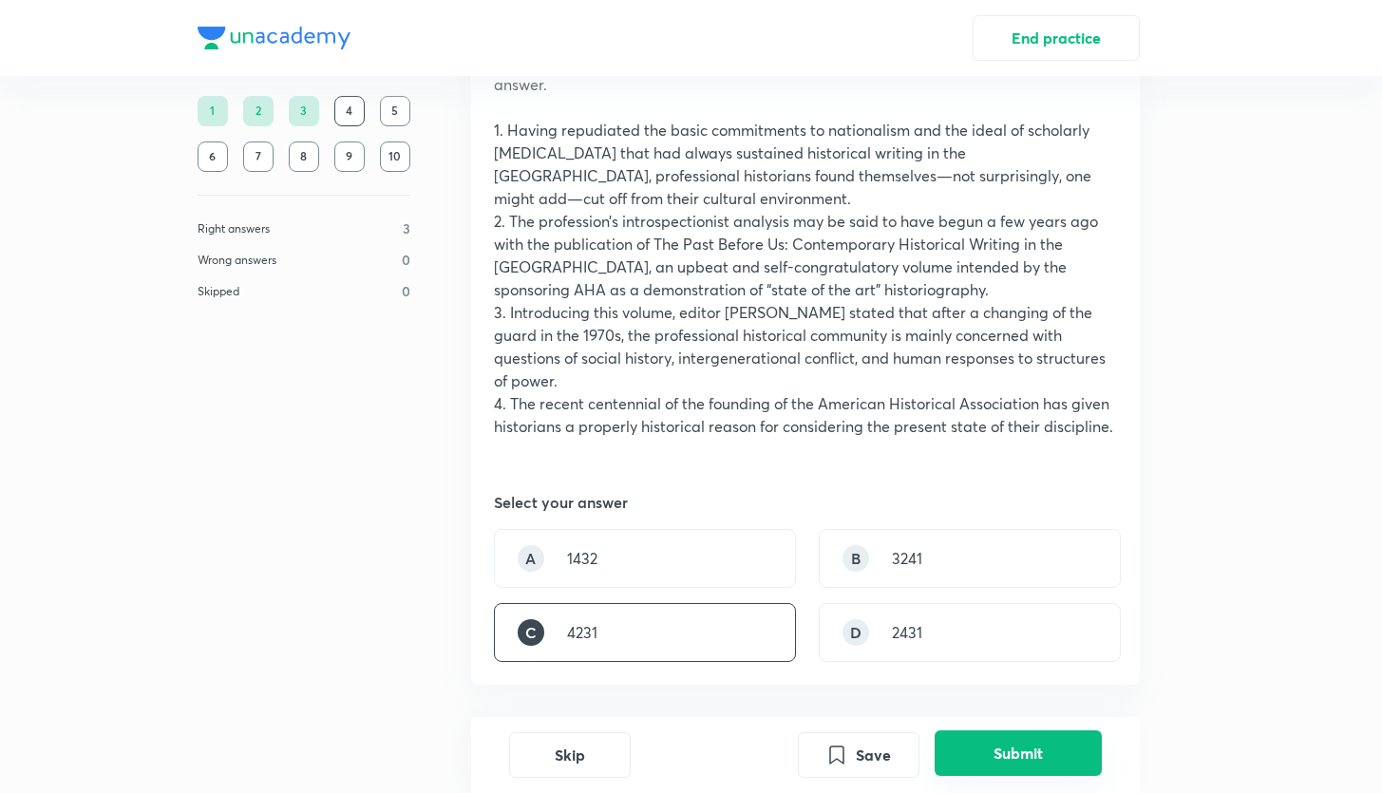
click at [991, 749] on button "Submit" at bounding box center [1018, 754] width 167 height 46
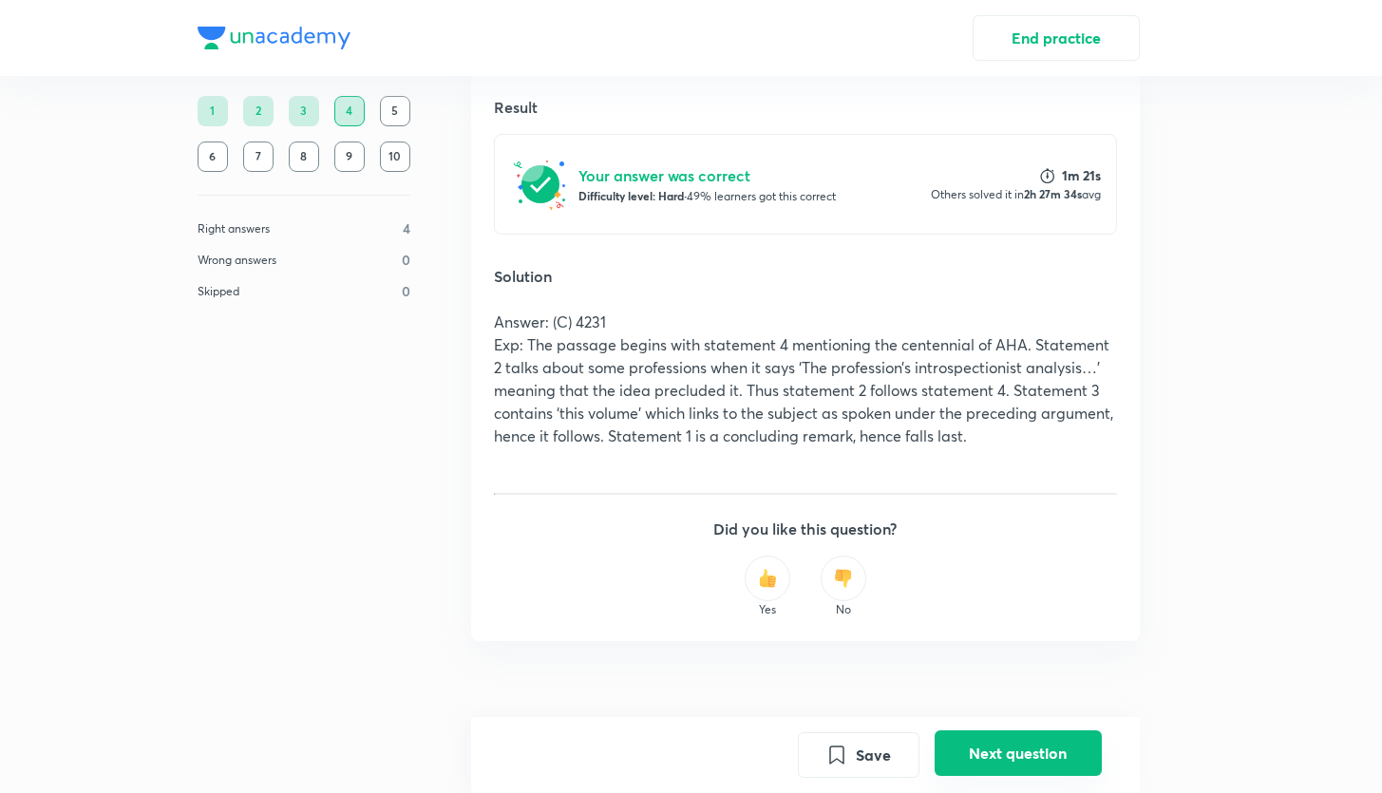
click at [1019, 749] on button "Next question" at bounding box center [1018, 754] width 167 height 46
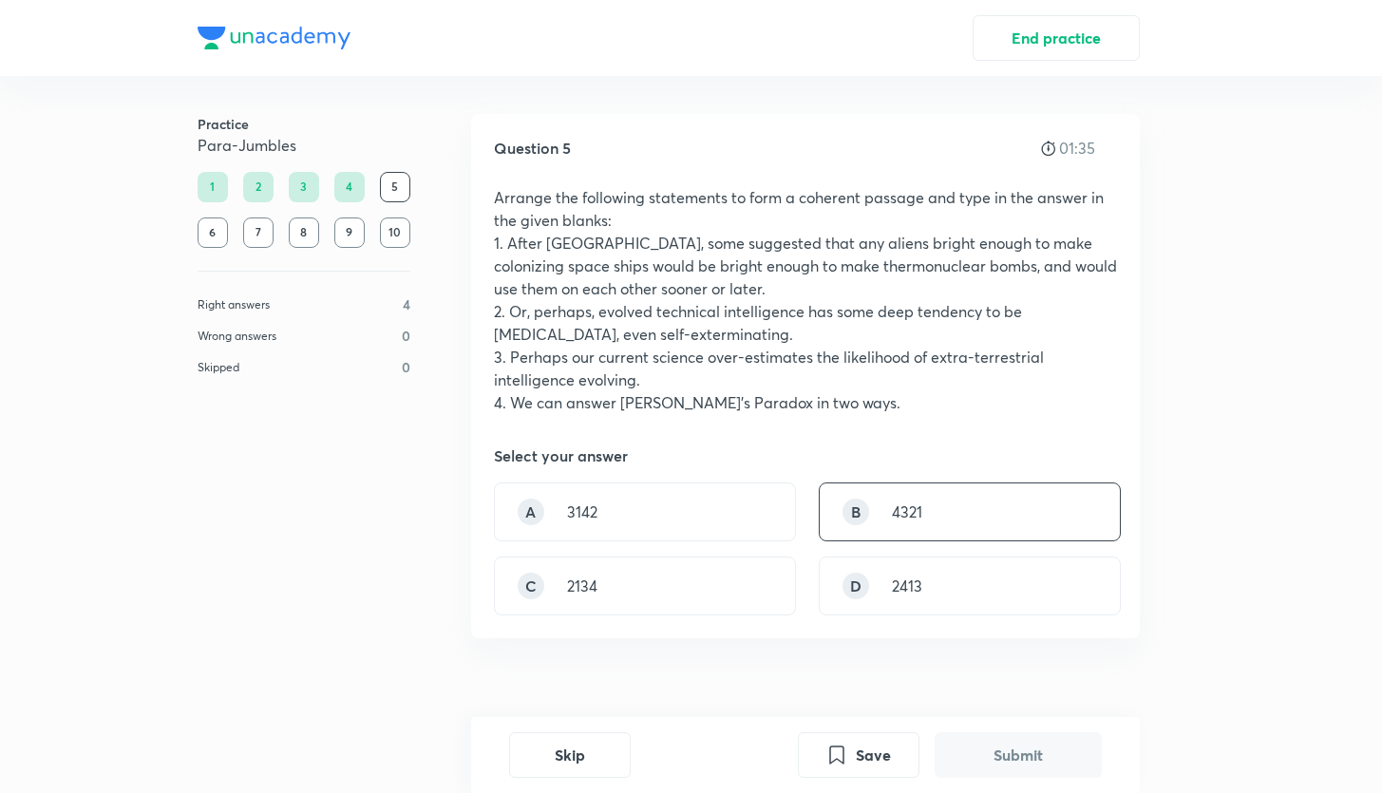
click at [892, 503] on p "4321" at bounding box center [907, 512] width 30 height 23
click at [993, 752] on button "Submit" at bounding box center [1018, 754] width 167 height 46
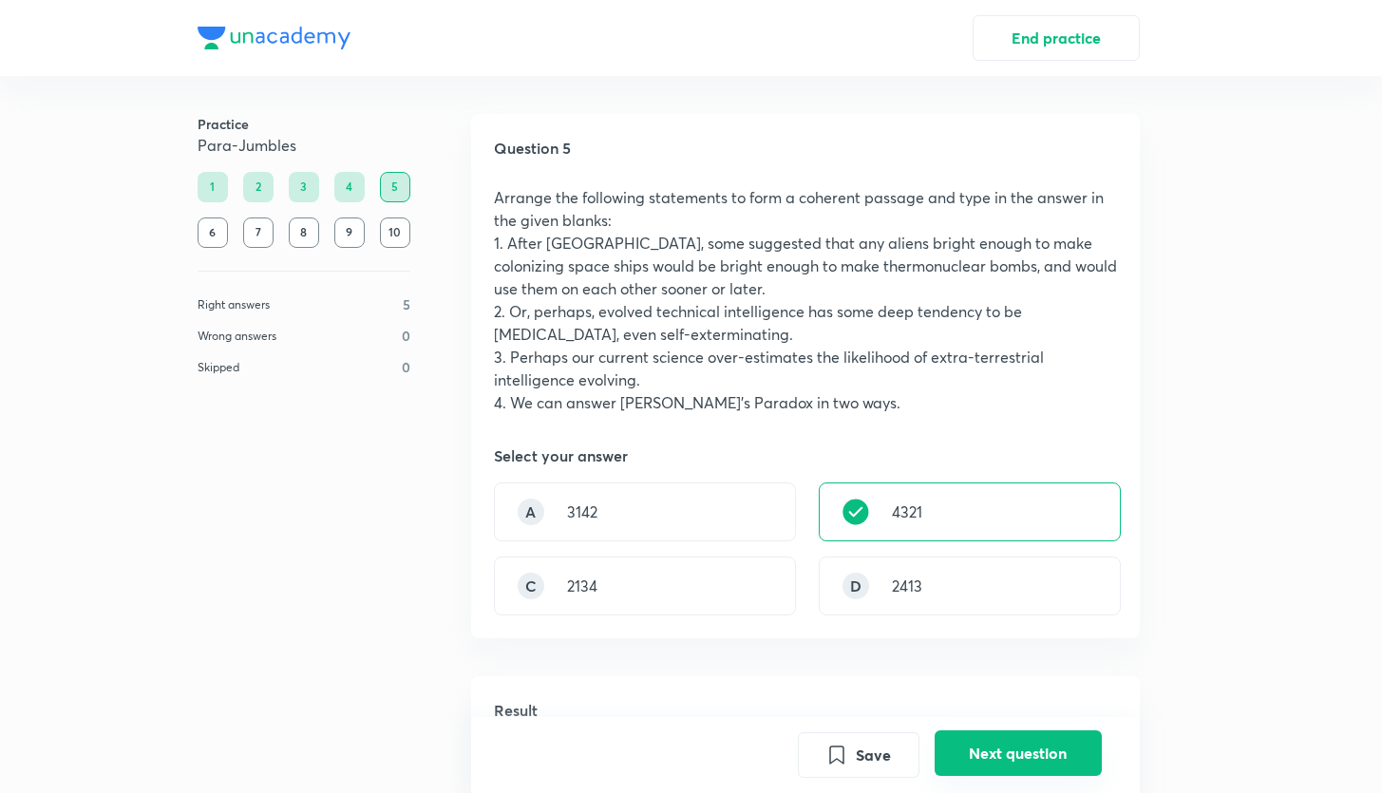
scroll to position [558, 0]
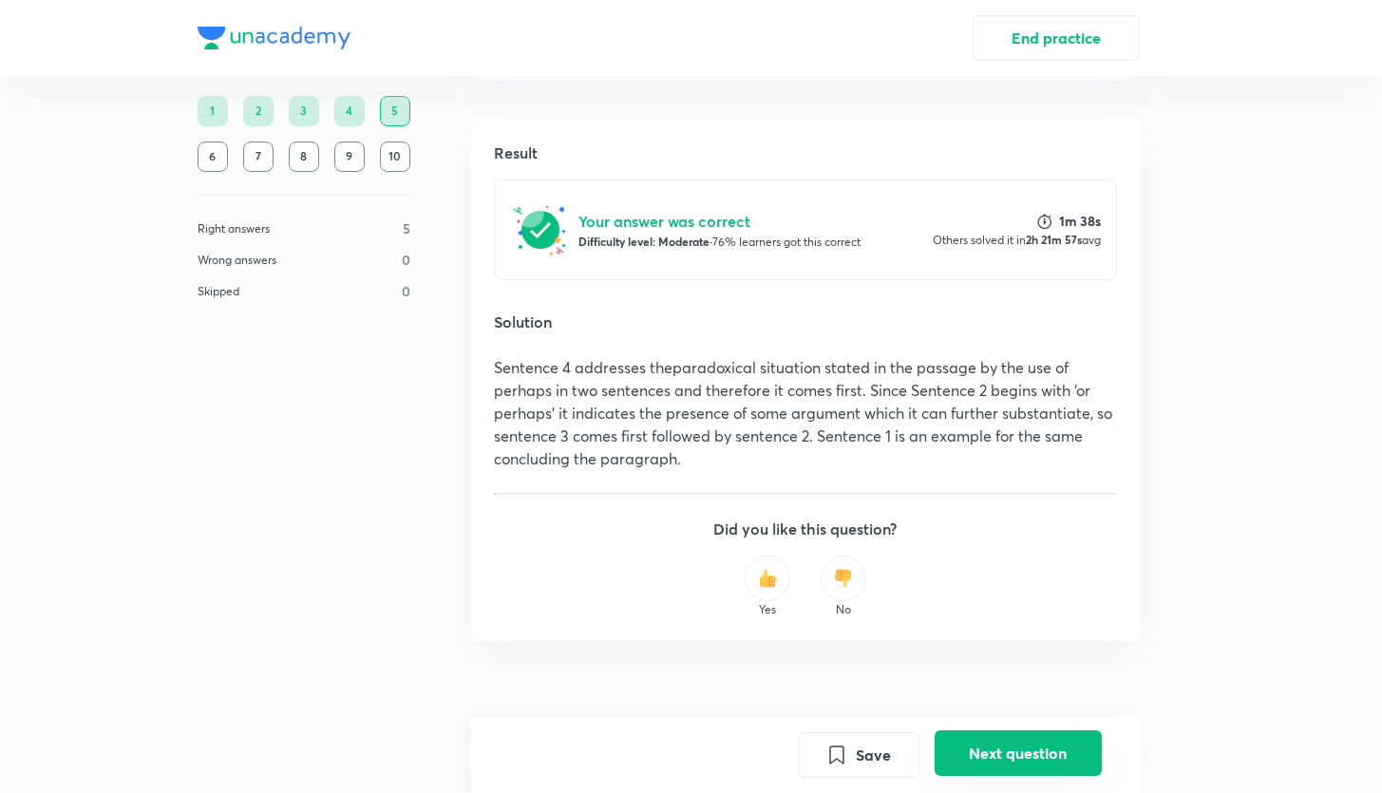
click at [983, 744] on button "Next question" at bounding box center [1018, 754] width 167 height 46
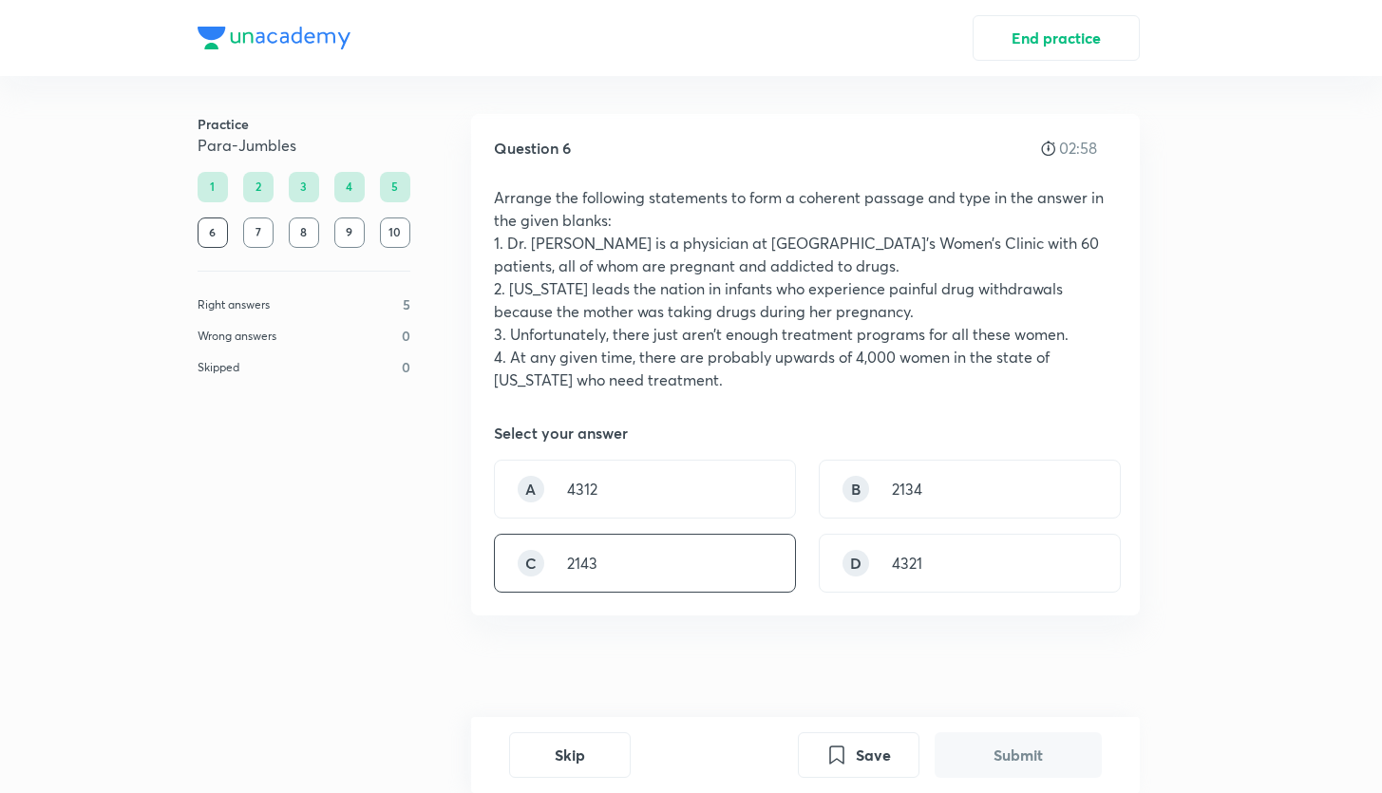
click at [616, 559] on div "C 2143" at bounding box center [645, 563] width 302 height 59
click at [1001, 762] on button "Submit" at bounding box center [1018, 754] width 167 height 46
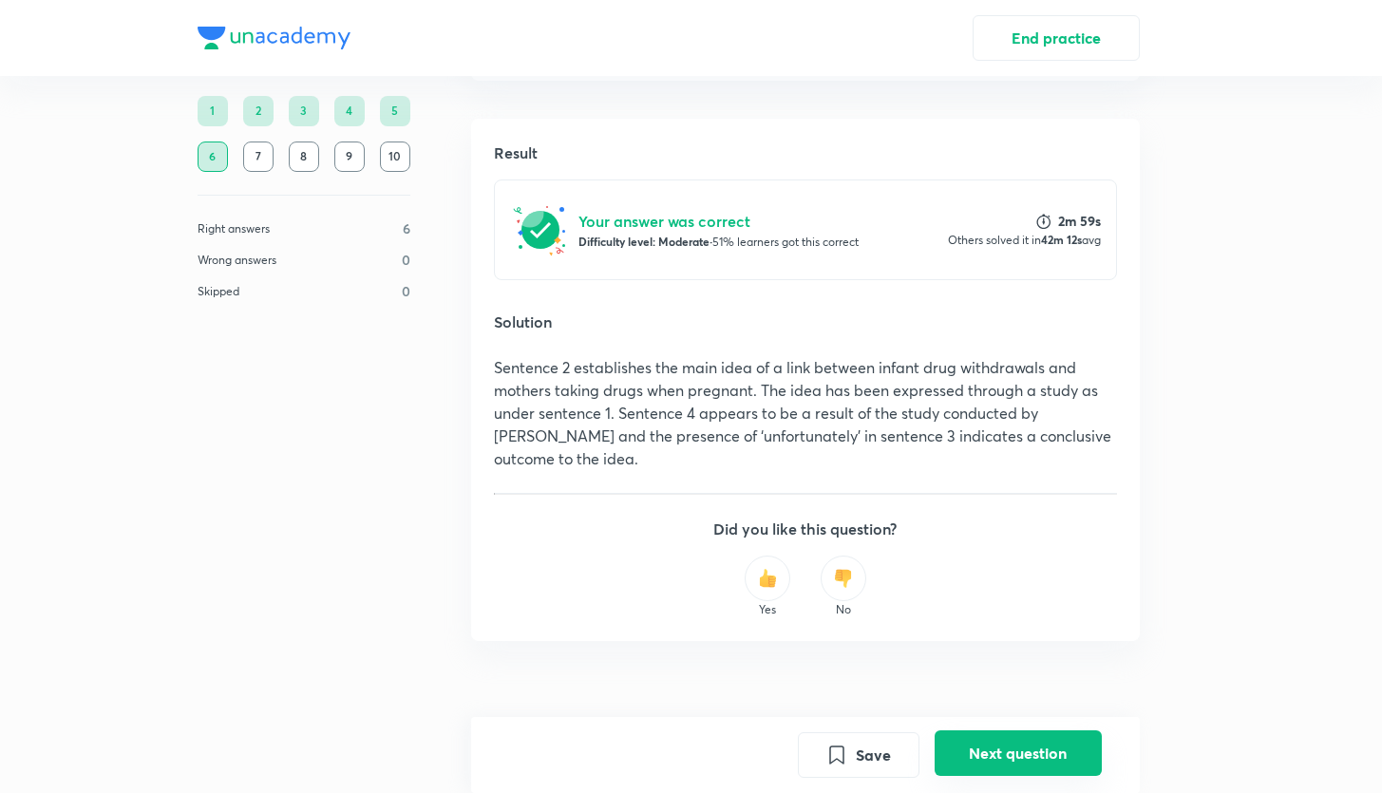
click at [981, 750] on button "Next question" at bounding box center [1018, 754] width 167 height 46
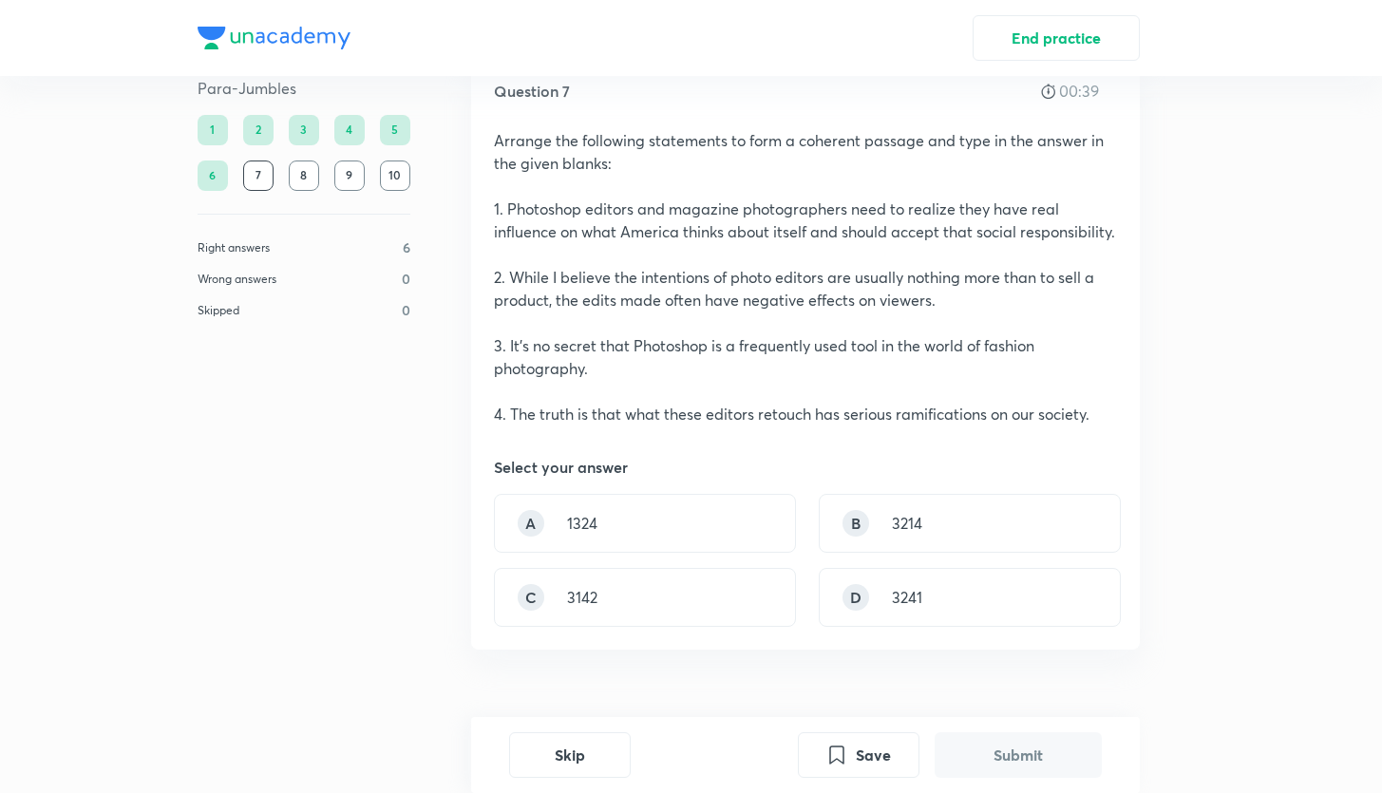
scroll to position [62, 0]
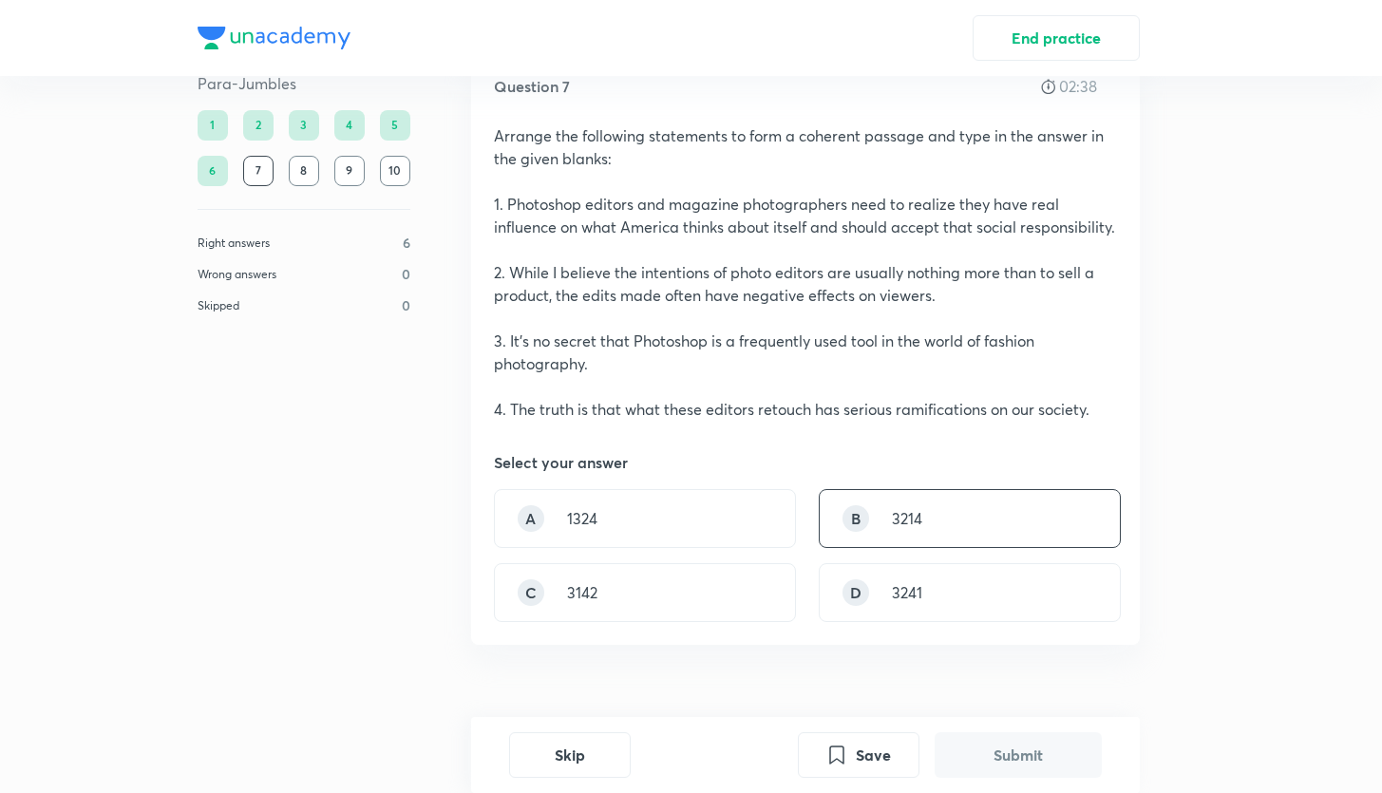
click at [875, 534] on div "B 3214" at bounding box center [970, 518] width 302 height 59
click at [862, 606] on div "D" at bounding box center [856, 592] width 27 height 27
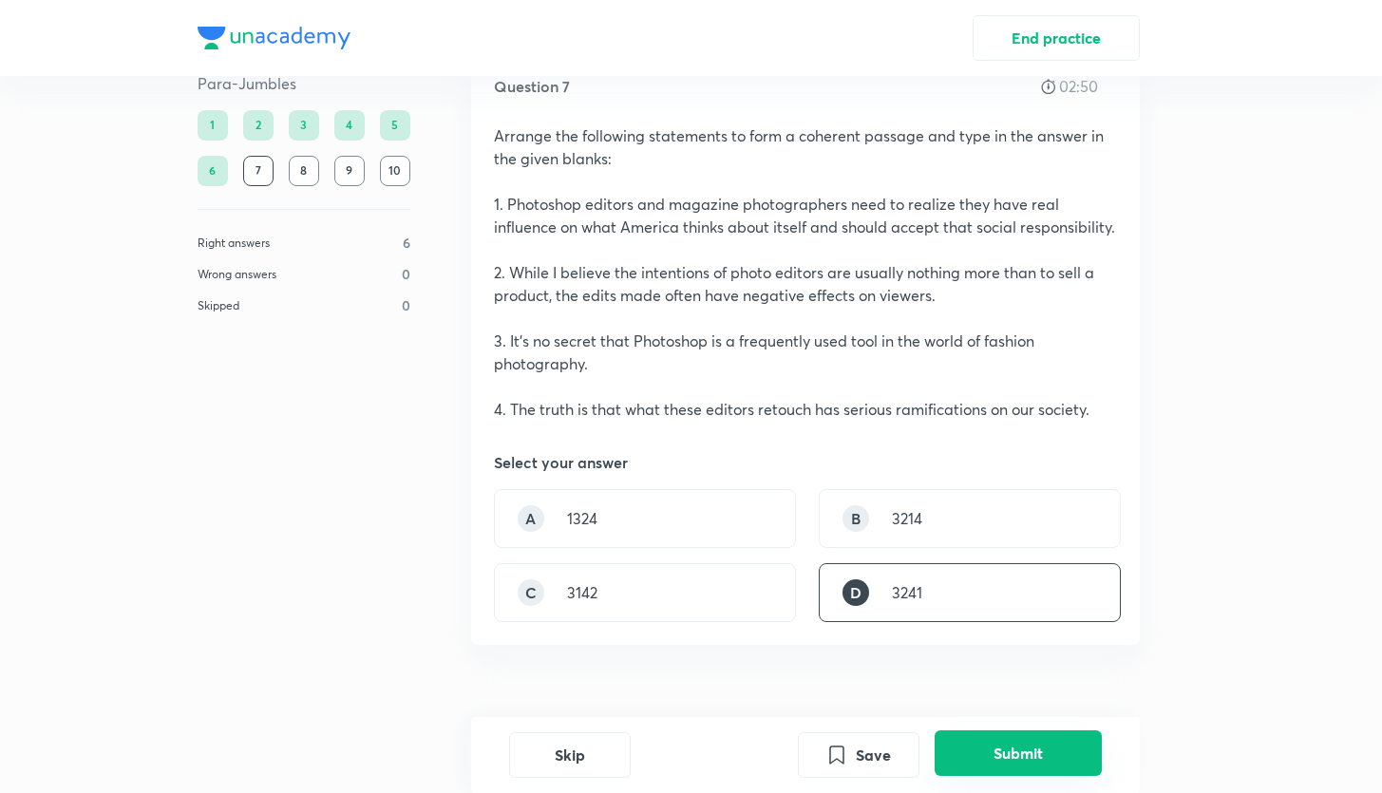
click at [968, 750] on button "Submit" at bounding box center [1018, 754] width 167 height 46
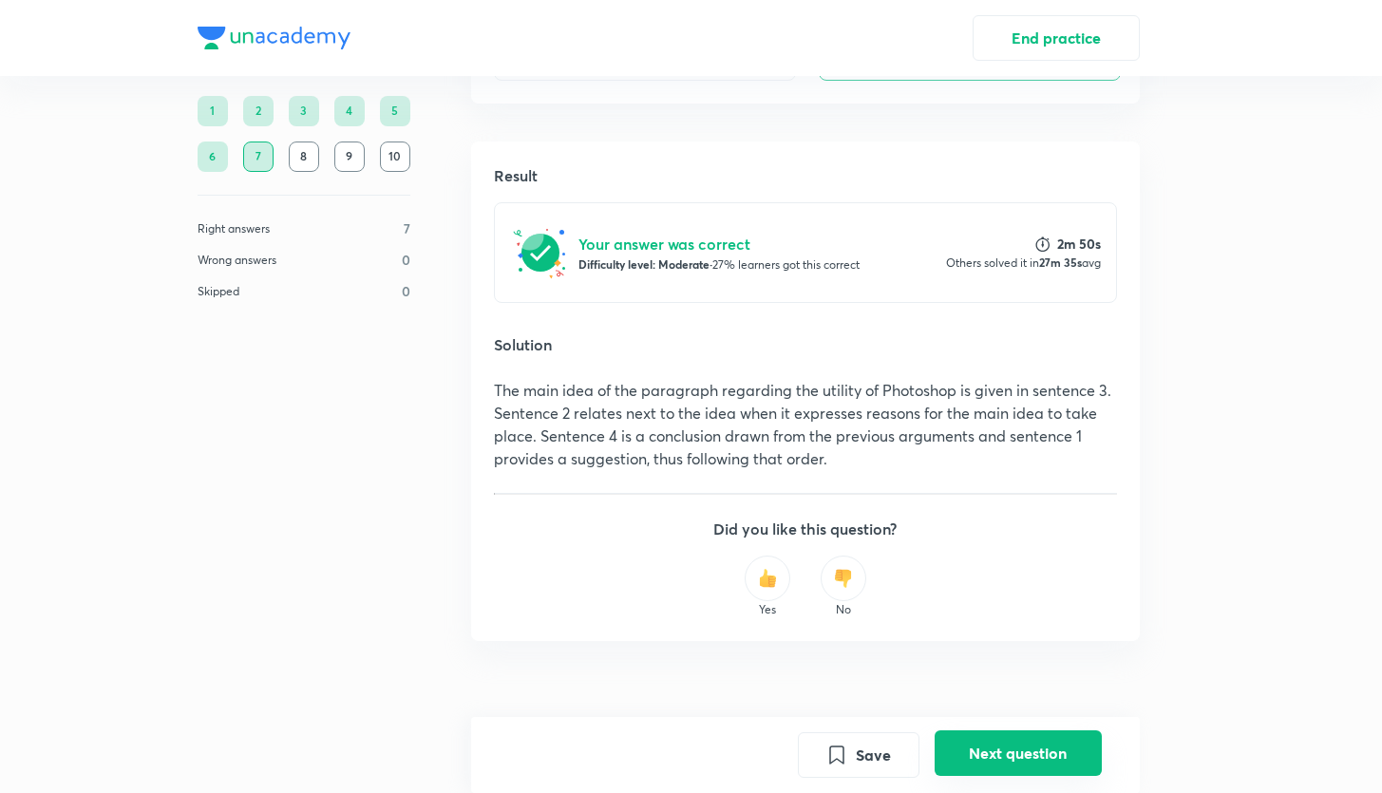
click at [968, 750] on button "Next question" at bounding box center [1018, 754] width 167 height 46
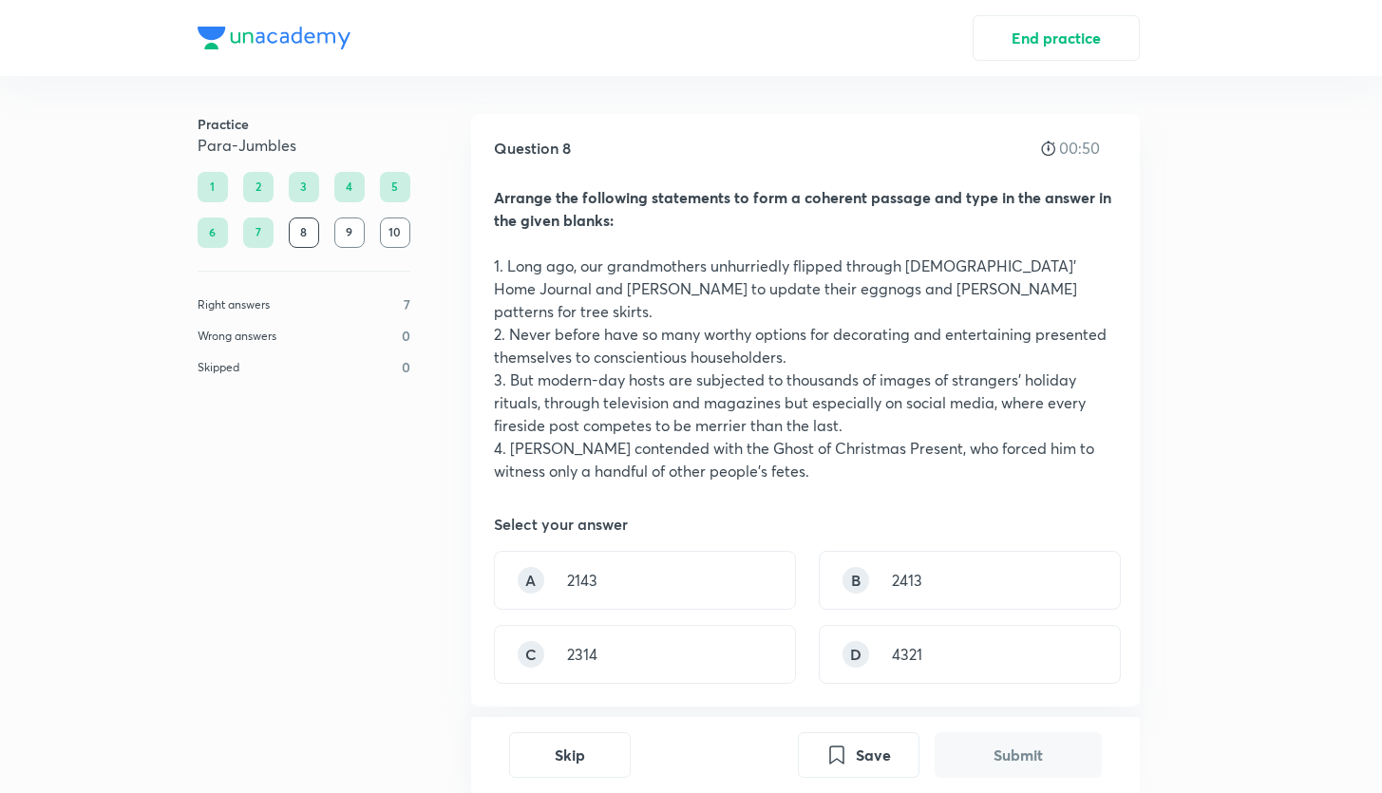
click at [609, 326] on p "2. Never before have so many worthy options for decorating and entertaining pre…" at bounding box center [805, 346] width 623 height 46
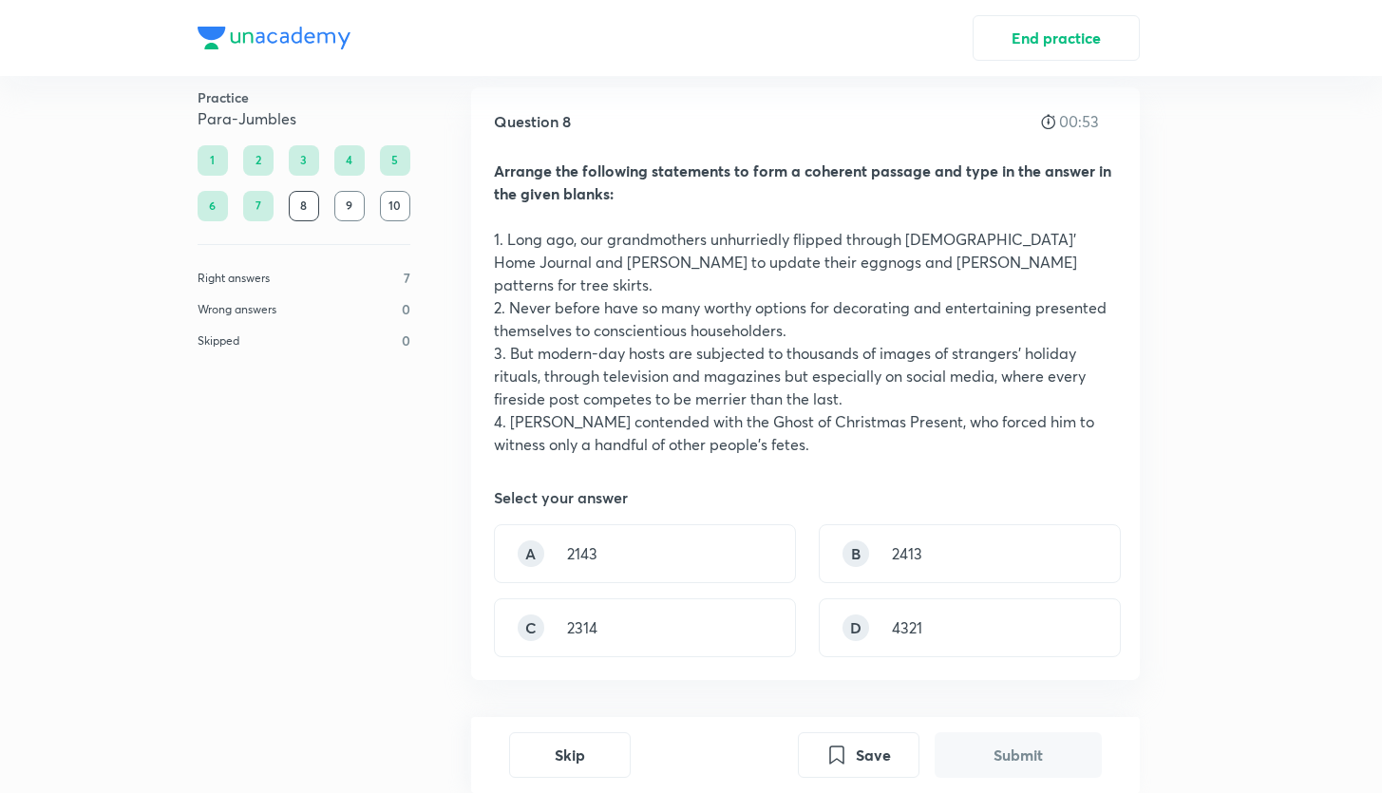
scroll to position [28, 0]
click at [872, 534] on div "B 2413" at bounding box center [970, 551] width 302 height 59
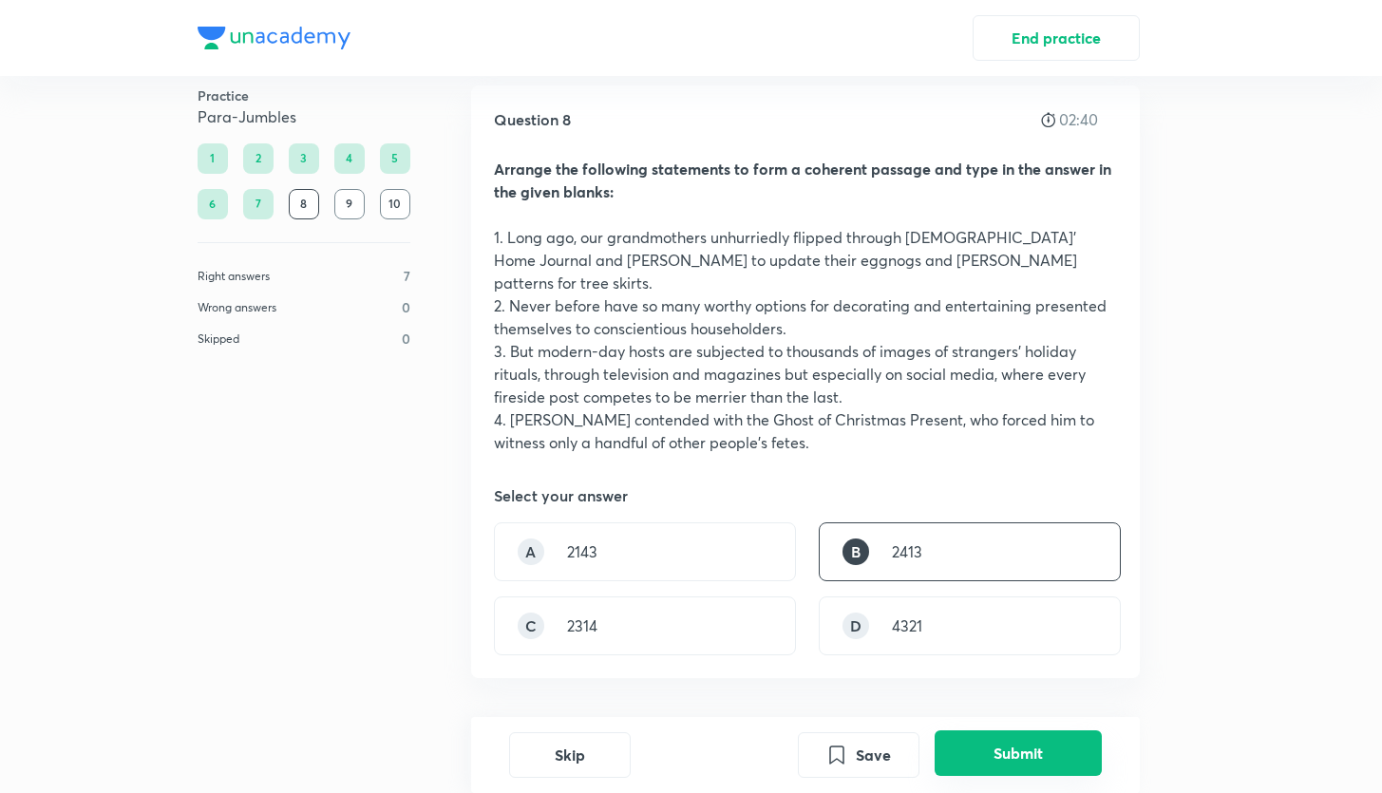
click at [985, 751] on button "Submit" at bounding box center [1018, 754] width 167 height 46
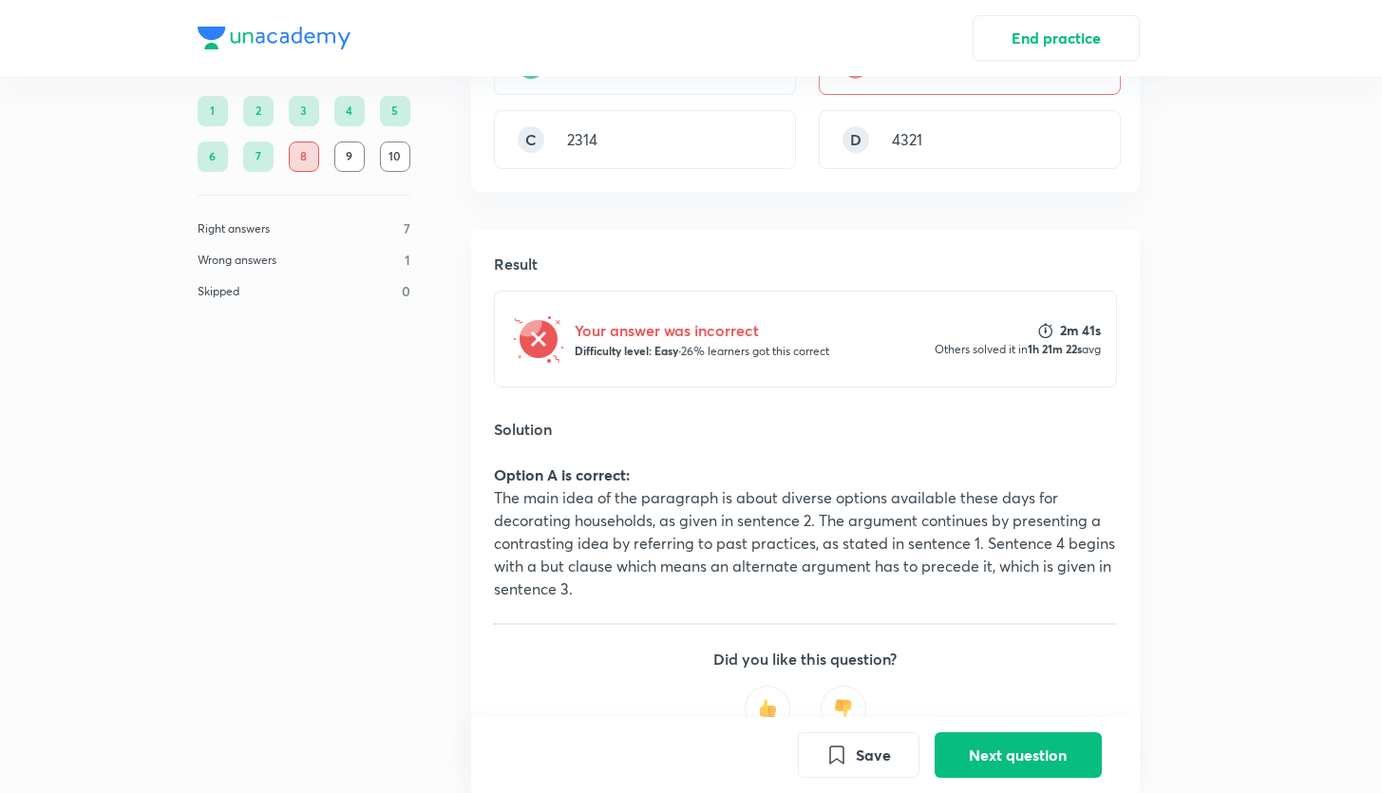
scroll to position [502, 0]
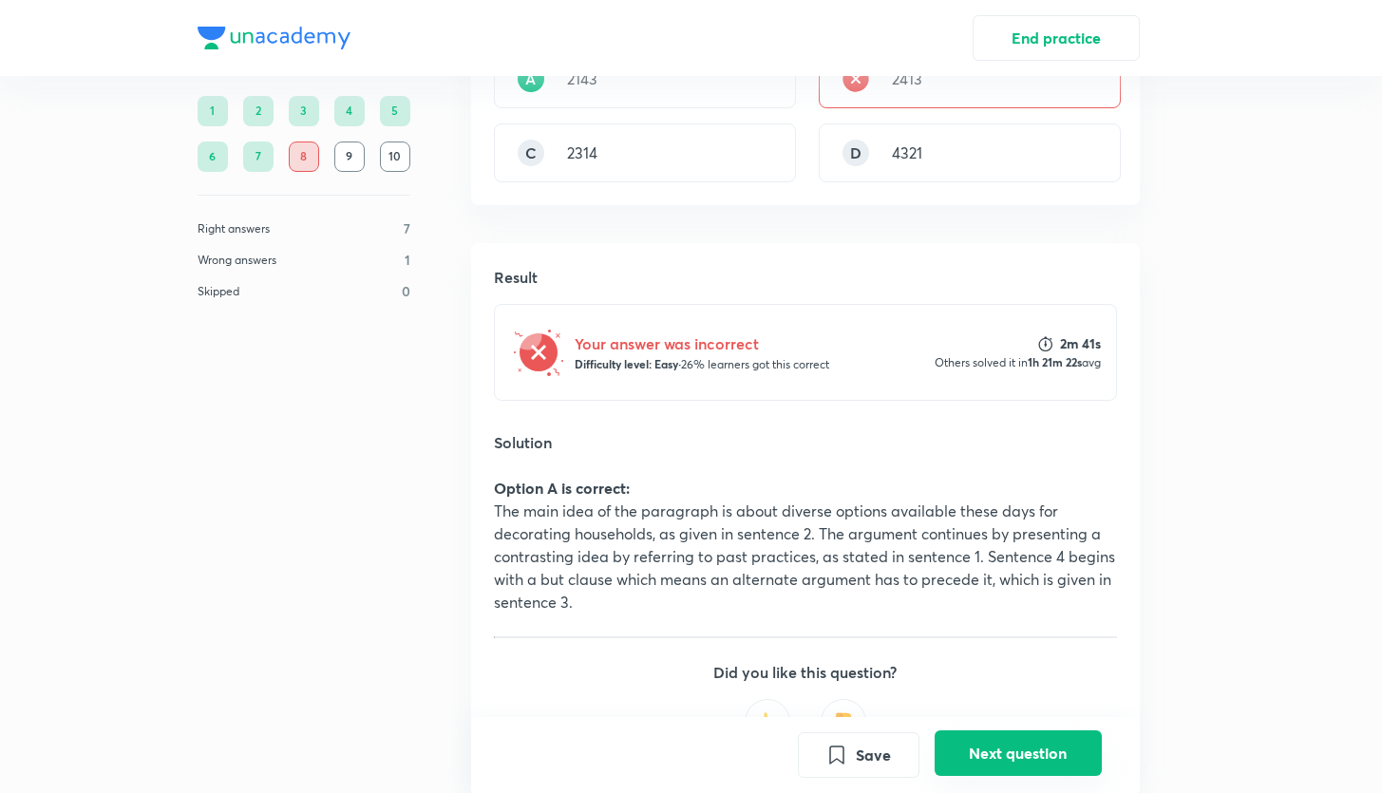
click at [1006, 750] on button "Next question" at bounding box center [1018, 754] width 167 height 46
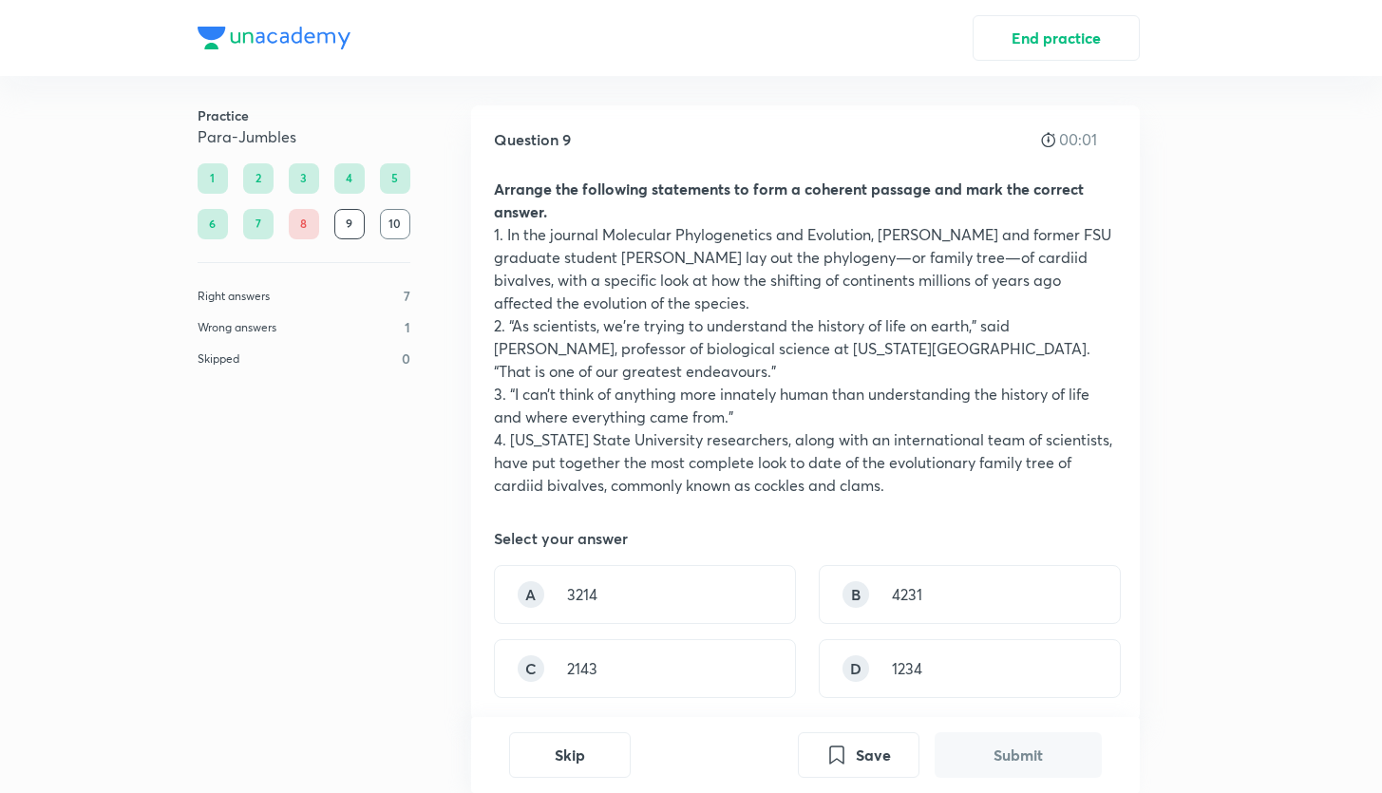
scroll to position [10, 0]
click at [876, 586] on div "B 4231" at bounding box center [970, 592] width 302 height 59
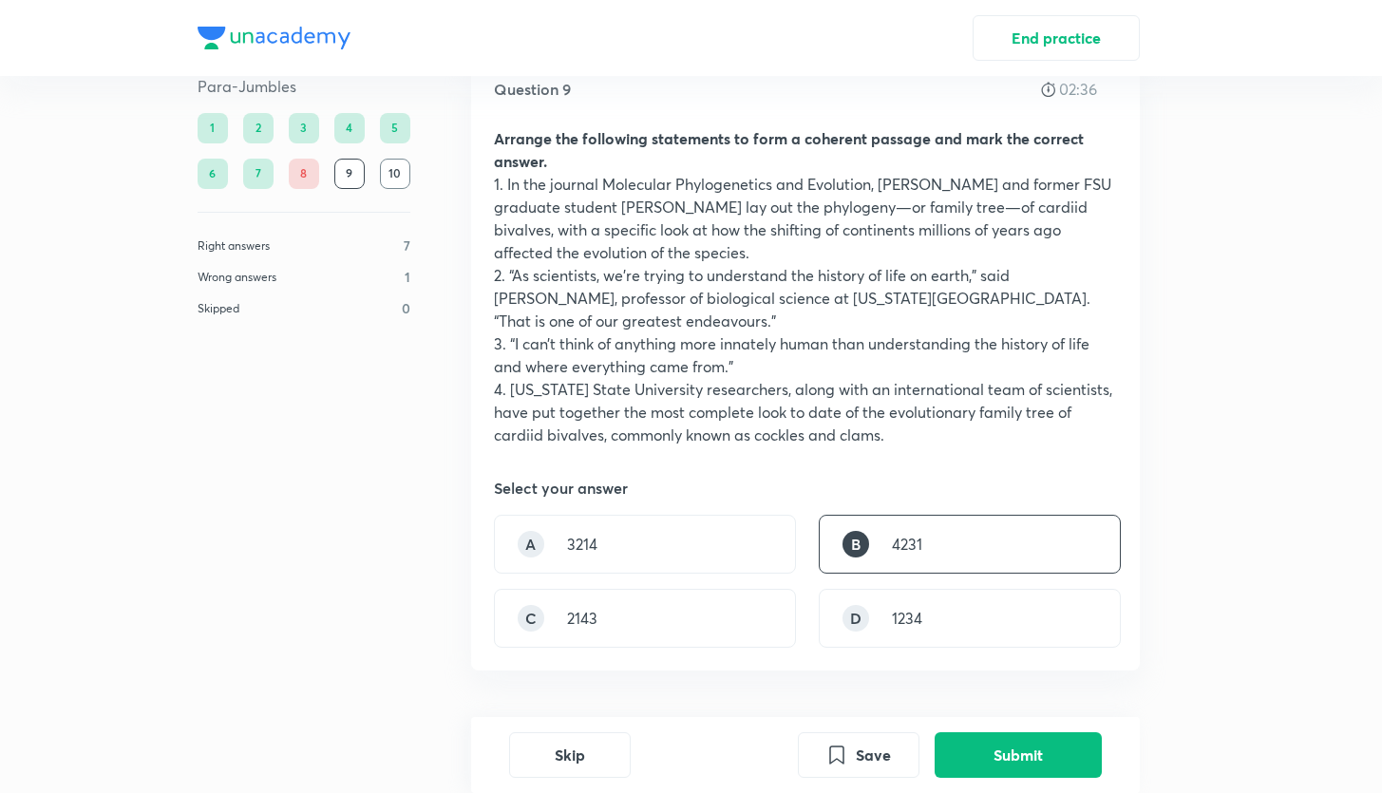
scroll to position [63, 0]
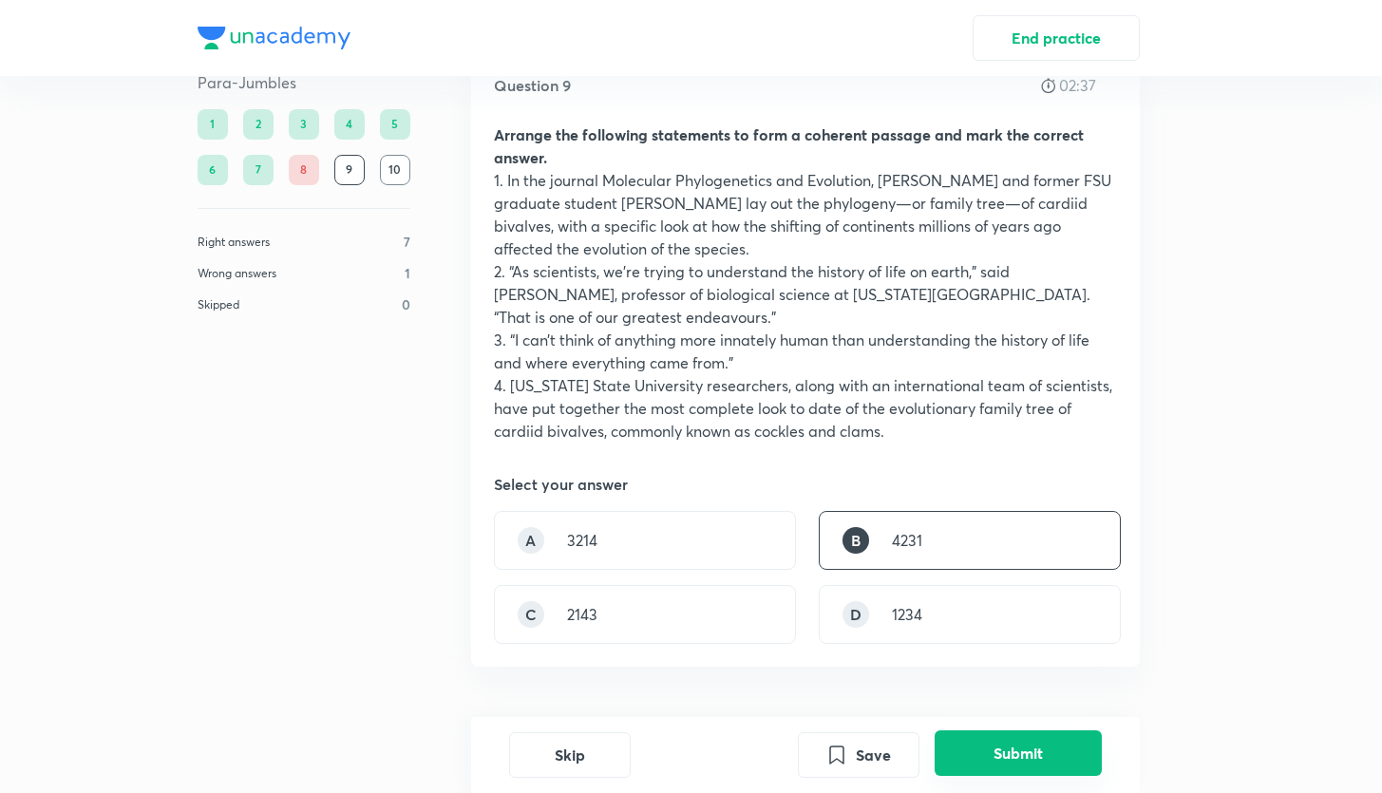
click at [967, 757] on button "Submit" at bounding box center [1018, 754] width 167 height 46
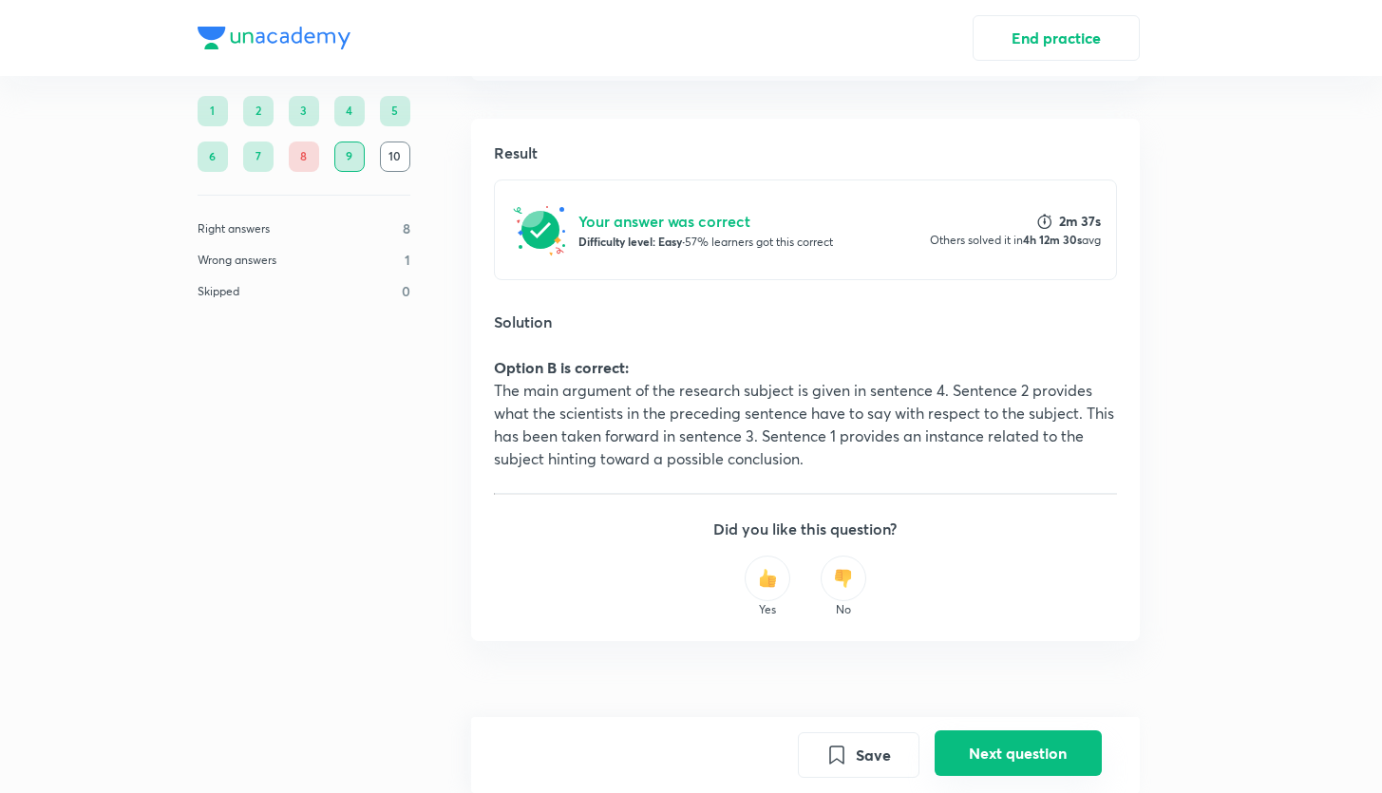
click at [1007, 759] on button "Next question" at bounding box center [1018, 754] width 167 height 46
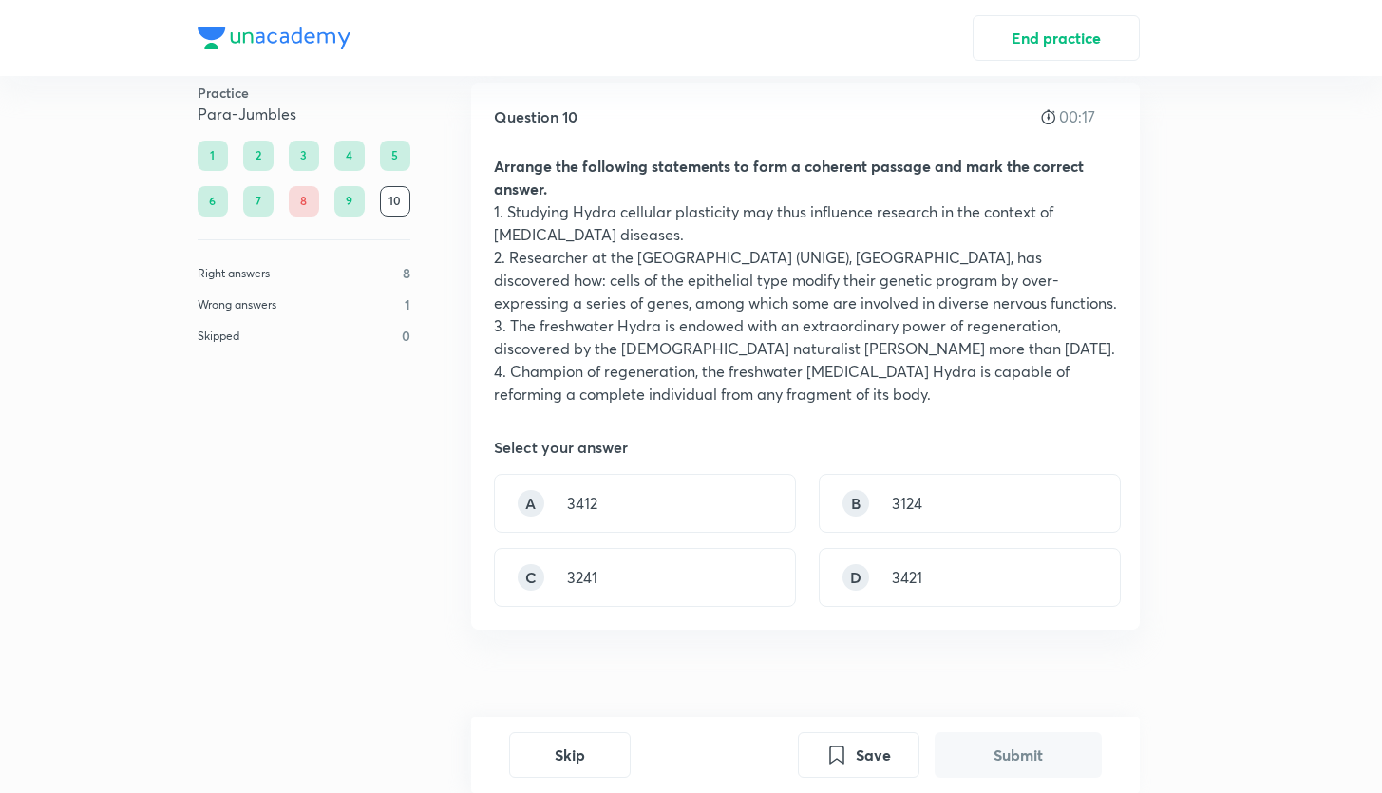
scroll to position [34, 0]
click at [895, 574] on p "3421" at bounding box center [907, 574] width 30 height 23
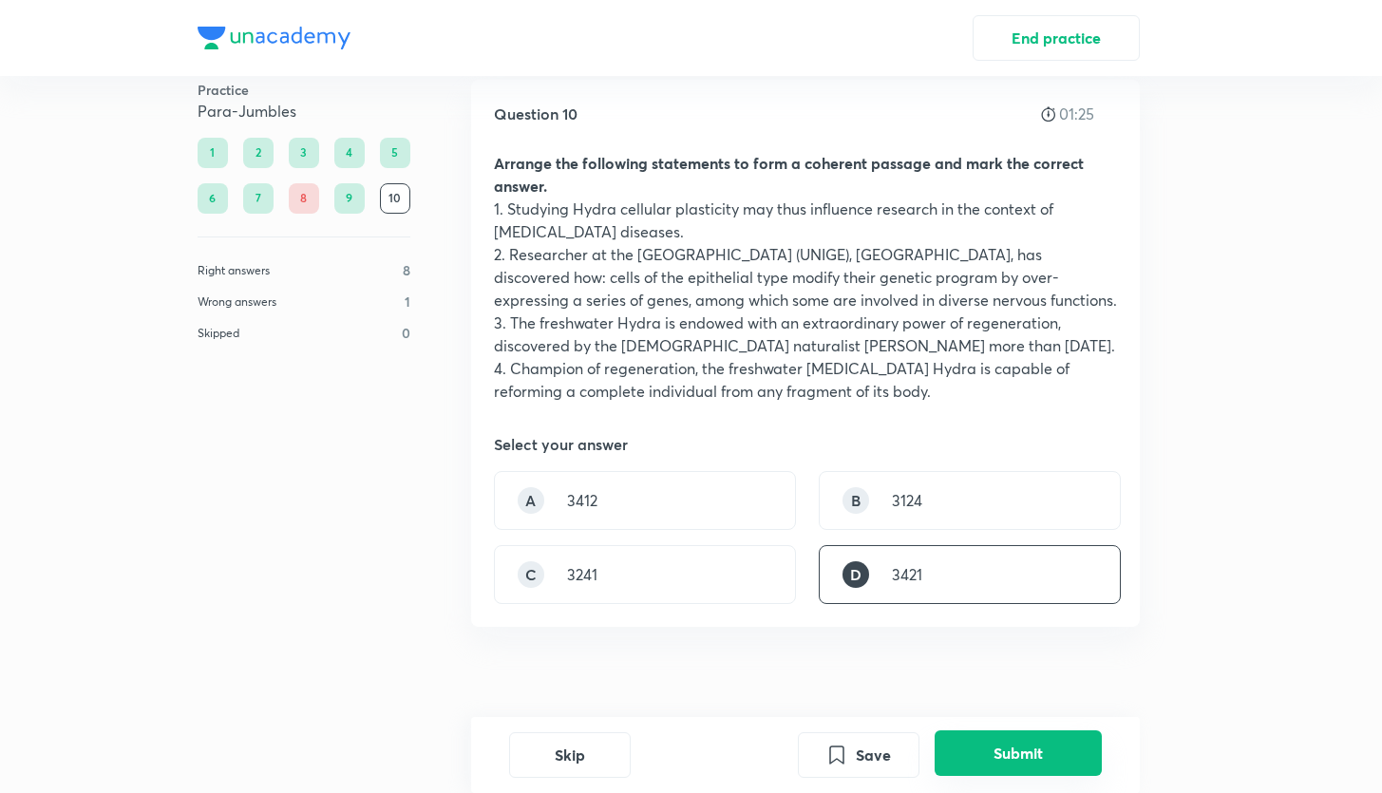
click at [1001, 755] on button "Submit" at bounding box center [1018, 754] width 167 height 46
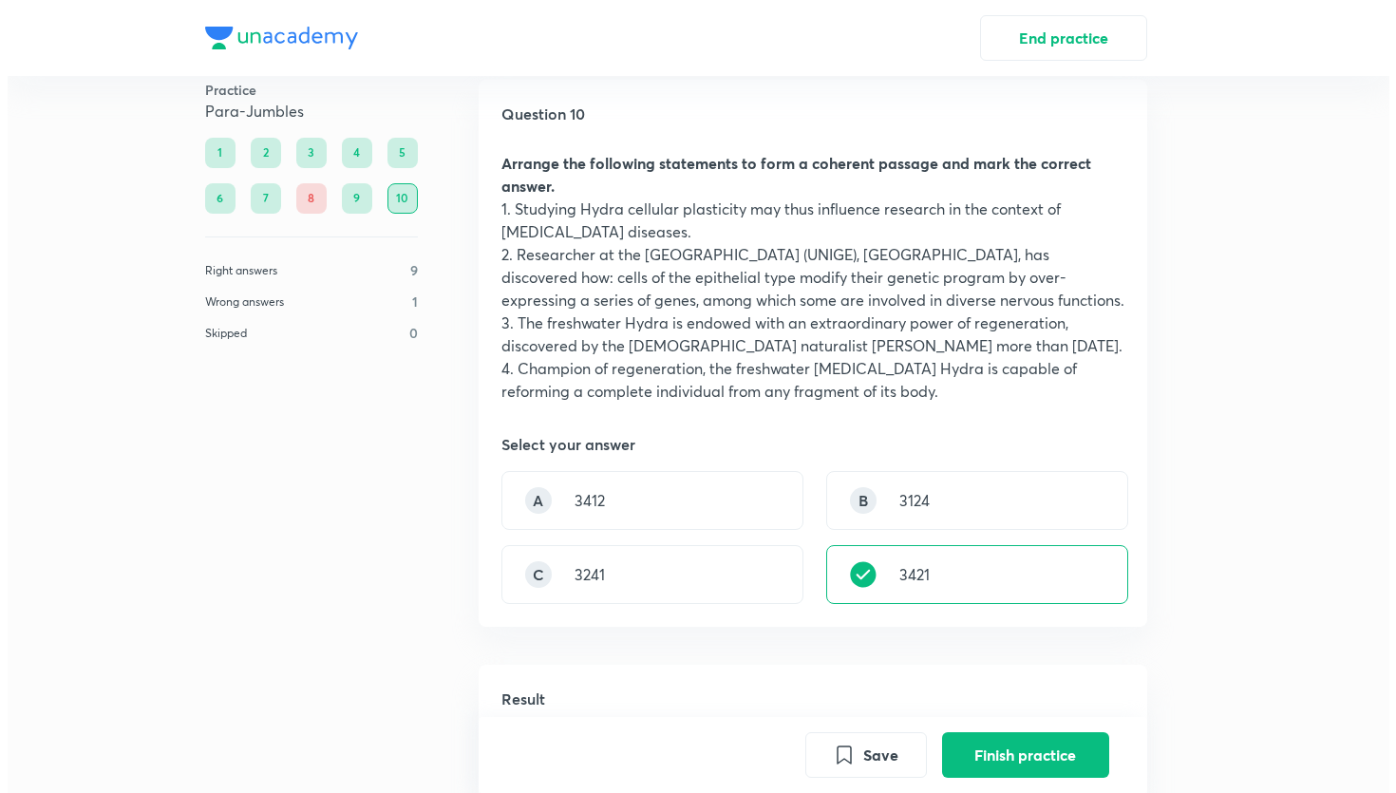
scroll to position [603, 0]
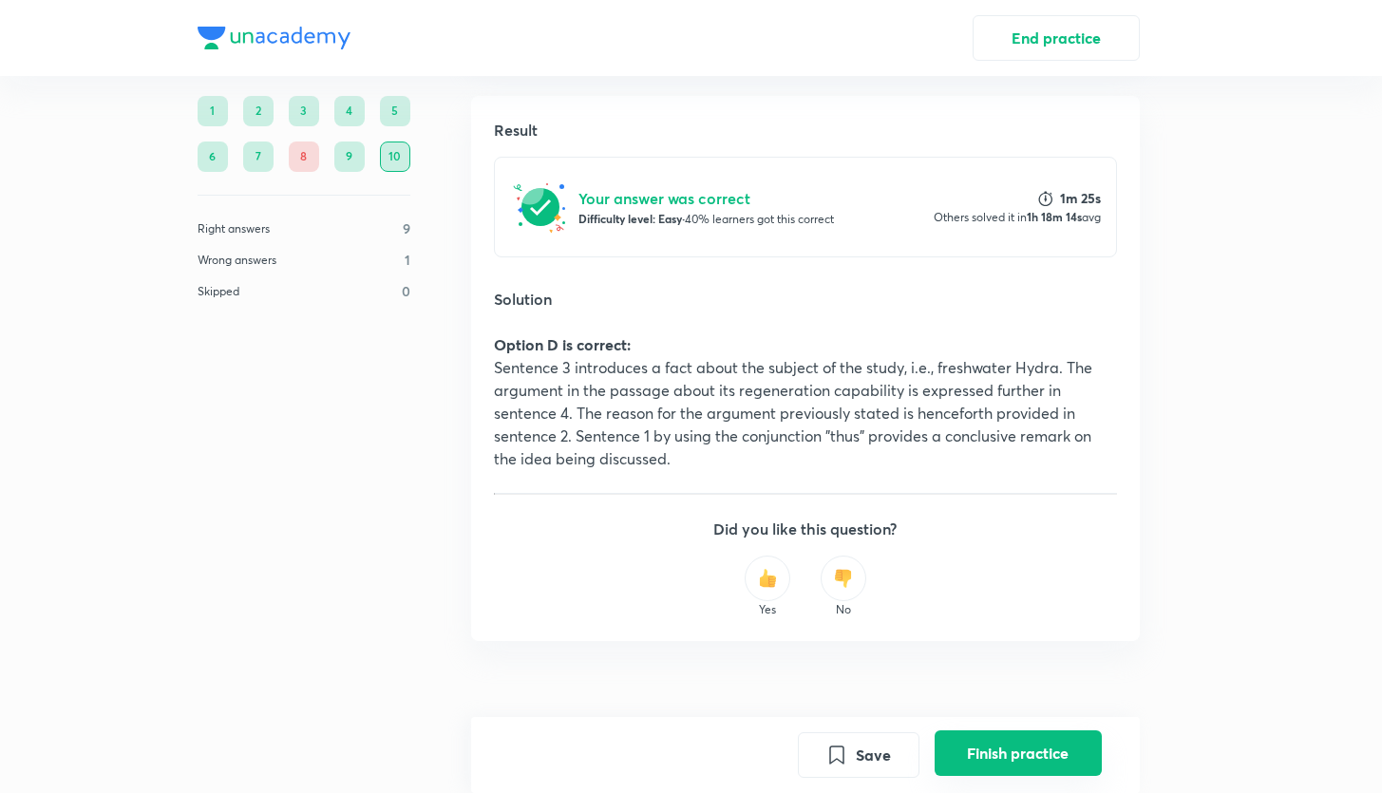
click at [978, 763] on button "Finish practice" at bounding box center [1018, 754] width 167 height 46
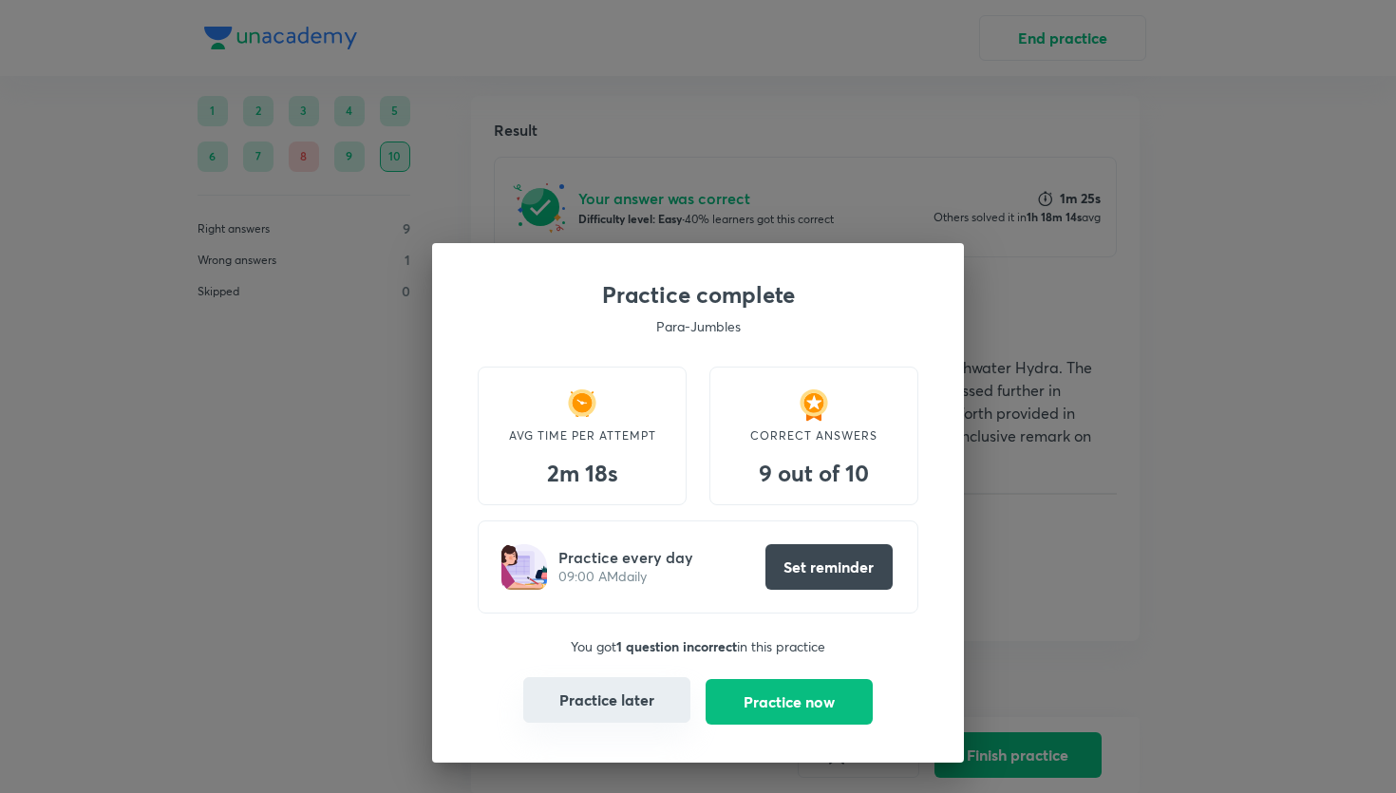
click at [643, 693] on button "Practice later" at bounding box center [606, 700] width 167 height 46
